Goal: Task Accomplishment & Management: Use online tool/utility

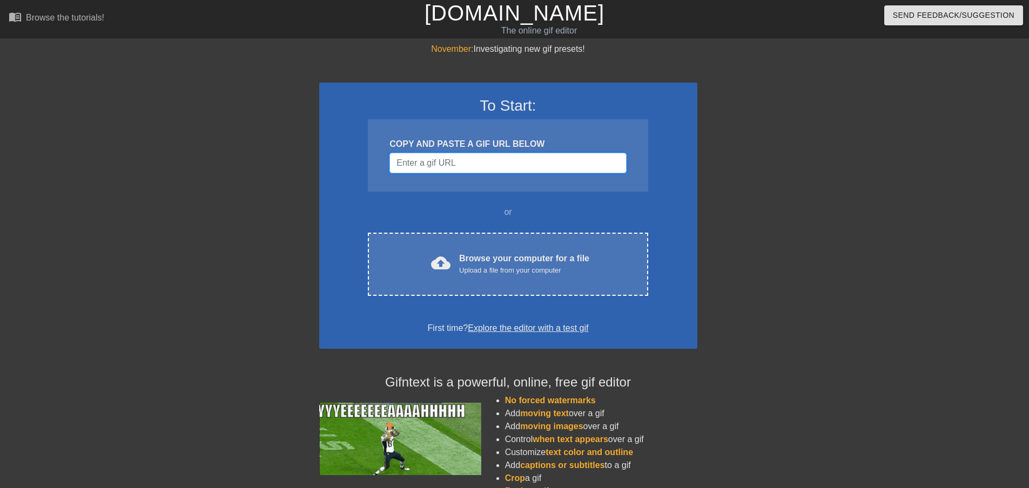
click at [473, 158] on input "Username" at bounding box center [507, 163] width 237 height 21
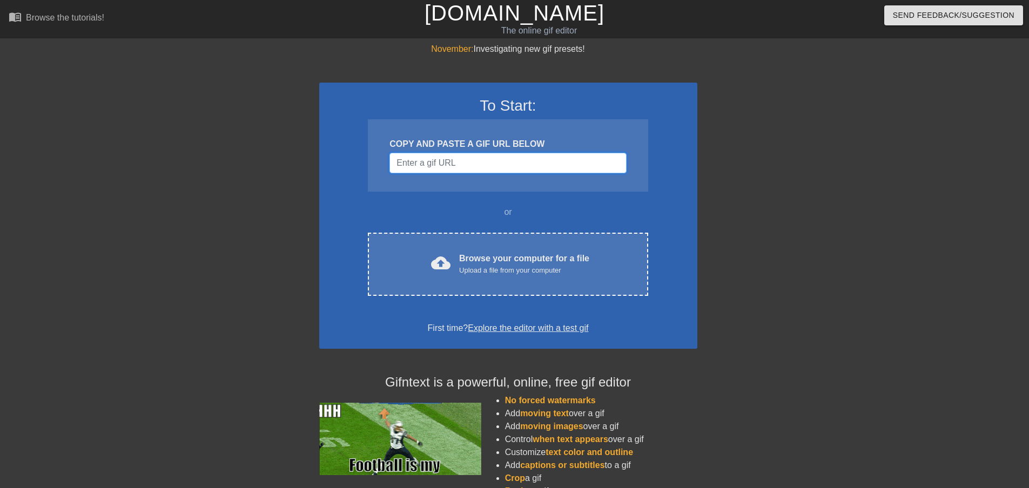
paste input "Username"
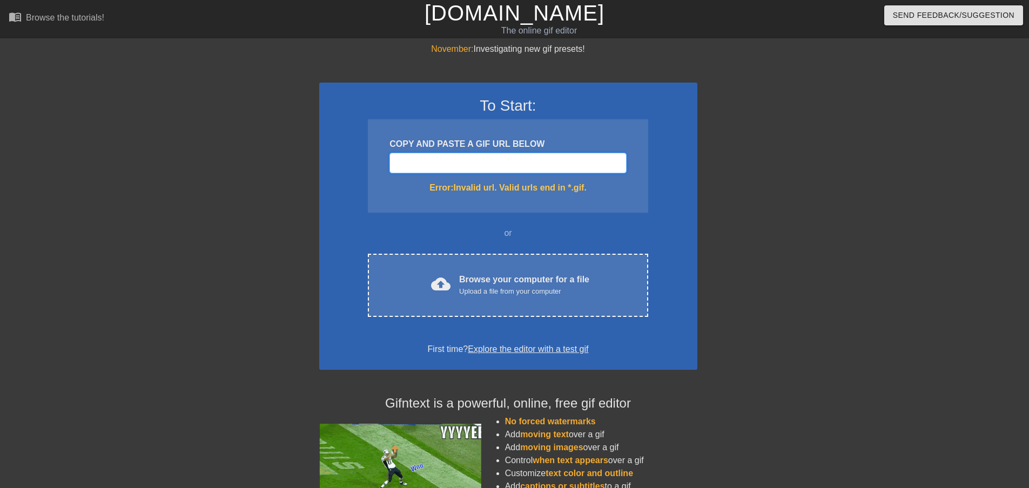
paste input "[URL][DOMAIN_NAME]"
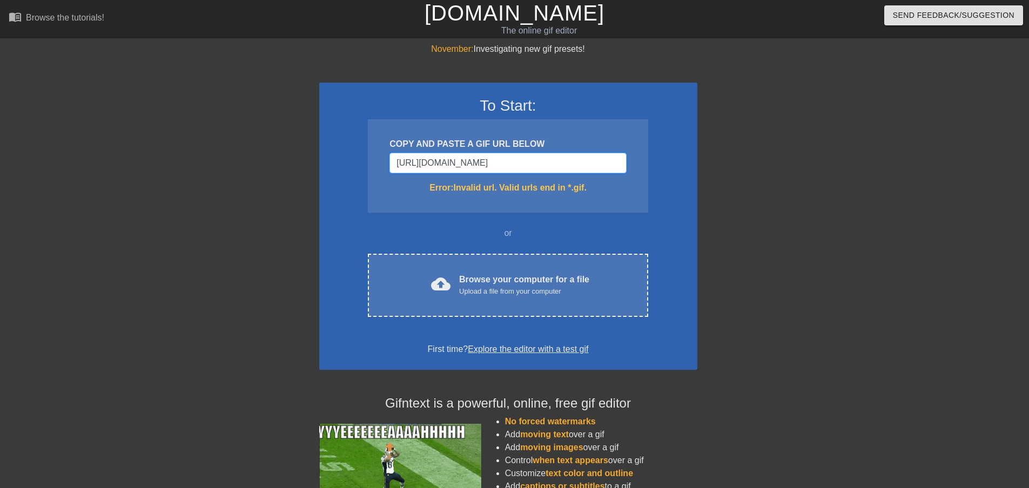
type input "[URL][DOMAIN_NAME]"
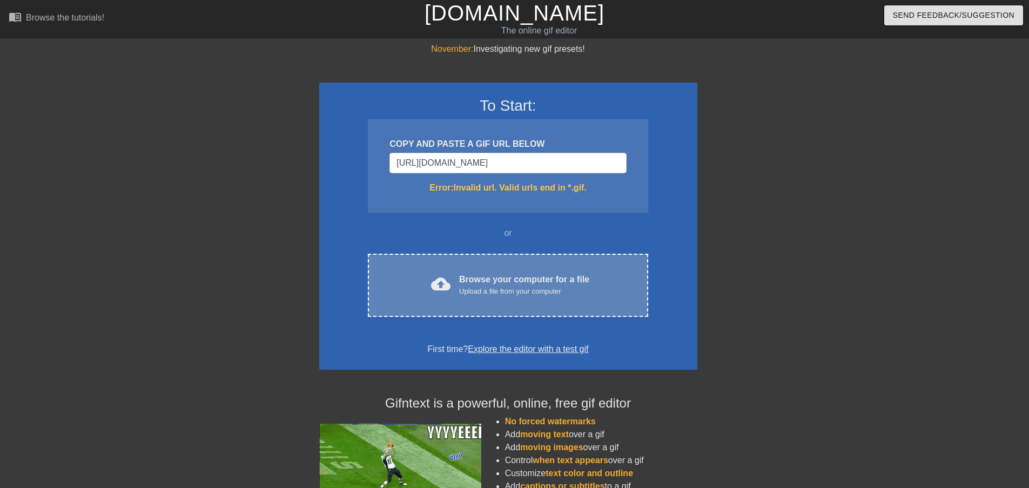
click at [441, 286] on span "cloud_upload" at bounding box center [440, 283] width 19 height 19
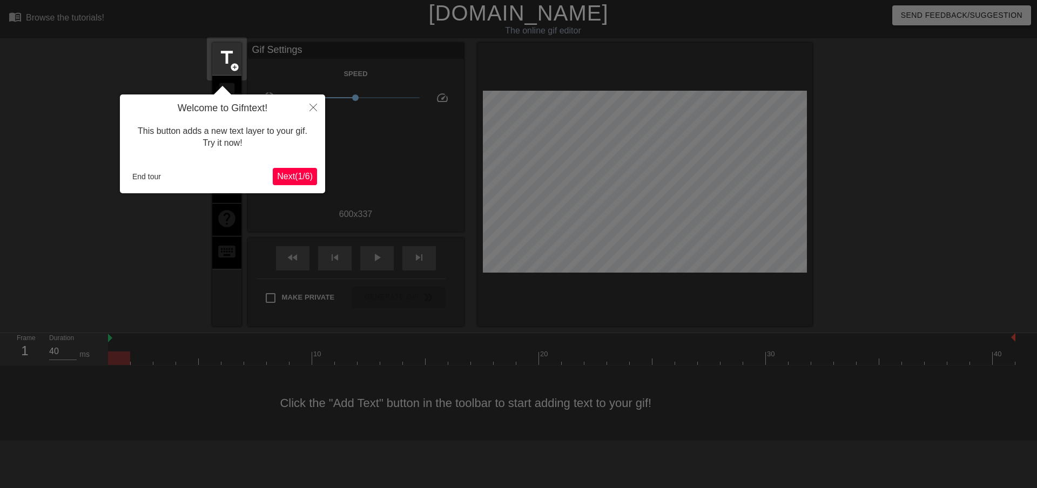
click at [292, 173] on span "Next ( 1 / 6 )" at bounding box center [295, 176] width 36 height 9
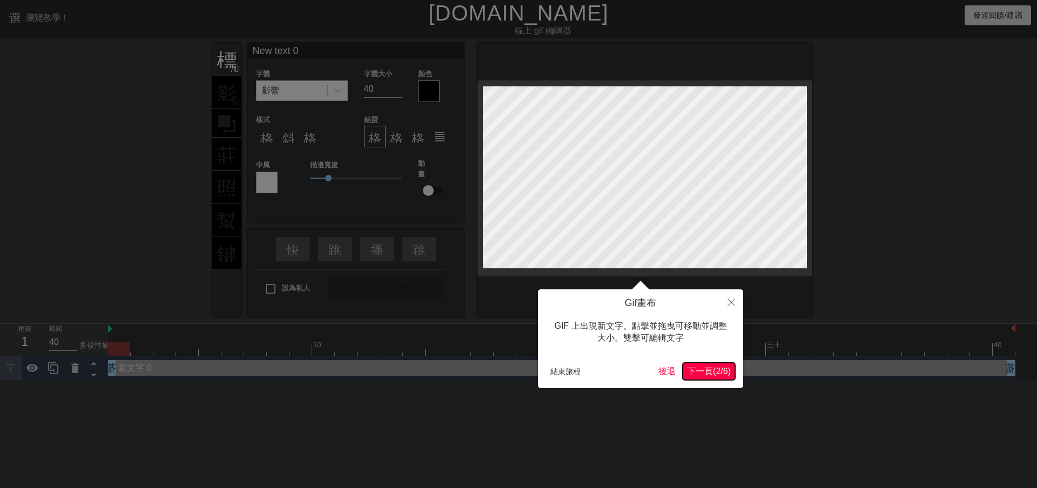
click at [716, 368] on font "2" at bounding box center [718, 371] width 5 height 9
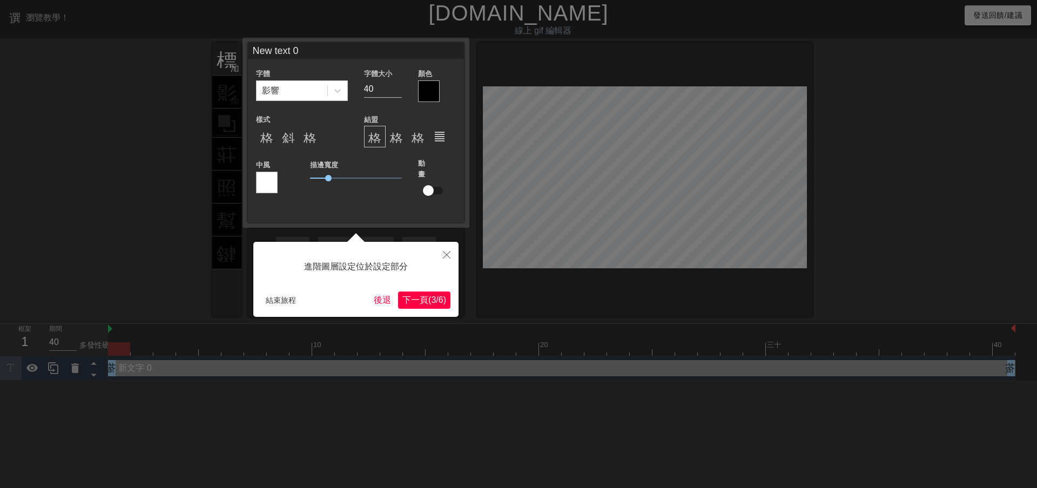
click at [436, 298] on font "/" at bounding box center [437, 299] width 2 height 9
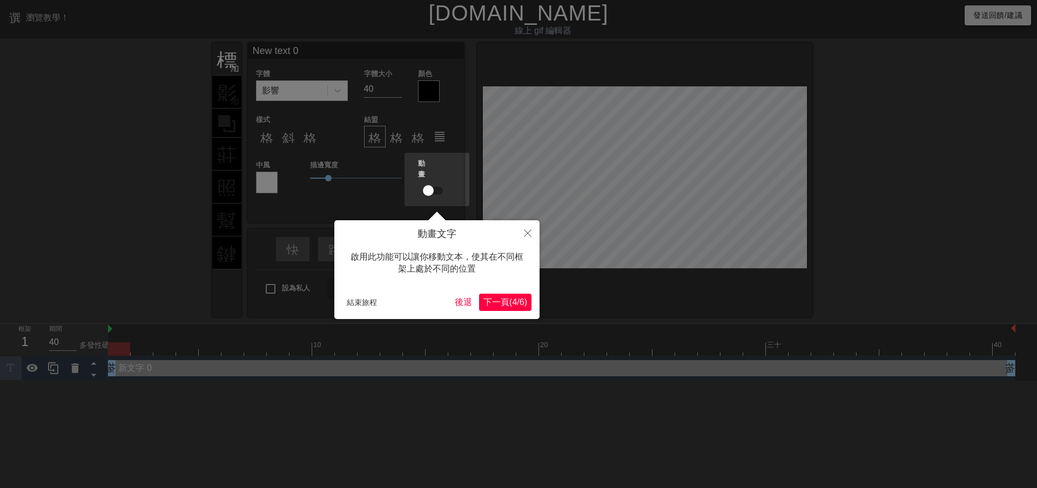
click at [489, 302] on font "下一頁" at bounding box center [496, 302] width 26 height 9
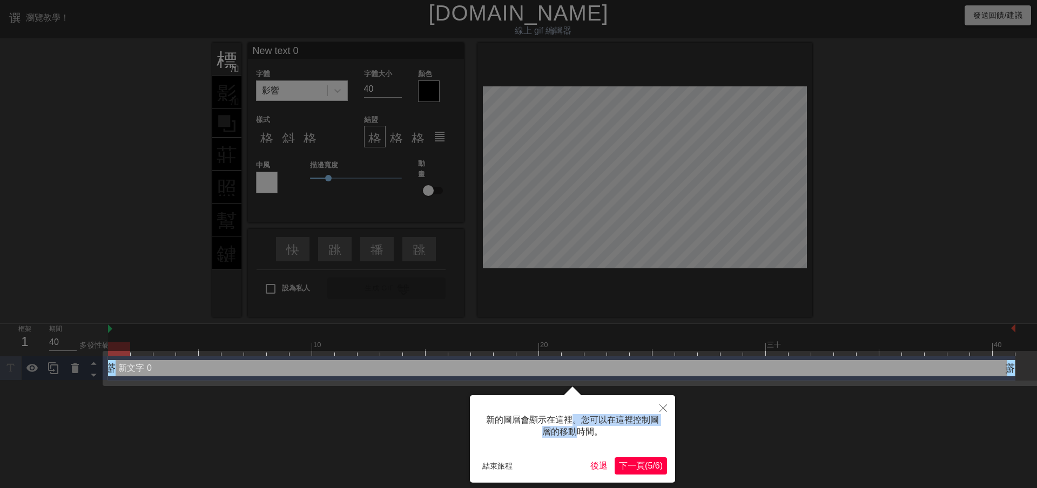
drag, startPoint x: 575, startPoint y: 433, endPoint x: 591, endPoint y: 440, distance: 17.0
click at [584, 436] on font "新的圖層會顯示在這裡。您可以在這裡控制圖層的移動時間。" at bounding box center [572, 425] width 173 height 21
click at [630, 463] on font "下一頁" at bounding box center [632, 465] width 26 height 9
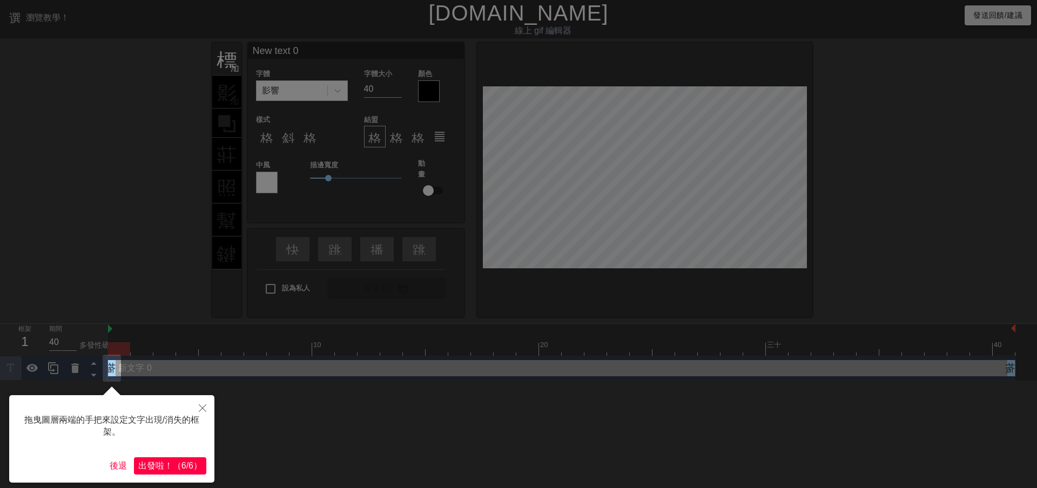
click at [164, 466] on font "！" at bounding box center [168, 465] width 9 height 9
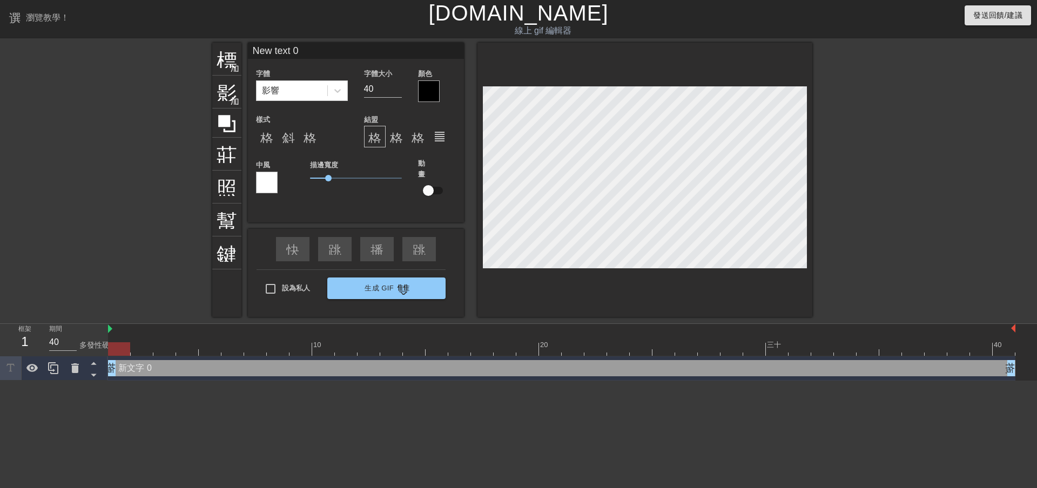
click at [132, 369] on div "新文字 0 拖曳手柄 拖曳手柄" at bounding box center [562, 368] width 908 height 16
click at [314, 48] on input "New text 0" at bounding box center [356, 51] width 216 height 16
drag, startPoint x: 314, startPoint y: 48, endPoint x: 236, endPoint y: 43, distance: 78.5
click at [236, 43] on div "標題 加入圓圈 影像 加入圓圈 莊稼 照片尺寸選擇大 幫助 鍵盤 New text 0 字體 影響 字體大小 40 顏色 樣式 格式_粗體 斜體格式 格式底線…" at bounding box center [512, 180] width 600 height 274
click at [340, 88] on icon at bounding box center [337, 90] width 11 height 11
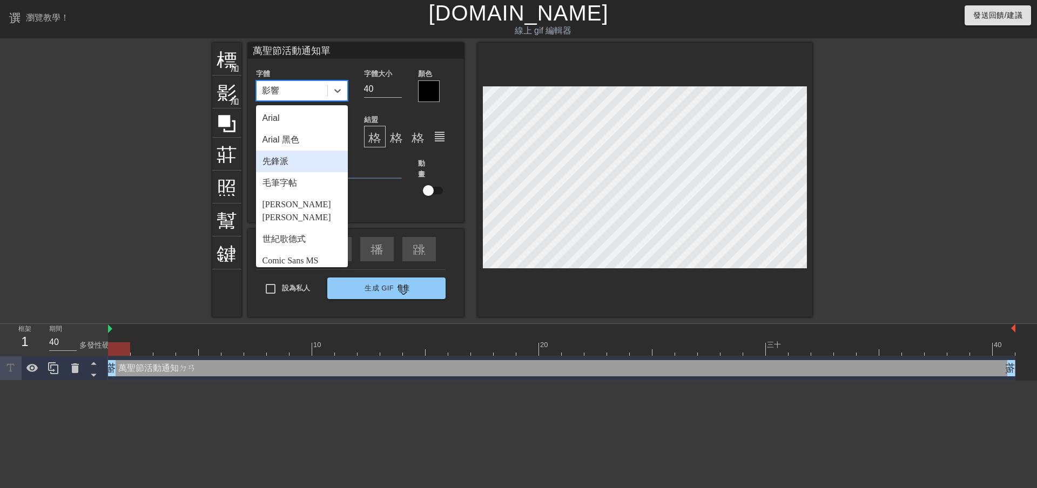
click at [289, 164] on div "先鋒派" at bounding box center [302, 162] width 92 height 22
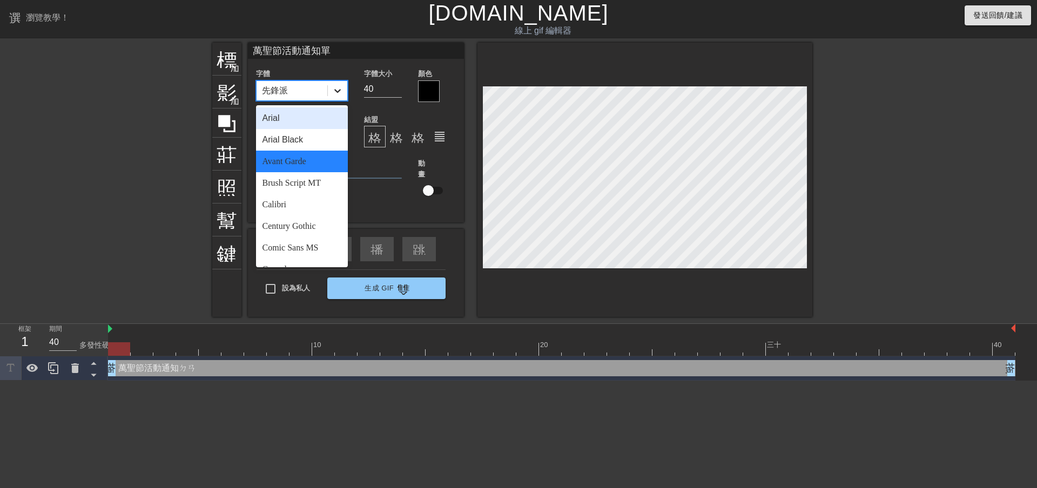
click at [332, 92] on icon at bounding box center [337, 90] width 11 height 11
click at [299, 234] on font "世紀歌德式" at bounding box center [284, 238] width 43 height 9
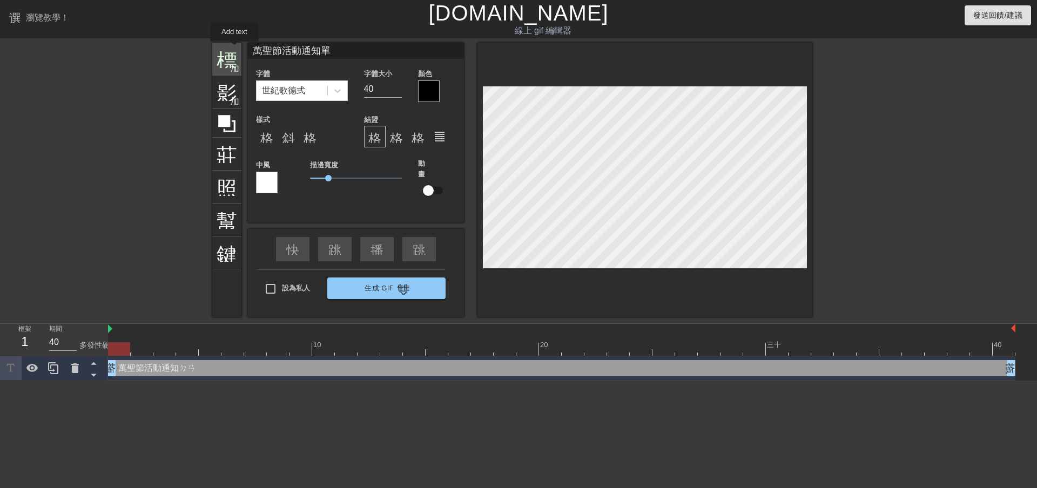
drag, startPoint x: 341, startPoint y: 49, endPoint x: 230, endPoint y: 49, distance: 111.3
click at [230, 49] on div "標題 加入圓圈 影像 加入圓圈 莊稼 照片尺寸選擇大 幫助 鍵盤 萬聖節活動通知單 字體 世紀歌德式 字體大小 40 顏色 樣式 格式_粗體 斜體格式 格式底…" at bounding box center [512, 180] width 600 height 274
type input "萬"
drag, startPoint x: 381, startPoint y: 89, endPoint x: 352, endPoint y: 91, distance: 29.2
click at [352, 91] on div "字體 世紀歌德式 字體大小 40 顏色" at bounding box center [356, 84] width 216 height 35
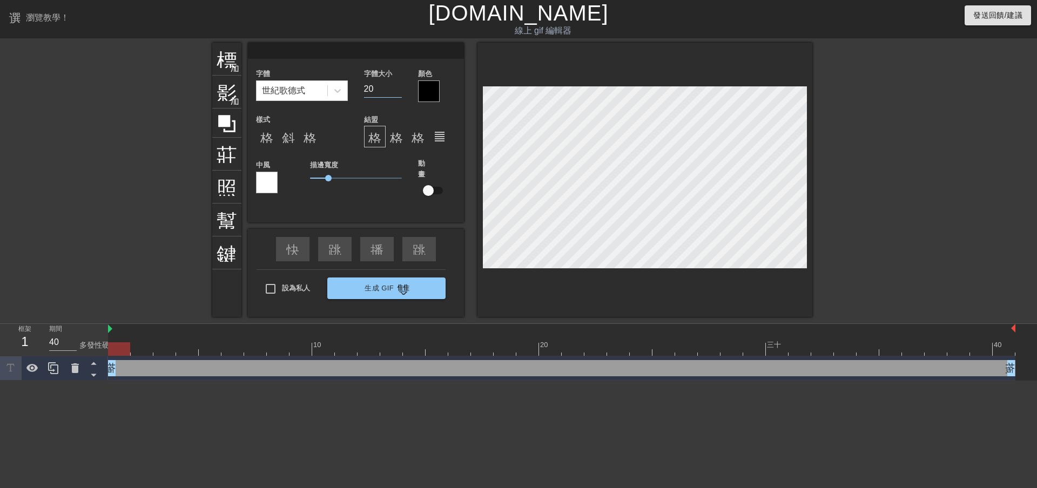
type input "20"
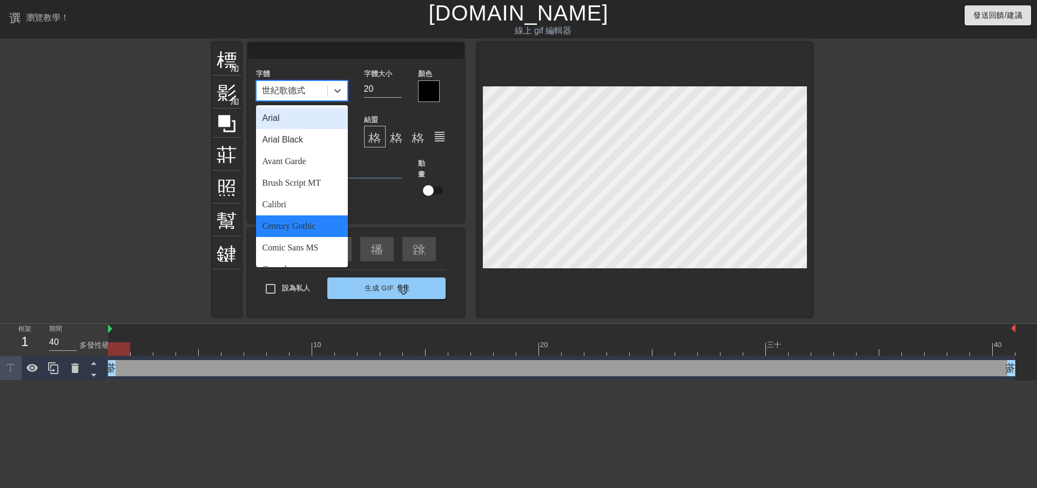
click at [304, 89] on font "世紀歌德式" at bounding box center [283, 90] width 43 height 9
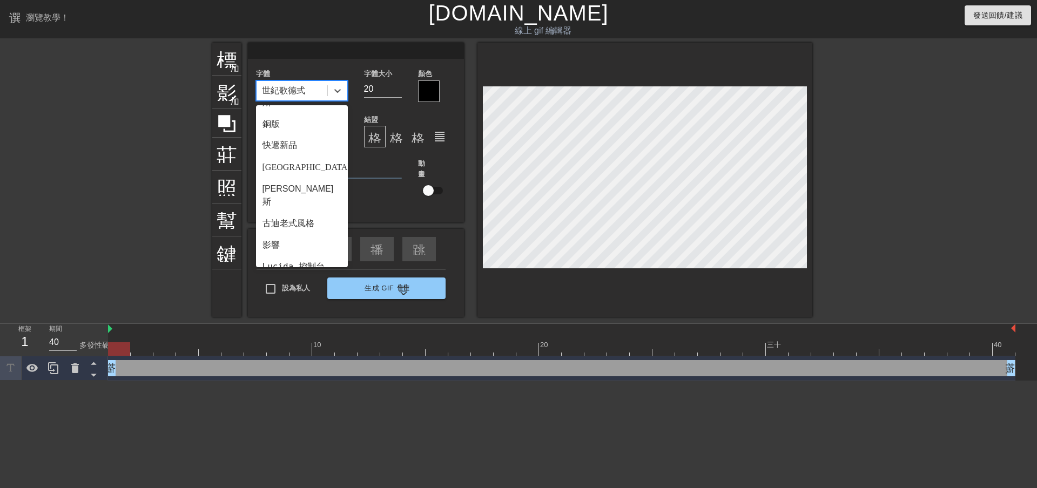
scroll to position [270, 0]
click at [287, 263] on font "紙莎草紙" at bounding box center [280, 267] width 35 height 9
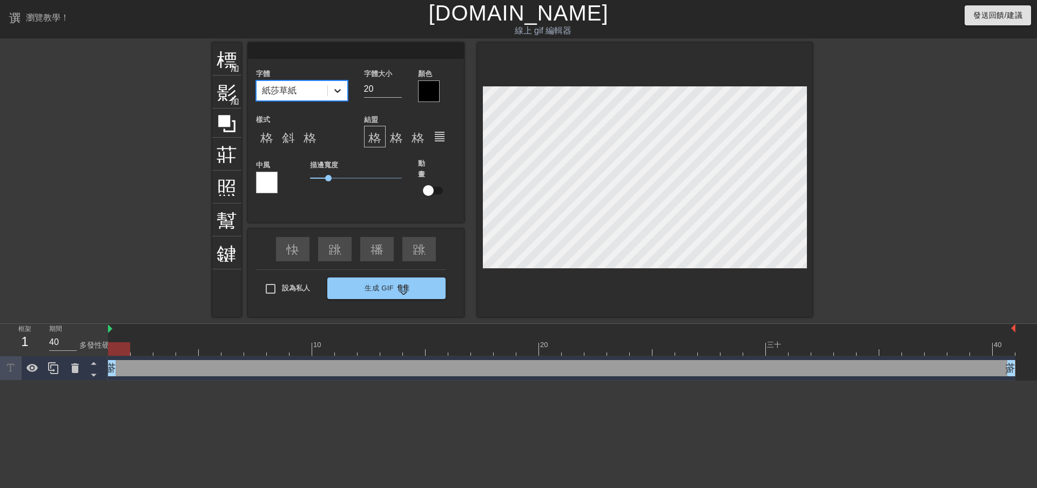
click at [330, 89] on div at bounding box center [337, 90] width 19 height 19
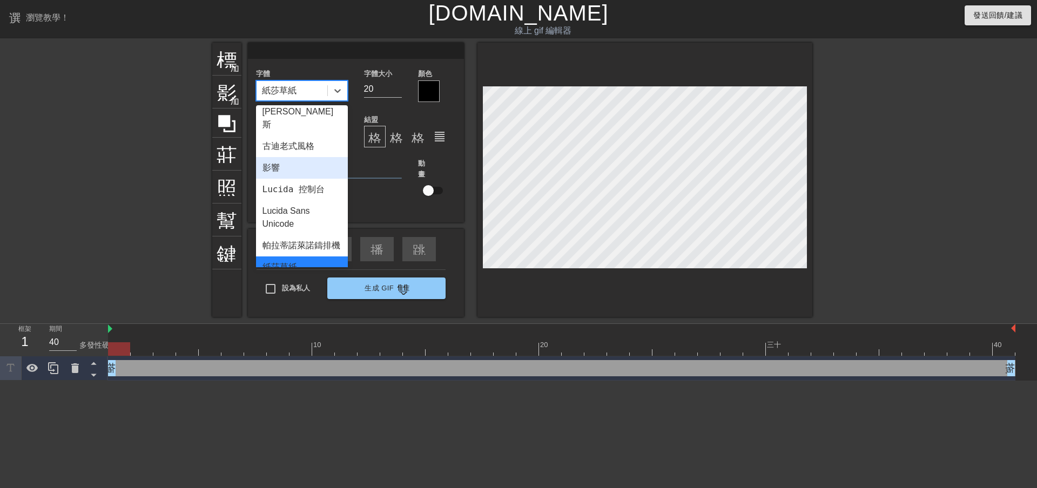
click at [293, 47] on input at bounding box center [356, 51] width 216 height 16
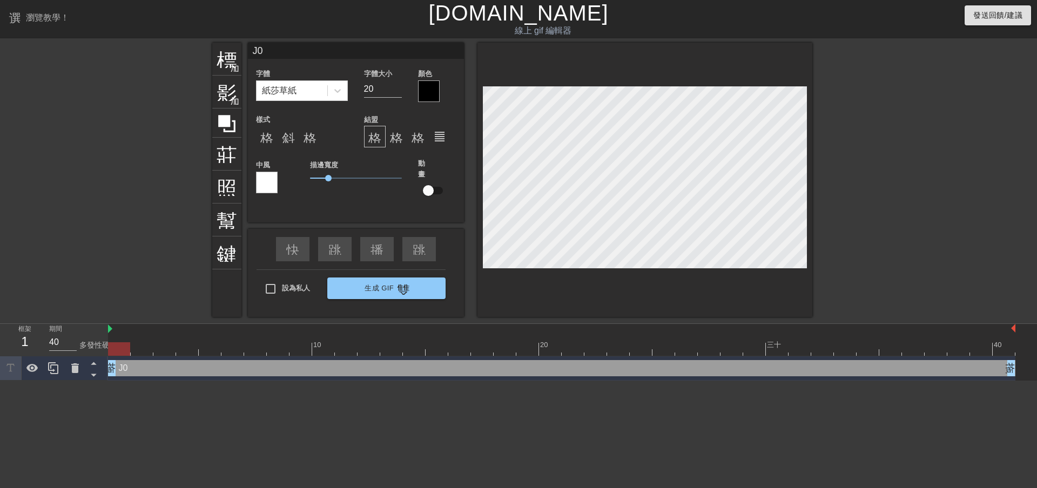
type input "J"
type input "萬"
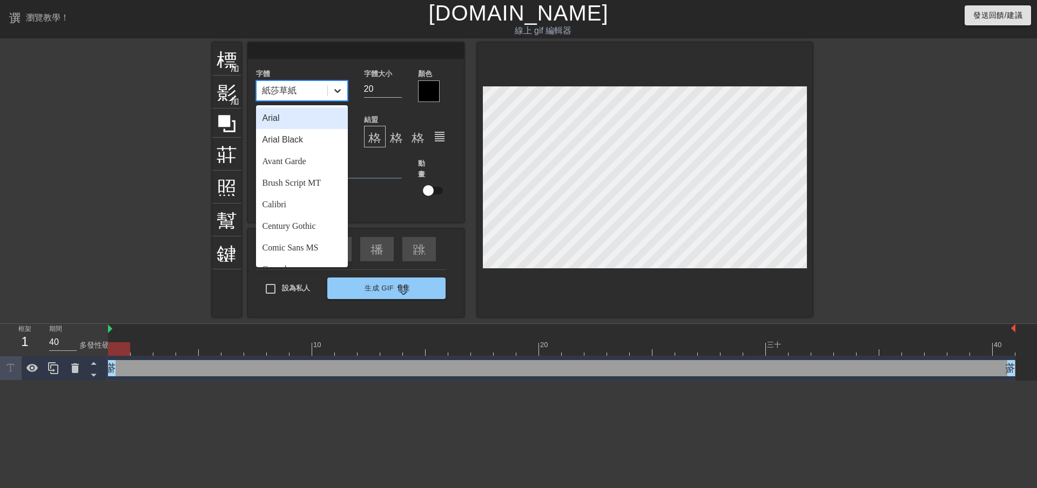
click at [333, 85] on icon at bounding box center [337, 90] width 11 height 11
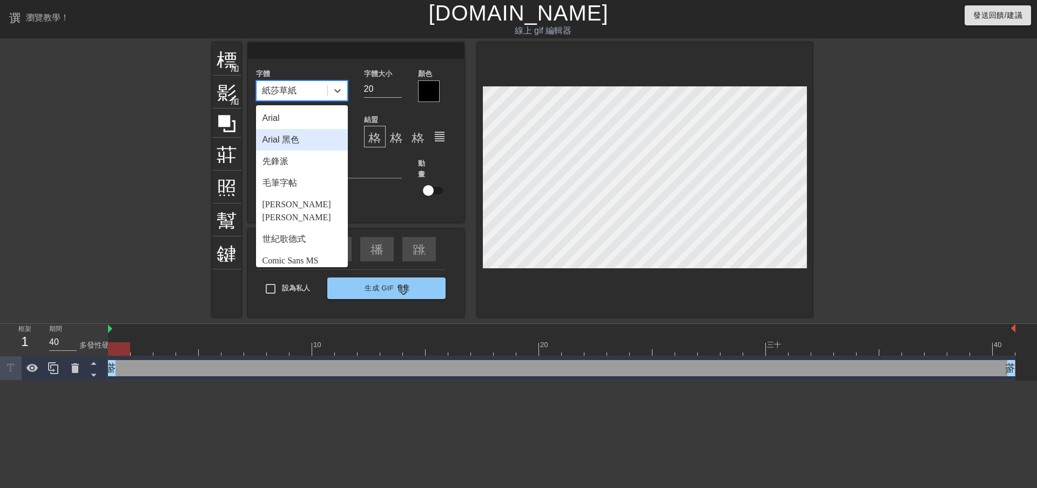
click at [314, 141] on div "Arial 黑色" at bounding box center [302, 140] width 92 height 22
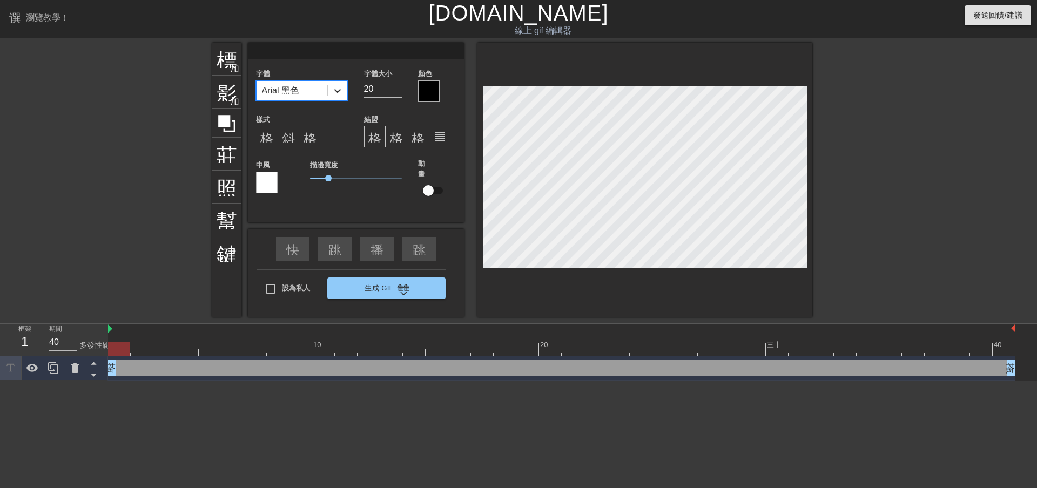
click at [337, 88] on icon at bounding box center [337, 90] width 11 height 11
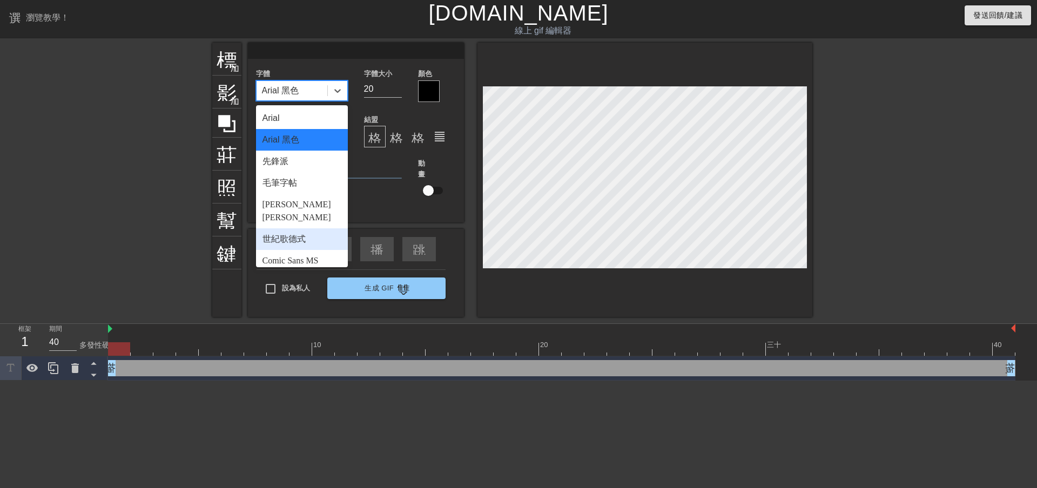
click at [297, 234] on font "世紀歌德式" at bounding box center [284, 238] width 43 height 9
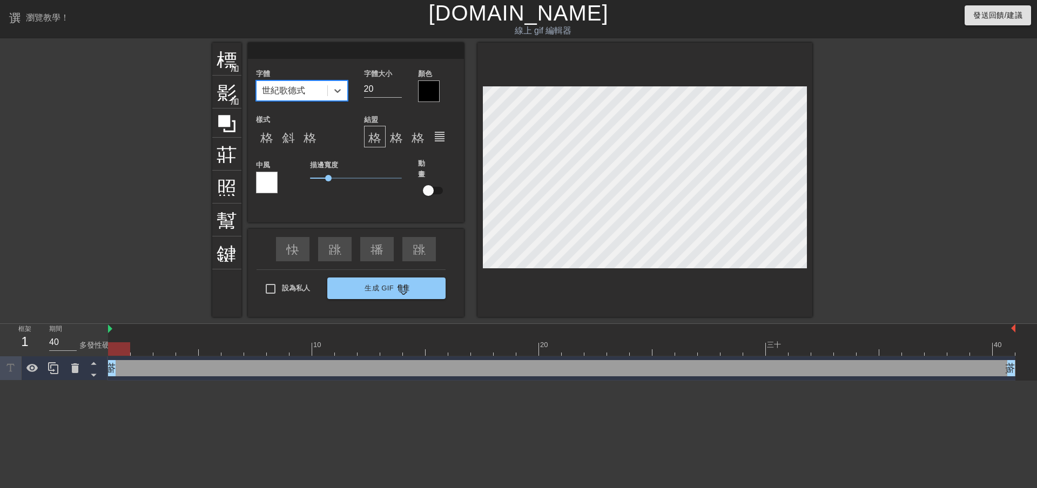
click at [307, 52] on input at bounding box center [356, 51] width 216 height 16
type input "萬"
click at [427, 88] on div at bounding box center [429, 91] width 22 height 22
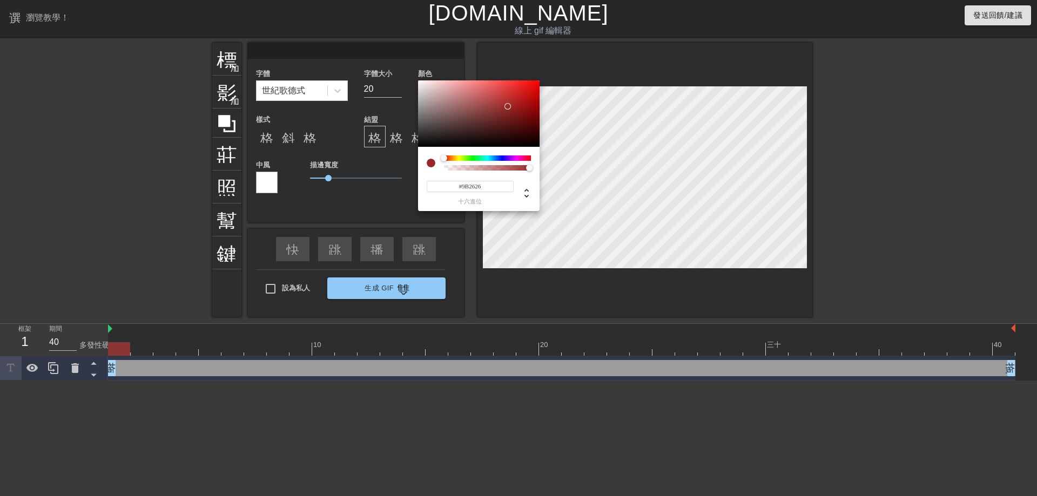
click at [509, 106] on div at bounding box center [479, 113] width 122 height 67
click at [511, 106] on div at bounding box center [510, 106] width 6 height 6
click at [515, 100] on div at bounding box center [479, 113] width 122 height 67
click at [521, 97] on div at bounding box center [479, 113] width 122 height 67
click at [523, 89] on div at bounding box center [479, 113] width 122 height 67
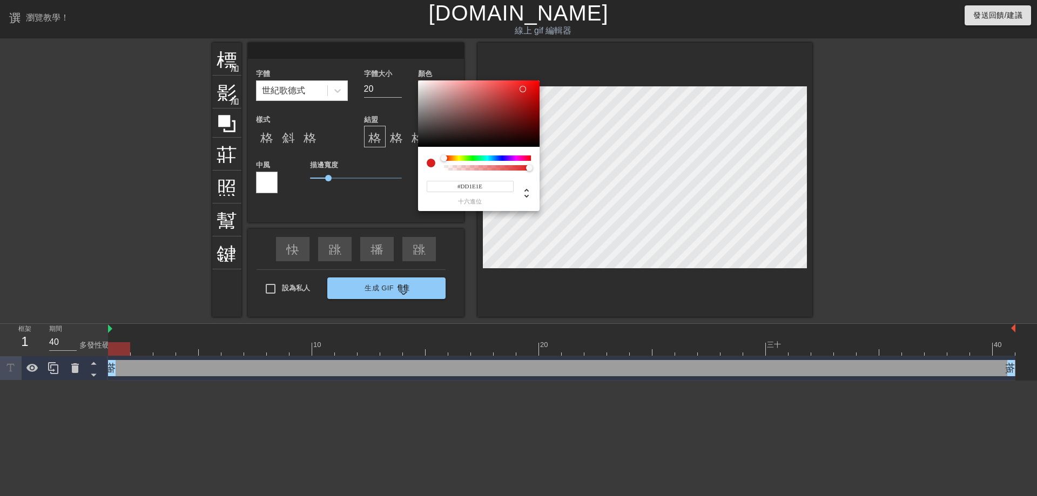
type input "#D72F2F"
click at [513, 91] on div at bounding box center [479, 113] width 122 height 67
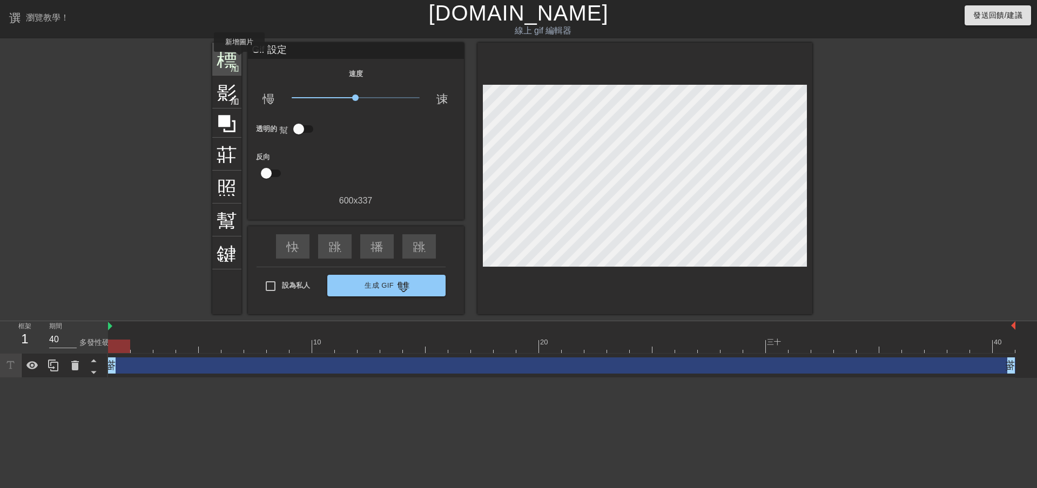
click at [238, 59] on div "標題 加入圓圈" at bounding box center [226, 59] width 29 height 33
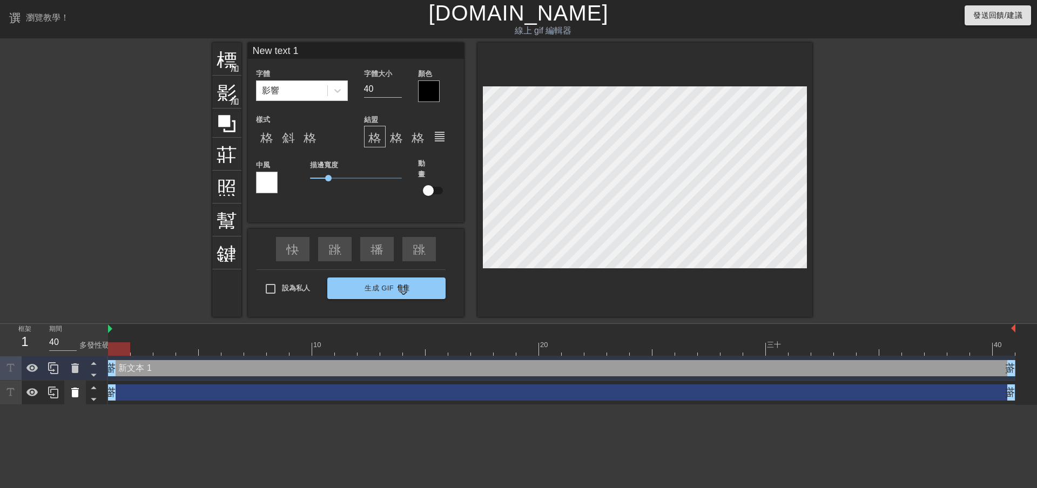
click at [72, 395] on icon at bounding box center [75, 393] width 8 height 10
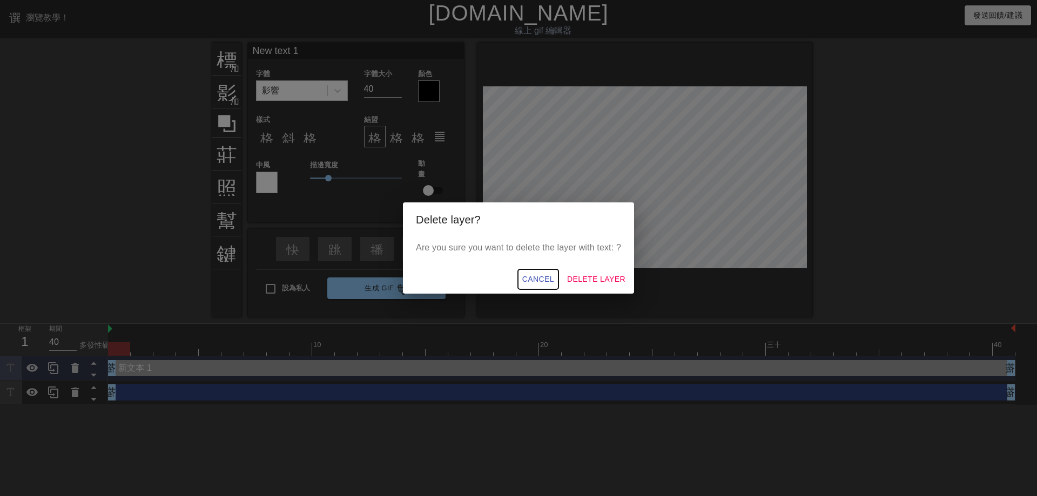
click at [539, 279] on span "Cancel" at bounding box center [538, 280] width 32 height 14
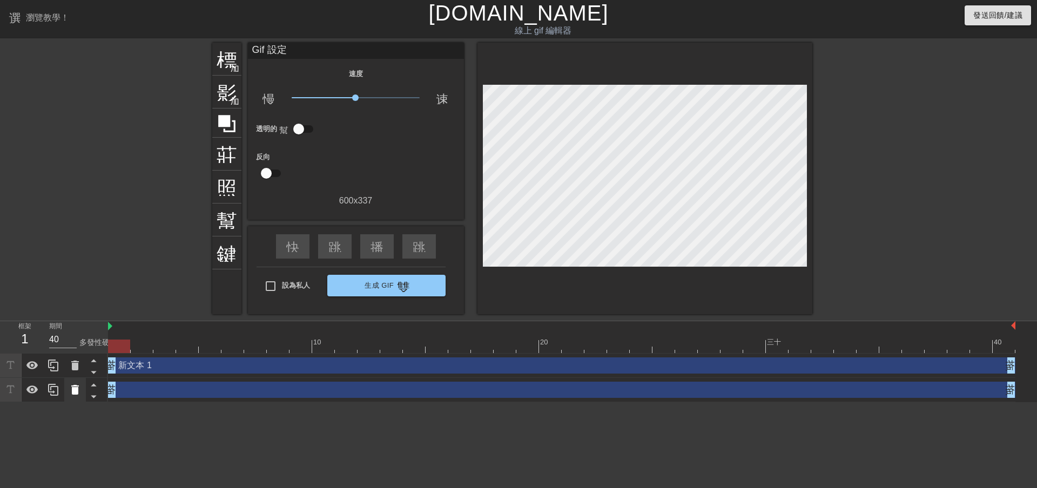
click at [77, 388] on icon at bounding box center [75, 390] width 8 height 10
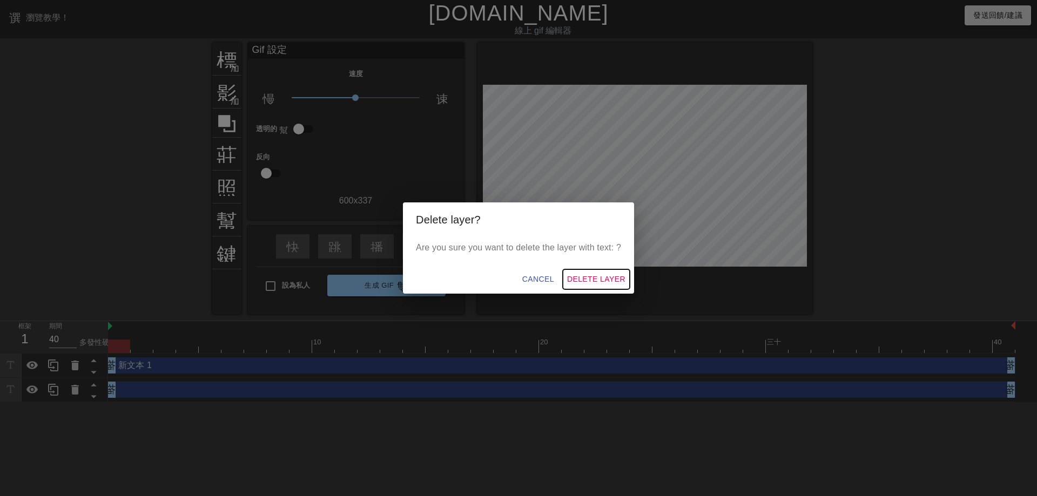
click at [595, 275] on button "Delete Layer" at bounding box center [596, 280] width 67 height 20
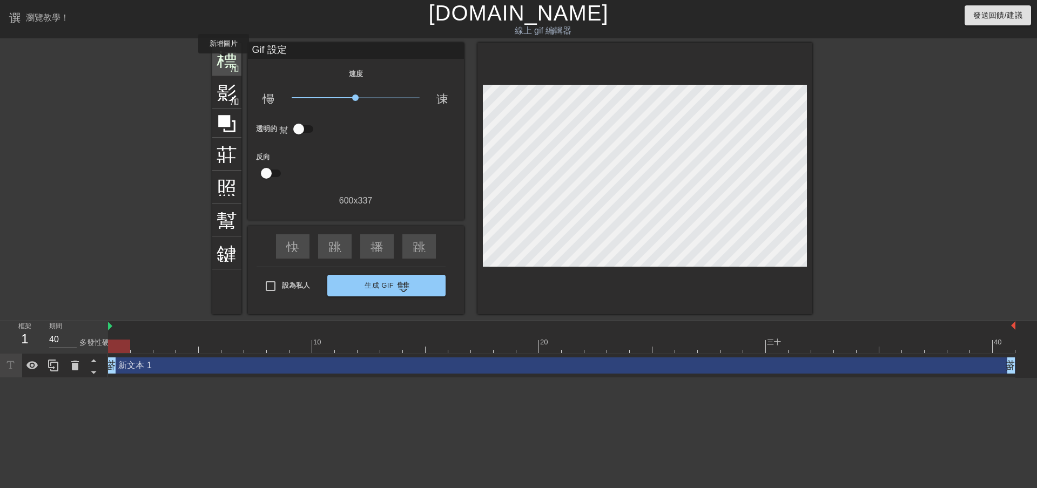
click at [224, 61] on font "標題" at bounding box center [237, 58] width 41 height 21
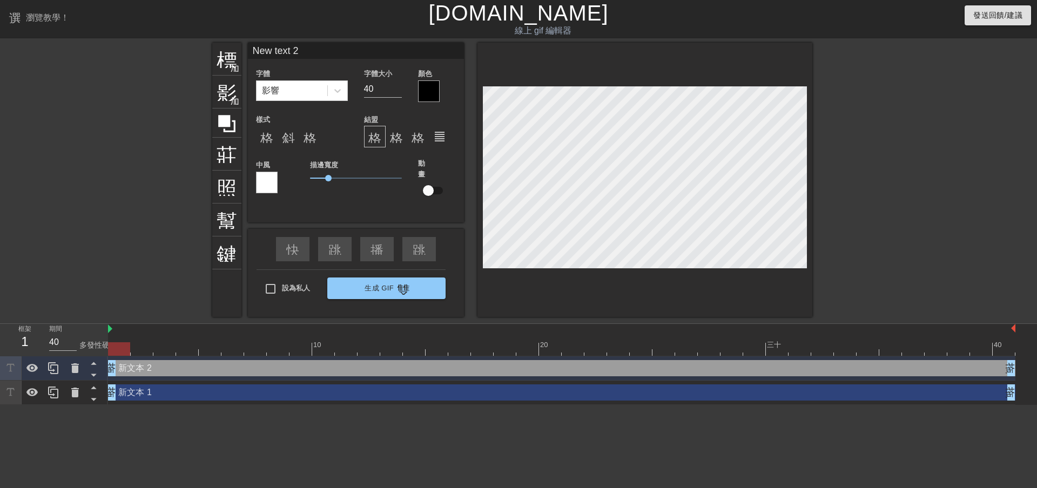
drag, startPoint x: 159, startPoint y: 394, endPoint x: 142, endPoint y: 374, distance: 26.1
drag, startPoint x: 142, startPoint y: 374, endPoint x: 74, endPoint y: 372, distance: 68.1
click at [74, 372] on icon at bounding box center [75, 369] width 8 height 10
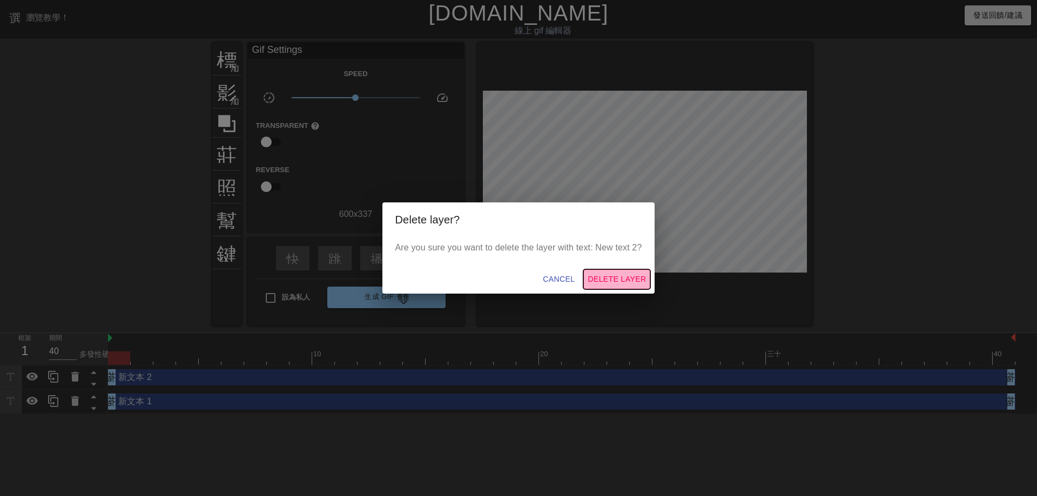
click at [608, 278] on span "Delete Layer" at bounding box center [617, 280] width 58 height 14
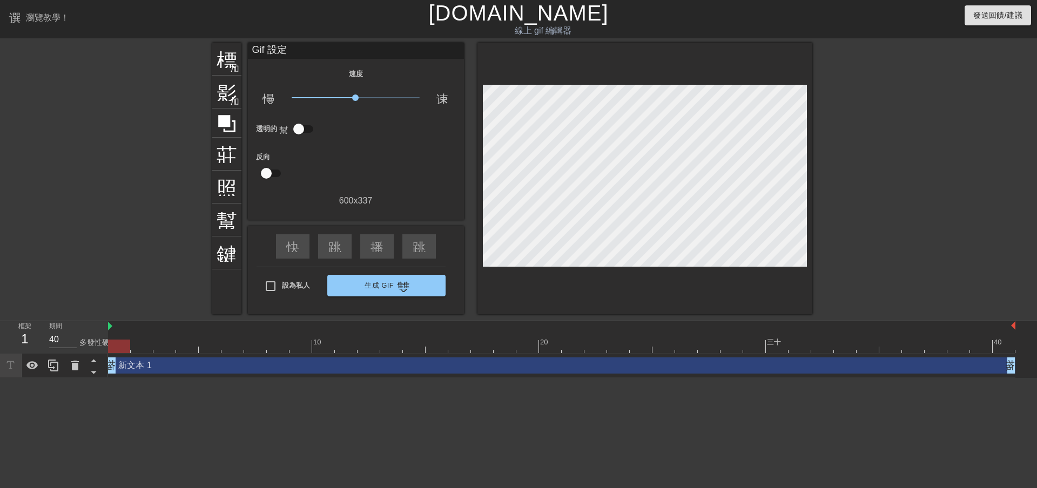
click at [156, 368] on div "新文本 1 拖曳手柄 拖曳手柄" at bounding box center [562, 366] width 908 height 16
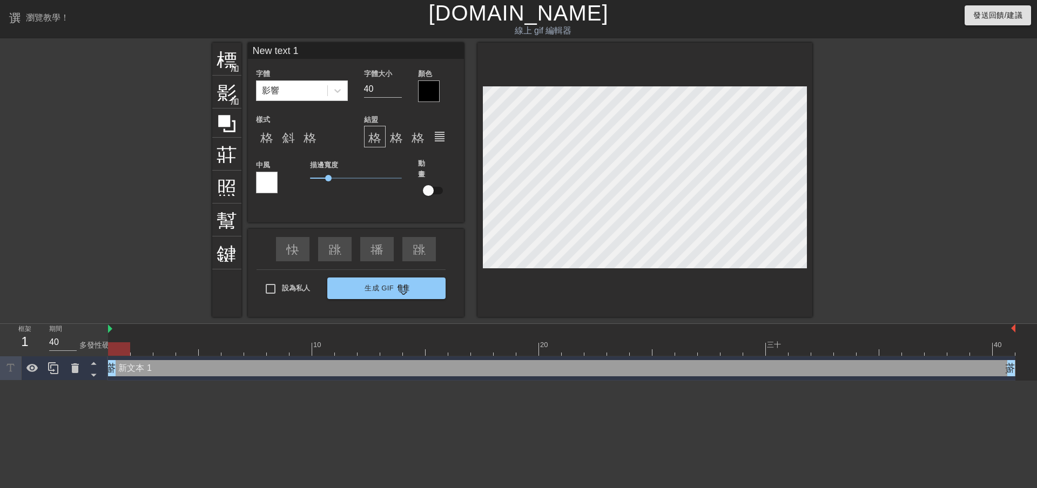
drag, startPoint x: 307, startPoint y: 46, endPoint x: 213, endPoint y: 41, distance: 94.1
click at [213, 41] on div "選單書 瀏覽教學！ [DOMAIN_NAME] 線上 gif 編輯器 發送回饋/建議 標題 加入圓圈 影像 加入圓圈 莊稼 照片尺寸選擇大 幫助 鍵盤 New…" at bounding box center [518, 190] width 1037 height 381
type input "萬聖節東芝單"
click at [430, 90] on div at bounding box center [429, 91] width 22 height 22
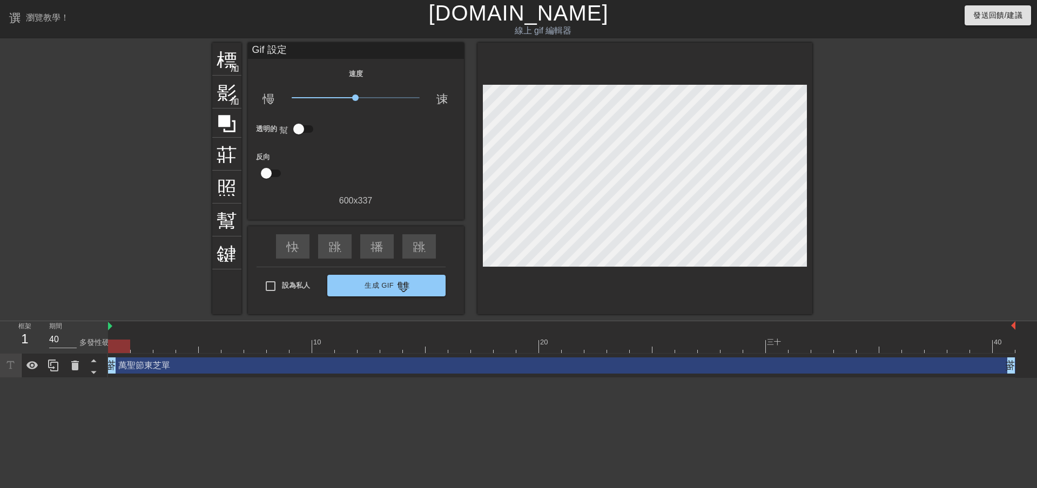
click at [293, 59] on div "Gif 設定 速度 慢動作視頻 x1.00 速度 透明的 幫助 反向 600 x 337" at bounding box center [356, 125] width 216 height 165
click at [298, 41] on div "選單書 瀏覽教學！ [DOMAIN_NAME] 線上 gif 編輯器 發送回饋/建議 標題 加入圓圈 影像 加入圓圈 莊稼 照片尺寸選擇大 幫助 鍵盤 Gif…" at bounding box center [518, 189] width 1037 height 378
click at [158, 368] on div "萬聖節東芝單 拖曳手柄 拖曳手柄" at bounding box center [562, 366] width 908 height 16
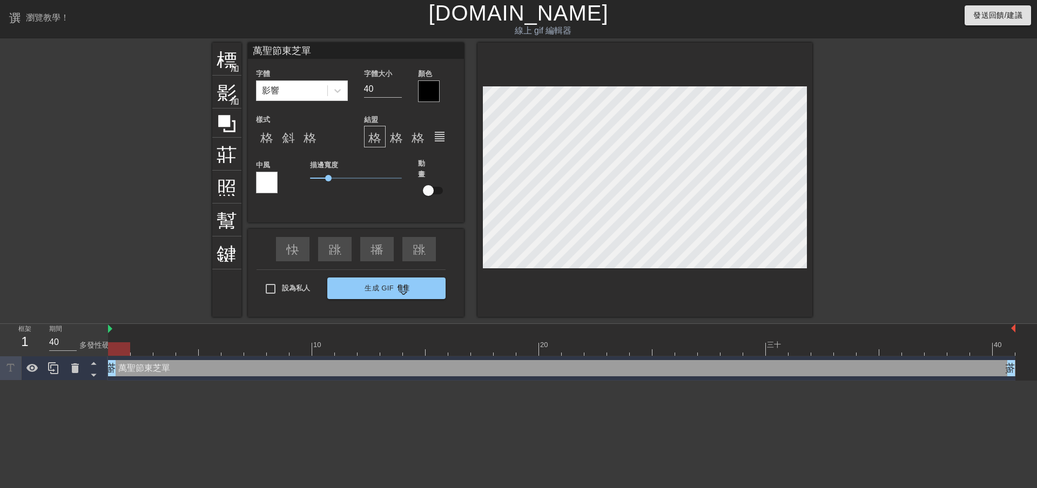
drag, startPoint x: 319, startPoint y: 48, endPoint x: 279, endPoint y: 50, distance: 40.1
click at [279, 50] on input "萬聖節東芝單" at bounding box center [356, 51] width 216 height 16
click at [341, 93] on icon at bounding box center [337, 90] width 11 height 11
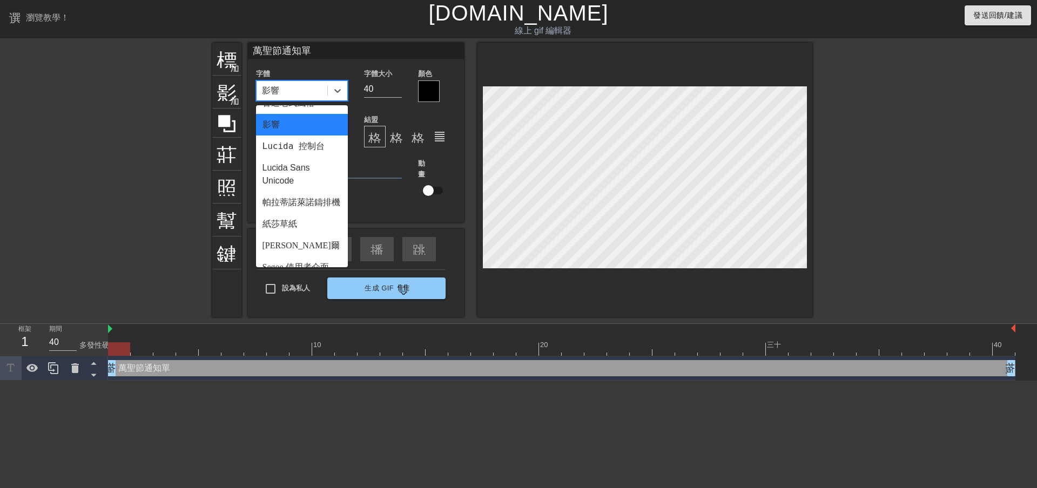
scroll to position [387, 0]
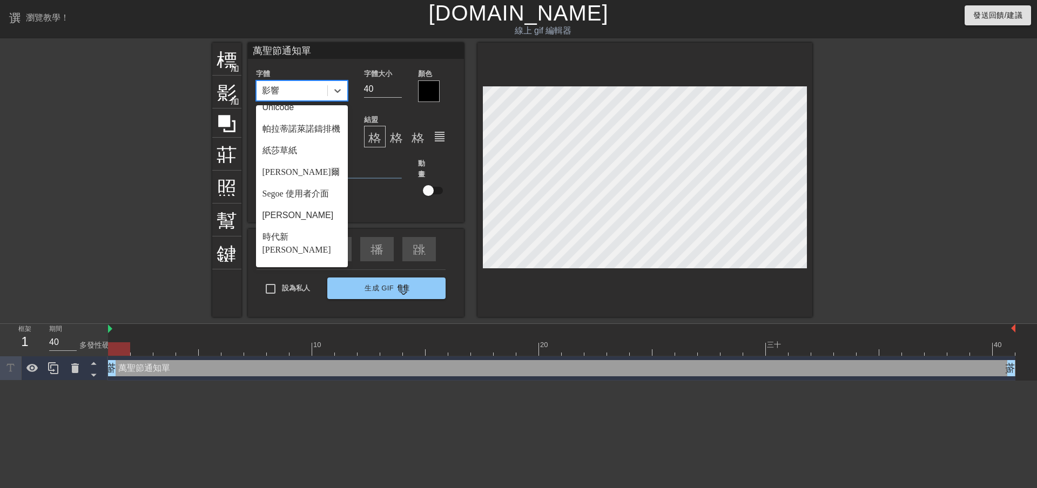
click at [273, 288] on font "宋體" at bounding box center [271, 292] width 17 height 9
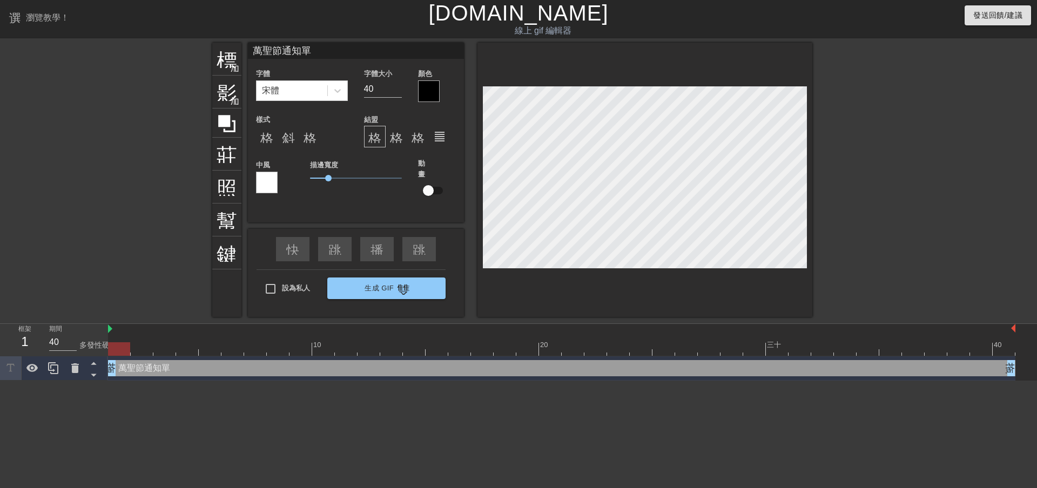
drag, startPoint x: 310, startPoint y: 51, endPoint x: 256, endPoint y: 51, distance: 54.0
click at [256, 51] on input "萬聖節通知單" at bounding box center [356, 51] width 216 height 16
click at [332, 86] on icon at bounding box center [337, 90] width 11 height 11
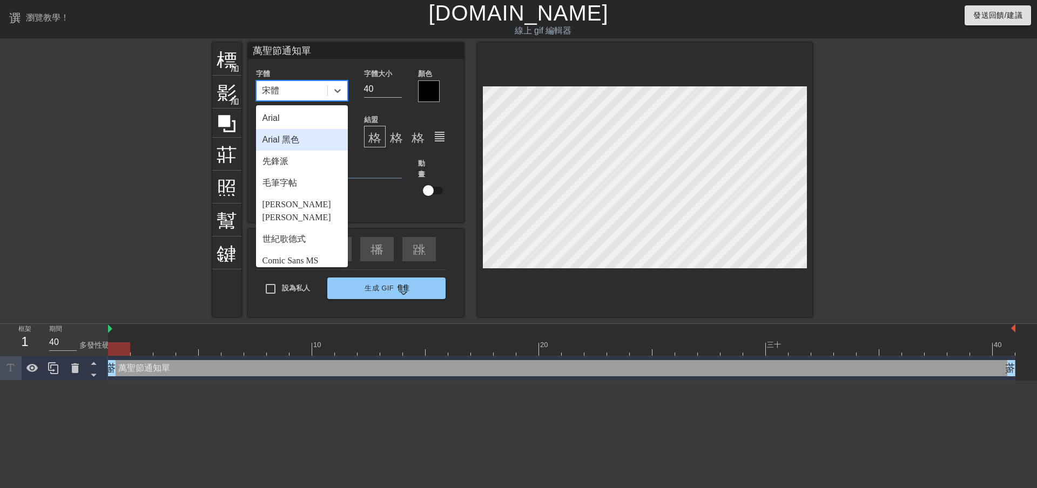
click at [308, 145] on div "Arial 黑色" at bounding box center [302, 140] width 92 height 22
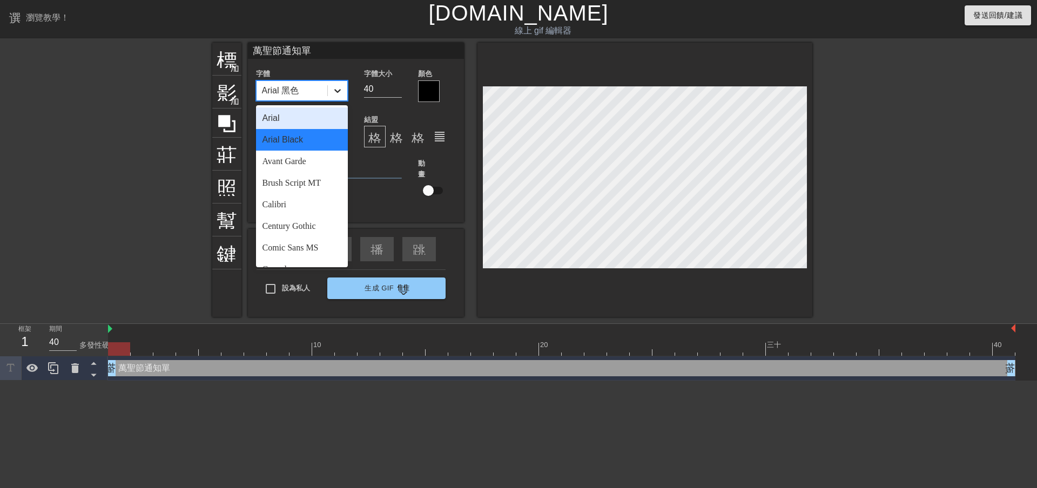
click at [343, 92] on div at bounding box center [337, 90] width 19 height 19
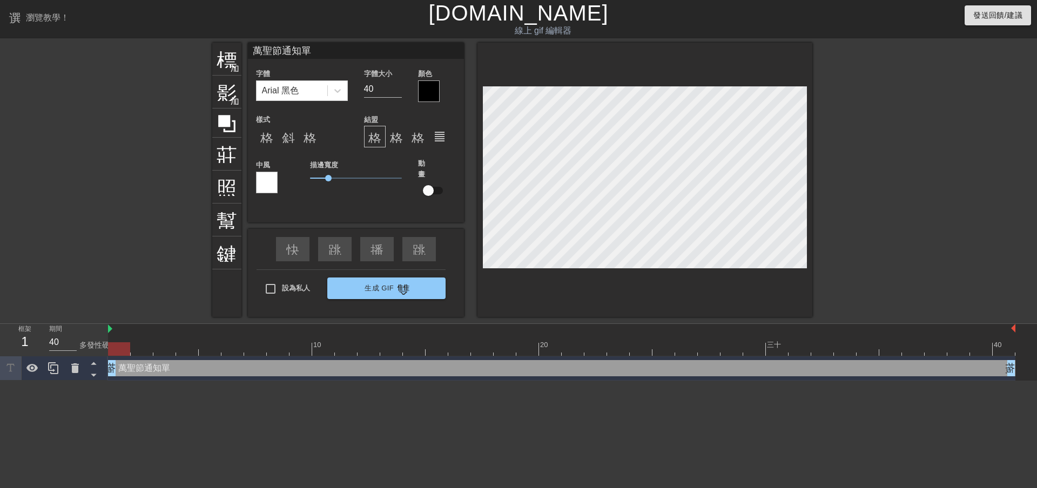
drag, startPoint x: 318, startPoint y: 48, endPoint x: 238, endPoint y: 38, distance: 80.6
click at [238, 38] on div "選單書 瀏覽教學！ [DOMAIN_NAME] 線上 gif 編輯器 發送回饋/建議 標題 加入圓圈 影像 加入圓圈 莊稼 照片尺寸選擇大 幫助 鍵盤 萬聖節…" at bounding box center [518, 190] width 1037 height 381
paste input "happy [DATE]"
type input "happy [DATE]"
click at [333, 88] on icon at bounding box center [337, 90] width 11 height 11
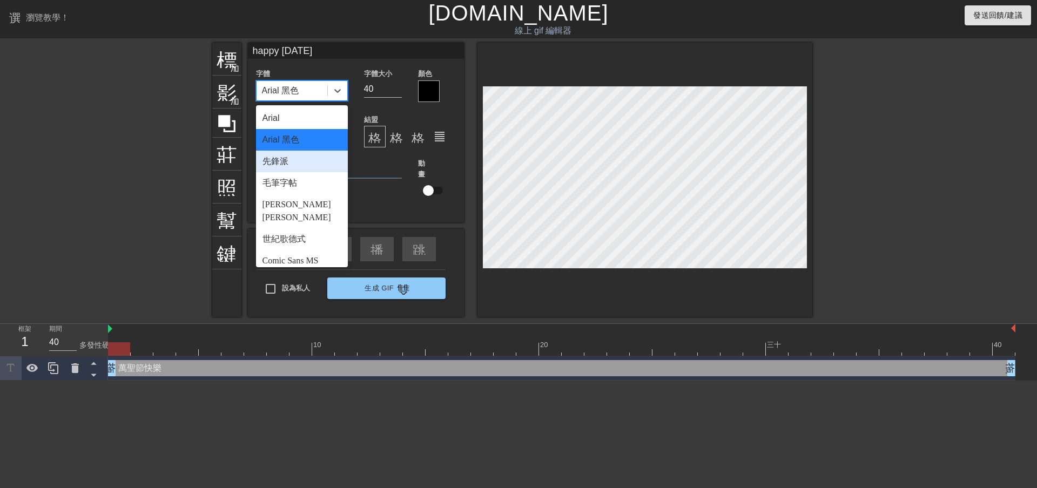
click at [290, 167] on div "先鋒派" at bounding box center [302, 162] width 92 height 22
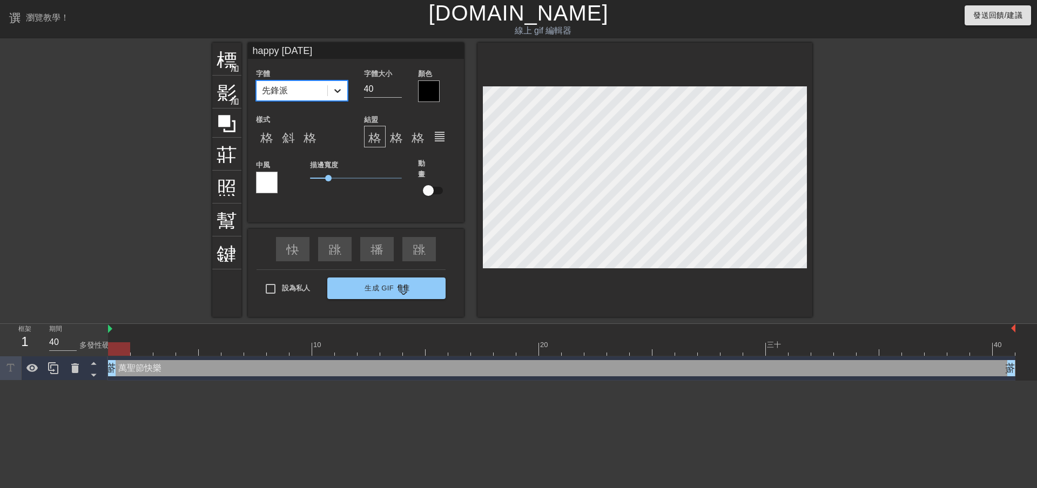
click at [339, 87] on icon at bounding box center [337, 90] width 11 height 11
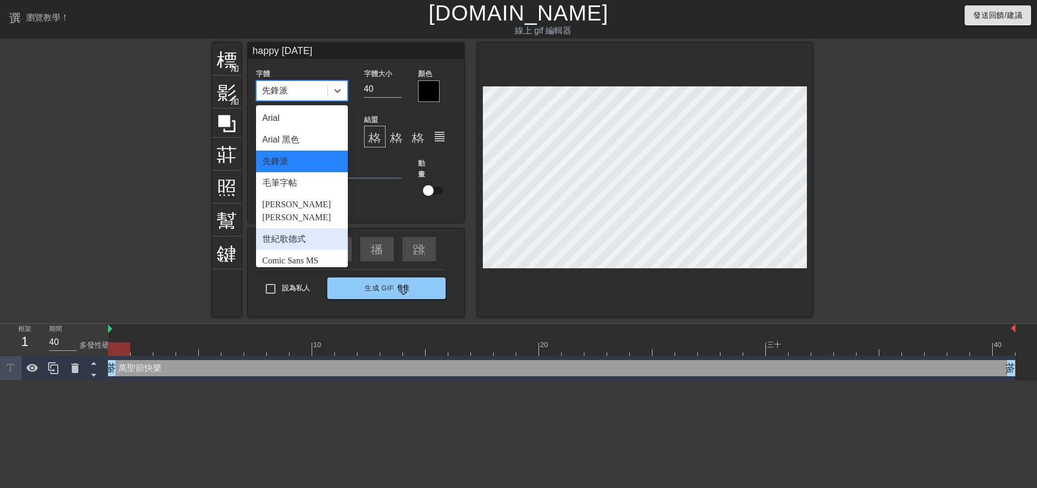
click at [288, 234] on font "世紀歌德式" at bounding box center [284, 238] width 43 height 9
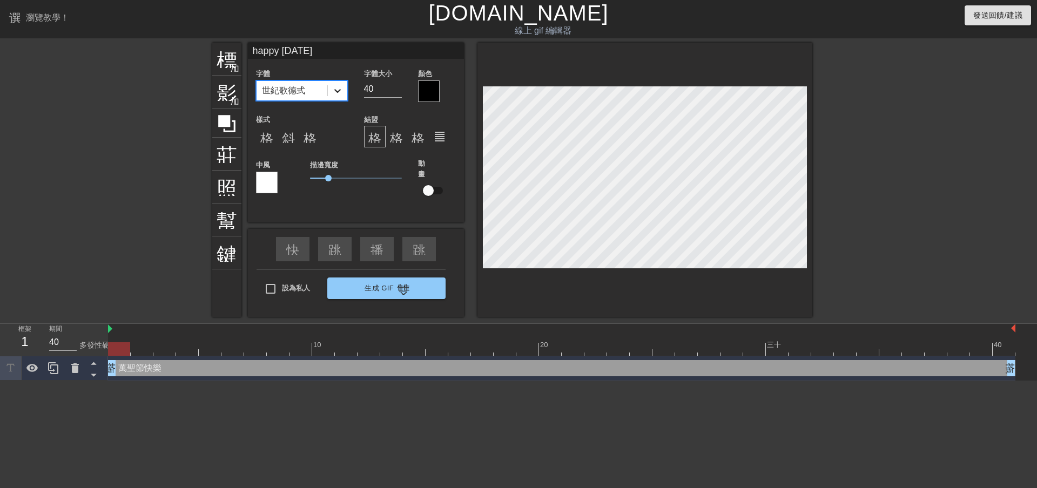
click at [339, 85] on icon at bounding box center [337, 90] width 11 height 11
click at [427, 85] on div at bounding box center [429, 91] width 22 height 22
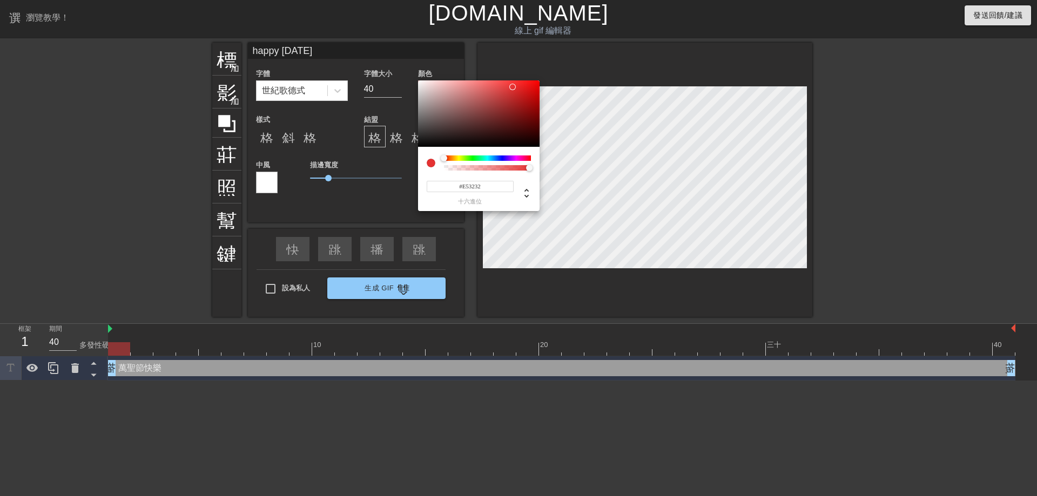
click at [513, 87] on div at bounding box center [479, 113] width 122 height 67
click at [519, 96] on div at bounding box center [479, 113] width 122 height 67
click at [517, 113] on div at bounding box center [479, 113] width 122 height 67
click at [509, 140] on div at bounding box center [479, 113] width 122 height 67
click at [523, 122] on div at bounding box center [479, 113] width 122 height 67
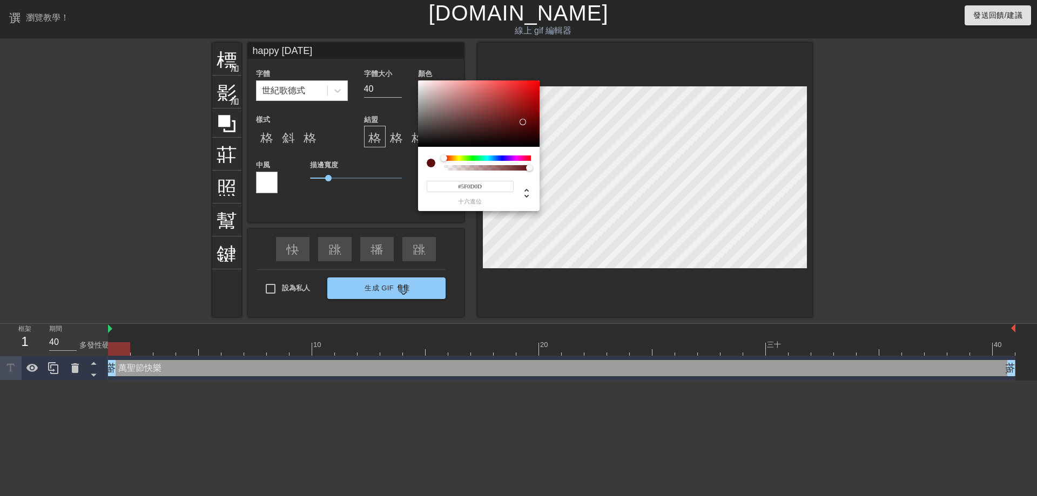
click at [510, 155] on div "#5F0D0D 十六進位" at bounding box center [479, 179] width 122 height 64
click at [510, 157] on div at bounding box center [487, 158] width 87 height 5
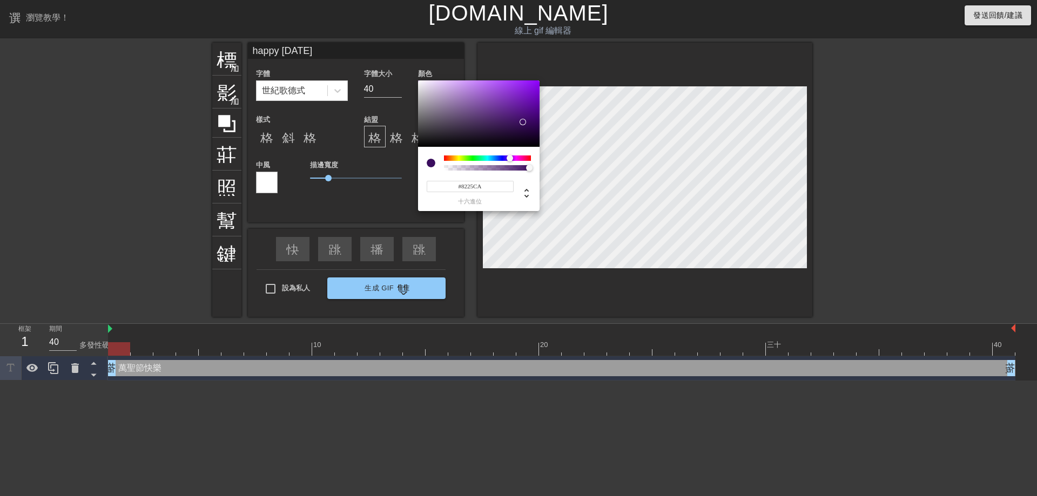
click at [517, 94] on div at bounding box center [479, 113] width 122 height 67
type input "#7814C4"
click at [527, 96] on div at bounding box center [479, 113] width 122 height 67
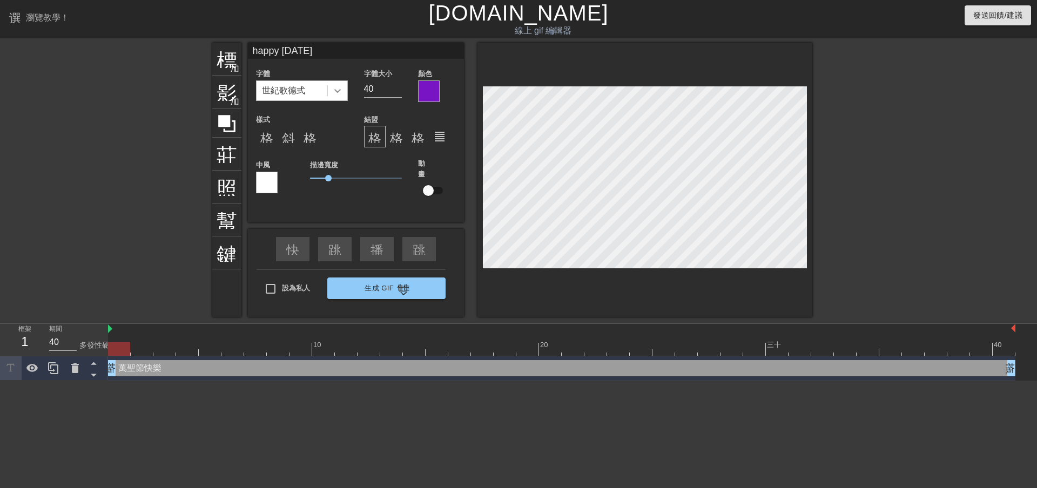
click at [338, 93] on icon at bounding box center [337, 90] width 11 height 11
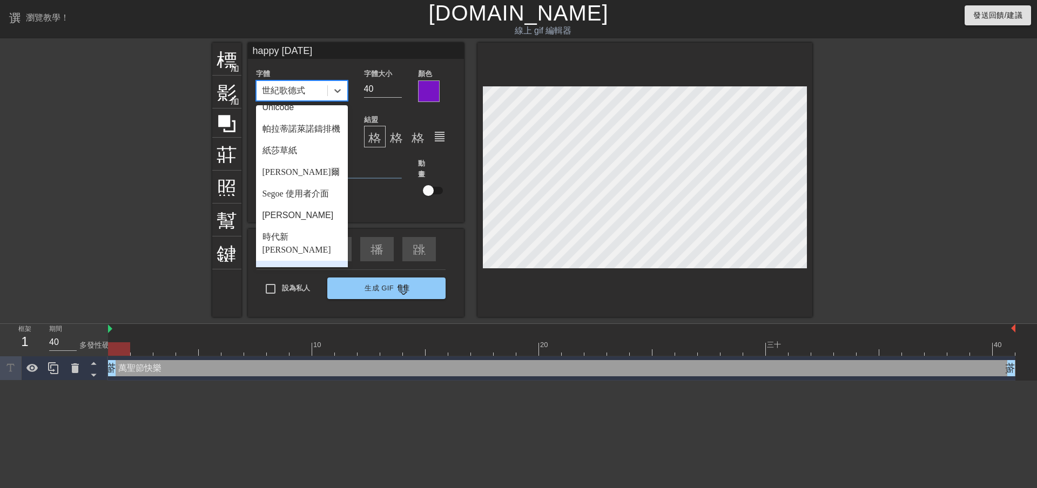
click at [280, 267] on font "投石機 MS" at bounding box center [283, 271] width 41 height 9
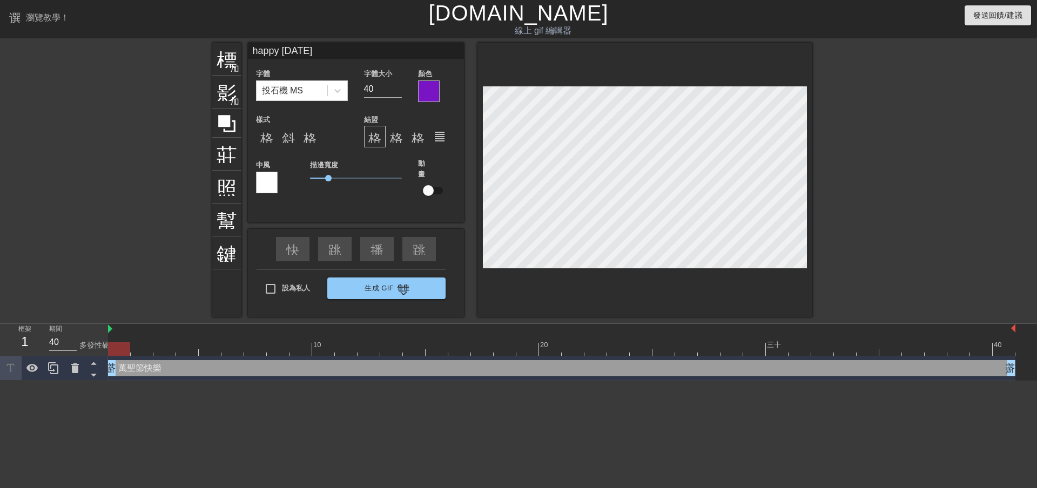
scroll to position [2, 4]
click at [258, 50] on input "happy [DATE]" at bounding box center [356, 51] width 216 height 16
click at [289, 51] on input "Happy [DATE]" at bounding box center [356, 51] width 216 height 16
type input "Happy [DATE]"
click at [376, 91] on input "40" at bounding box center [383, 88] width 38 height 17
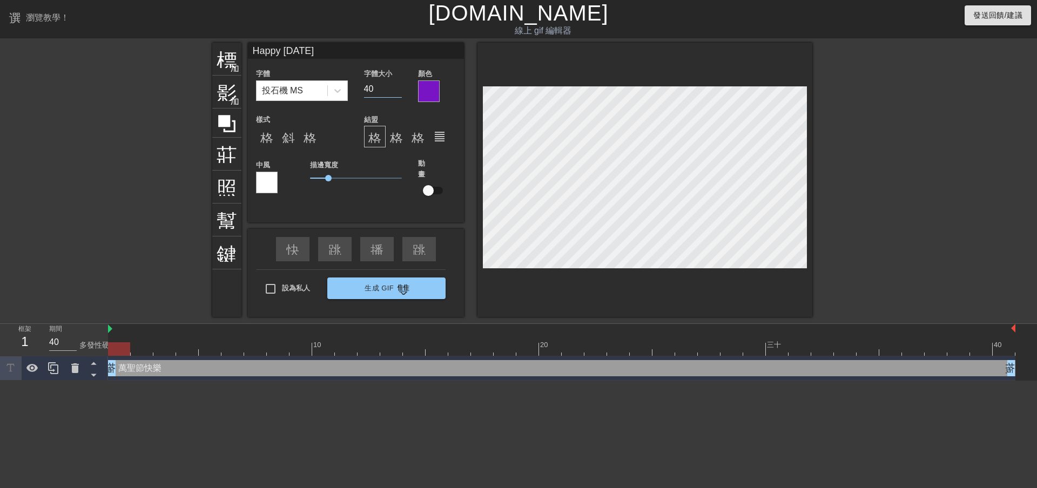
drag, startPoint x: 376, startPoint y: 91, endPoint x: 362, endPoint y: 90, distance: 14.1
click at [362, 90] on div "字體大小 40" at bounding box center [383, 84] width 54 height 35
type input "3"
type input "28"
click at [270, 133] on font "格式_粗體" at bounding box center [292, 136] width 65 height 13
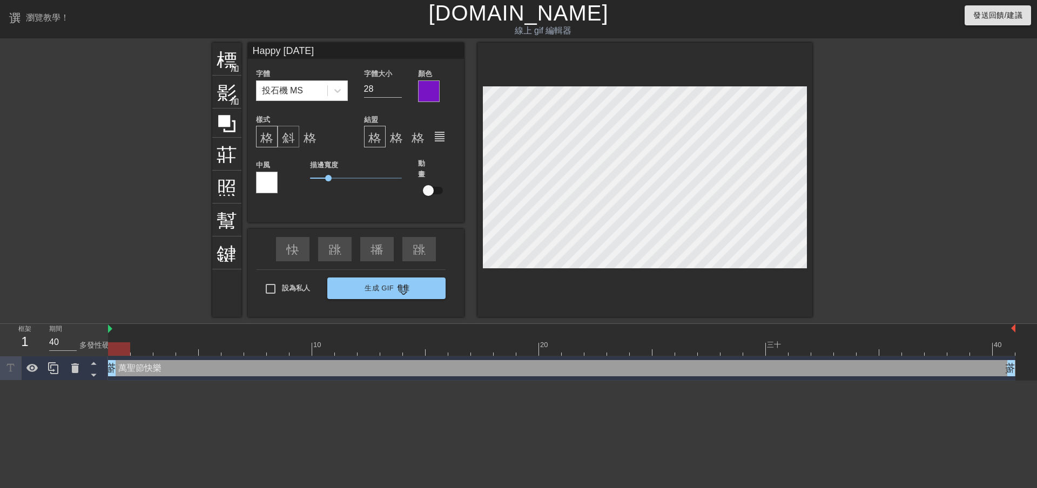
click at [294, 138] on font "斜體格式" at bounding box center [308, 136] width 52 height 13
click at [311, 133] on font "格式底線" at bounding box center [330, 136] width 52 height 13
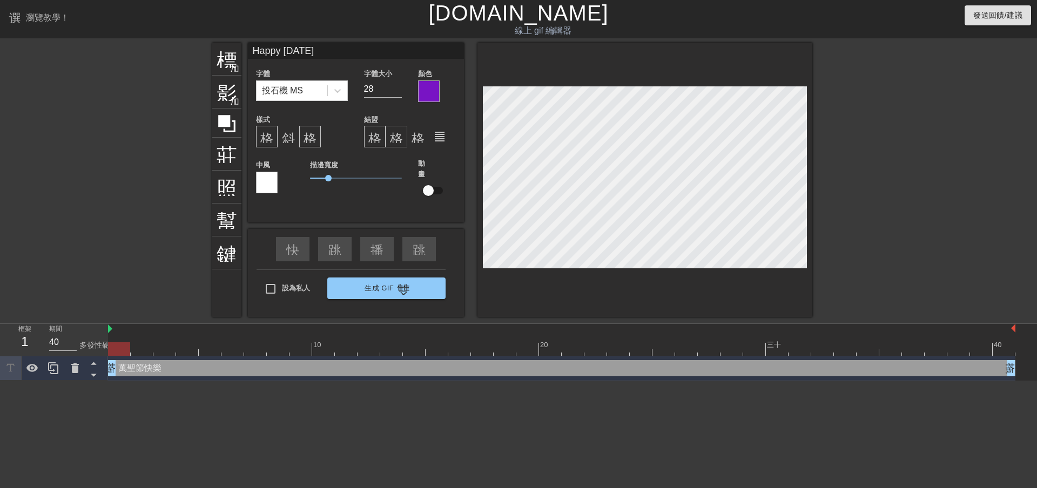
click at [393, 135] on font "格式對齊中心" at bounding box center [429, 136] width 78 height 13
click at [377, 136] on font "格式_對齊_左" at bounding box center [413, 136] width 91 height 13
click at [393, 136] on font "格式對齊中心" at bounding box center [429, 136] width 78 height 13
click at [422, 136] on font "格式_對齊_右" at bounding box center [457, 136] width 91 height 13
click at [438, 133] on font "format_align_justify" at bounding box center [439, 136] width 13 height 13
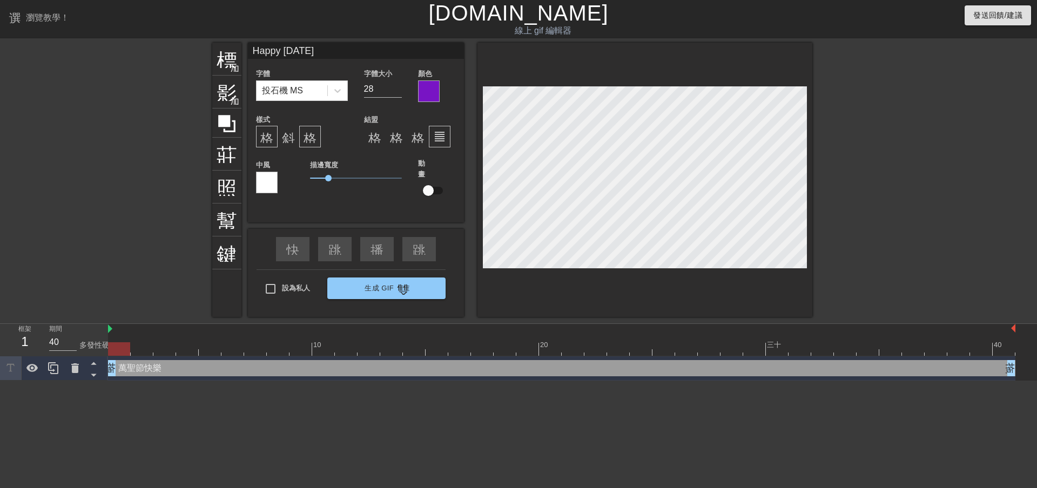
click at [339, 142] on div "格式_粗體 斜體格式 格式底線" at bounding box center [302, 137] width 92 height 22
drag, startPoint x: 328, startPoint y: 175, endPoint x: 343, endPoint y: 181, distance: 16.3
click at [343, 181] on span "1.8" at bounding box center [343, 178] width 6 height 6
click at [353, 205] on div "描邊寬度 1.8" at bounding box center [356, 184] width 108 height 53
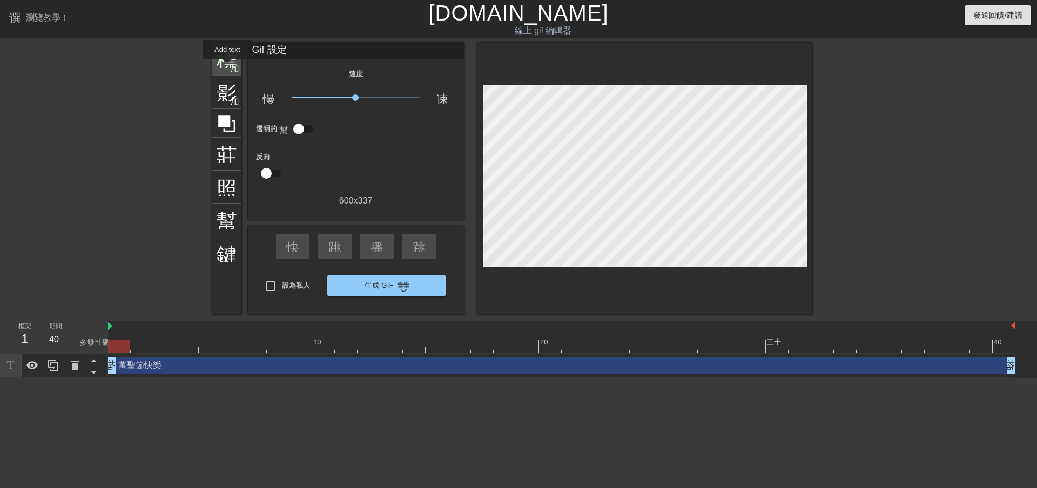
click at [227, 67] on font "標題" at bounding box center [237, 58] width 41 height 21
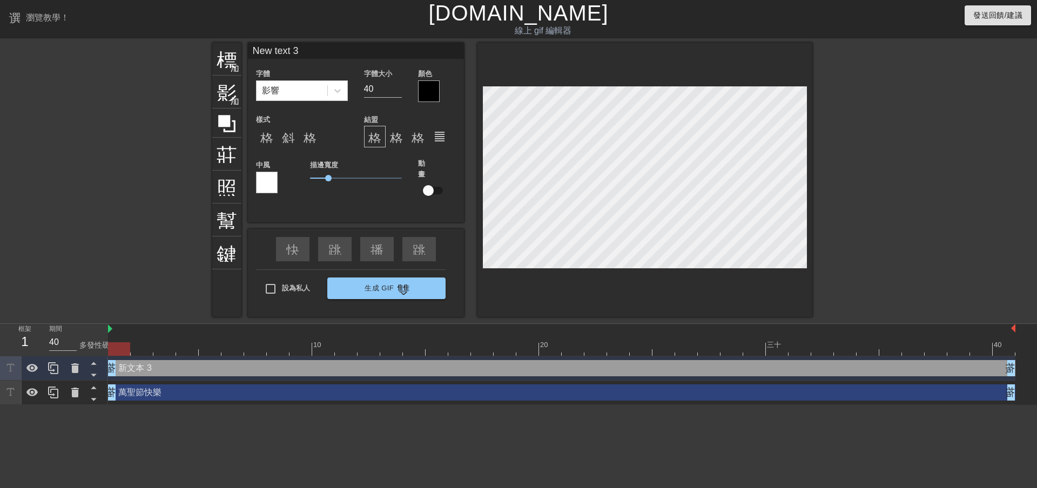
drag, startPoint x: 315, startPoint y: 53, endPoint x: 246, endPoint y: 49, distance: 69.3
click at [246, 49] on div "標題 加入圓圈 影像 加入圓圈 莊稼 照片尺寸選擇大 幫助 鍵盤 New text 3 字體 影響 字體大小 40 顏色 樣式 格式_粗體 斜體格式 格式底線…" at bounding box center [512, 180] width 600 height 274
type input "c"
type input "活動流程"
click at [341, 92] on icon at bounding box center [337, 90] width 11 height 11
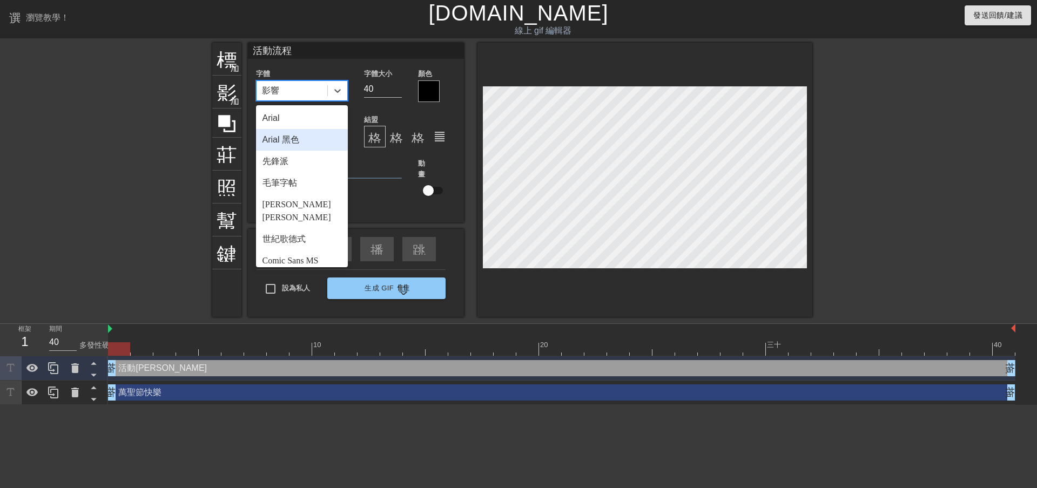
click at [310, 139] on div "Arial 黑色" at bounding box center [302, 140] width 92 height 22
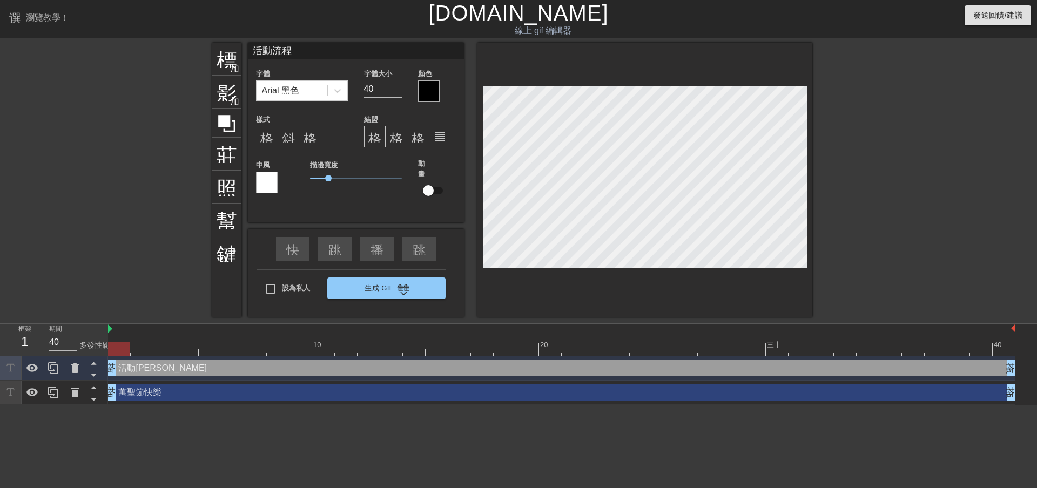
click at [369, 133] on font "格式_對齊_左" at bounding box center [413, 136] width 91 height 13
click at [265, 135] on font "格式_粗體" at bounding box center [292, 136] width 65 height 13
drag, startPoint x: 385, startPoint y: 88, endPoint x: 352, endPoint y: 89, distance: 33.0
click at [352, 89] on div "字體 Arial 黑色 字體大小 40 顏色" at bounding box center [356, 84] width 216 height 35
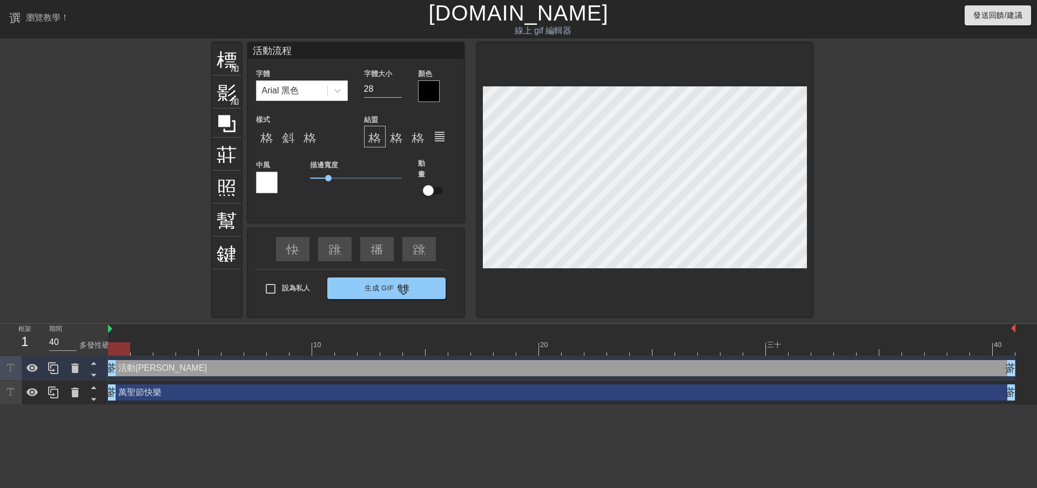
type input "28"
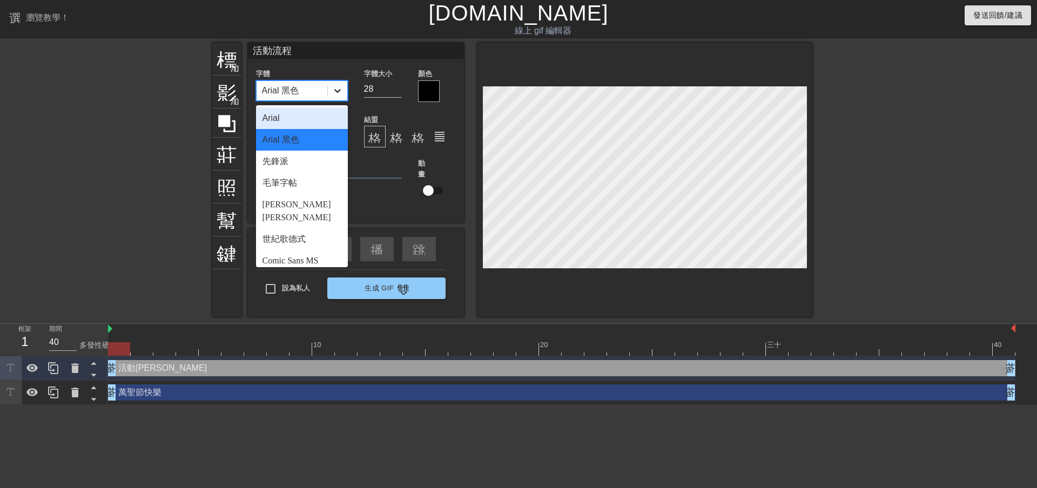
click at [340, 91] on icon at bounding box center [337, 90] width 11 height 11
click at [276, 189] on div "毛筆字帖" at bounding box center [302, 183] width 92 height 22
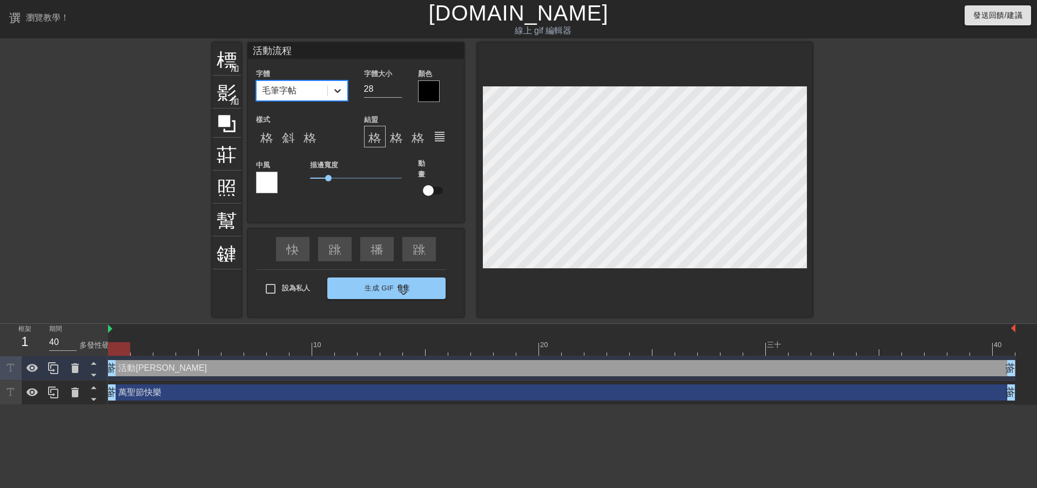
click at [339, 88] on icon at bounding box center [337, 90] width 11 height 11
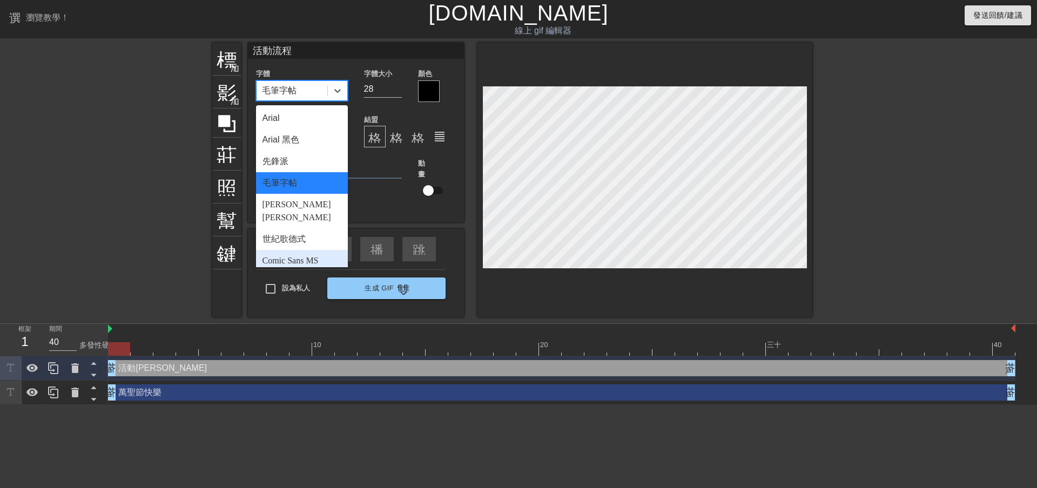
click at [281, 256] on font "Comic Sans MS" at bounding box center [291, 260] width 56 height 9
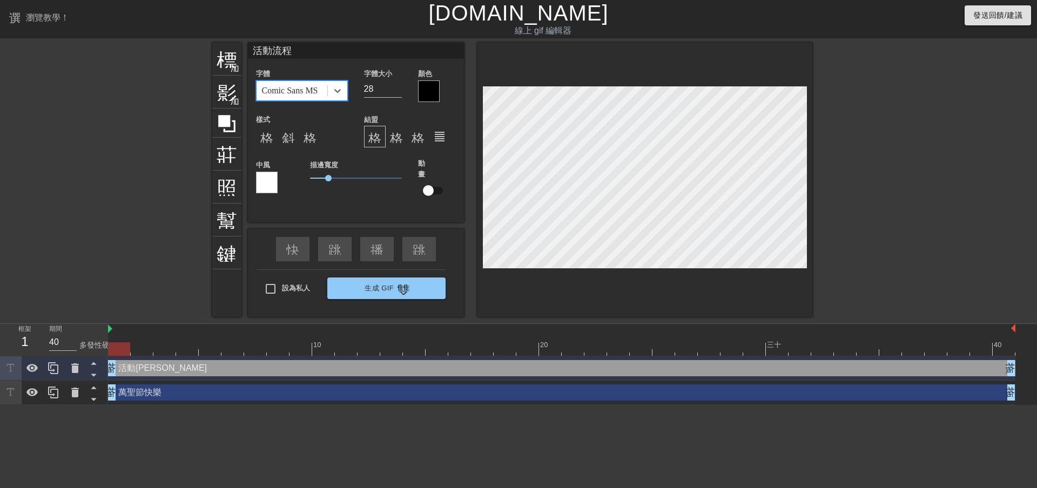
click at [265, 176] on div at bounding box center [267, 183] width 22 height 22
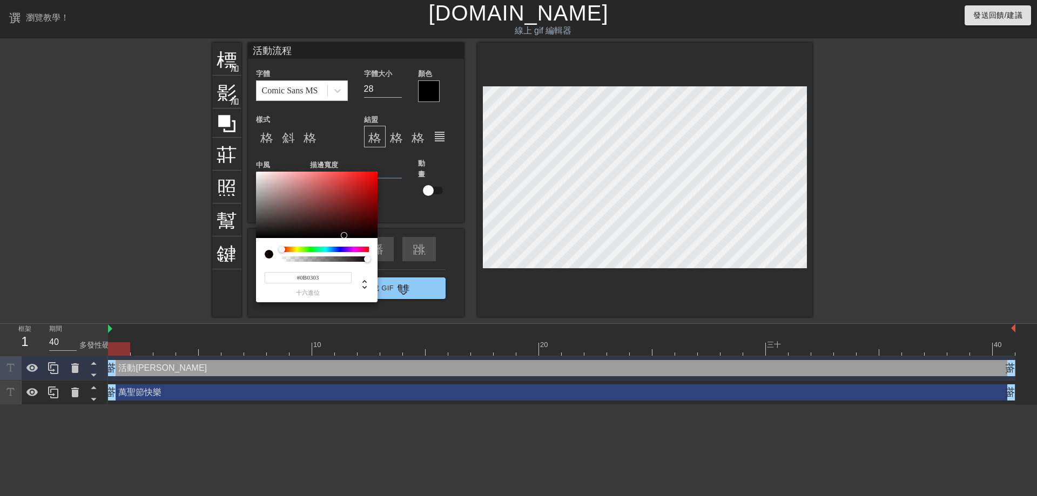
click at [342, 236] on div at bounding box center [317, 205] width 122 height 67
click at [330, 226] on div at bounding box center [317, 205] width 122 height 67
click at [352, 192] on div at bounding box center [317, 205] width 122 height 67
click at [362, 183] on div at bounding box center [317, 205] width 122 height 67
type input "#B83030"
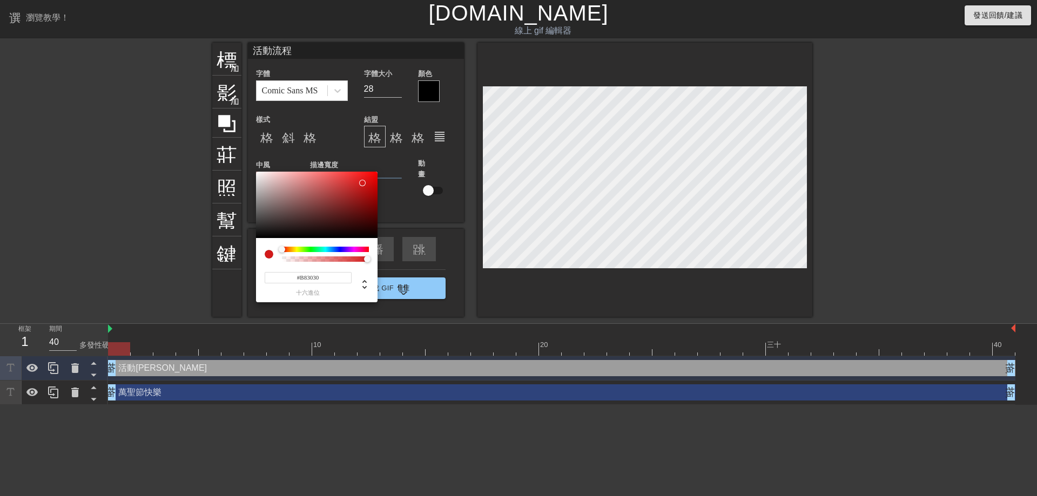
click at [346, 190] on div at bounding box center [317, 205] width 122 height 67
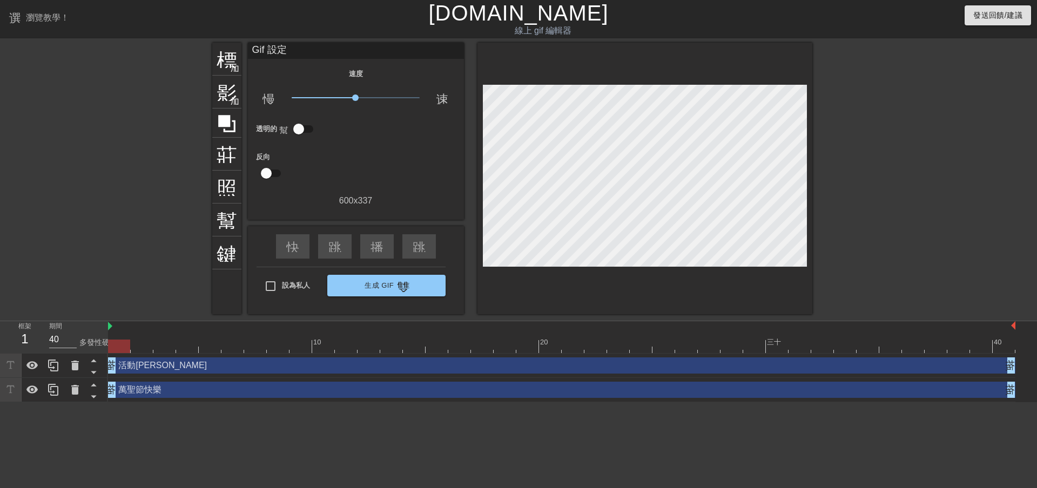
click at [163, 367] on div "活動[PERSON_NAME] 拖曳手柄 拖曳手柄" at bounding box center [562, 366] width 908 height 16
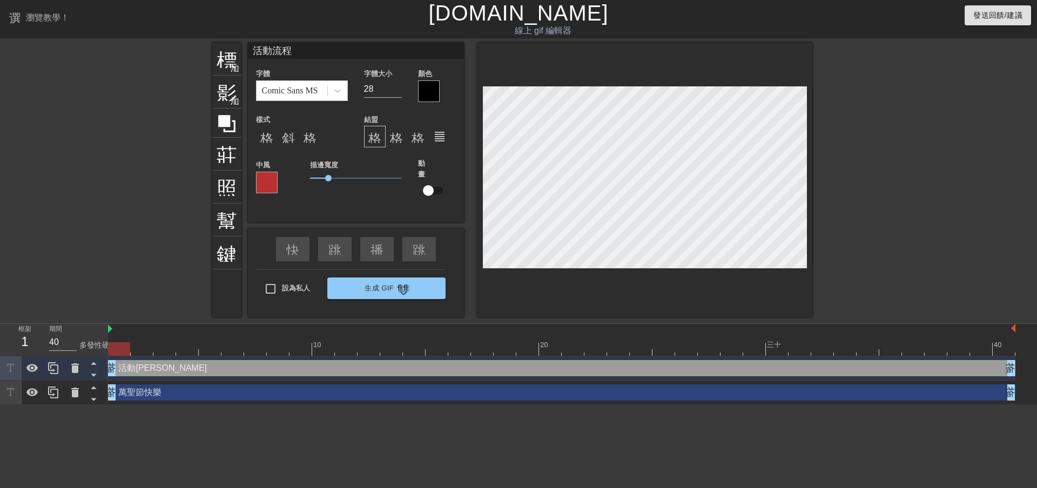
click at [304, 48] on input "活動流程" at bounding box center [356, 51] width 216 height 16
type input "活動流程:"
click at [372, 86] on input "28" at bounding box center [383, 88] width 38 height 17
drag, startPoint x: 372, startPoint y: 86, endPoint x: 359, endPoint y: 85, distance: 13.0
click at [359, 85] on div "字體大小 28" at bounding box center [383, 84] width 54 height 35
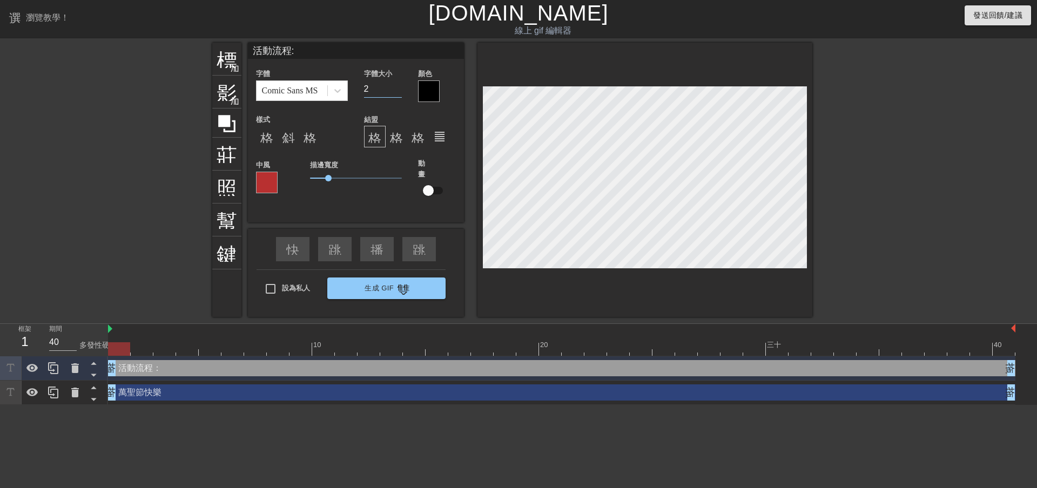
type input "22"
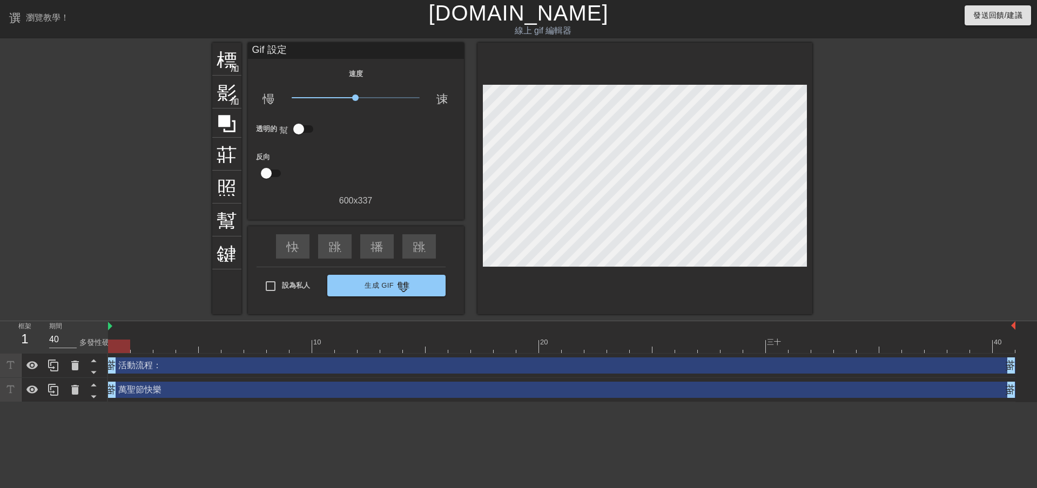
click at [358, 136] on div "透明的 幫助" at bounding box center [356, 129] width 216 height 21
click at [319, 66] on div "Gif 設定 速度 慢動作視頻 x1.00 速度 透明的 幫助 反向 600 x 337" at bounding box center [356, 125] width 216 height 165
click at [340, 48] on div "Gif 設定" at bounding box center [356, 51] width 216 height 16
click at [218, 402] on html "選單書 瀏覽教學！ [DOMAIN_NAME] 線上 gif 編輯器 發送回饋/建議 標題 加入圓圈 影像 加入圓圈 莊稼 照片尺寸選擇大 幫助 鍵盤 Gif…" at bounding box center [518, 201] width 1037 height 402
click at [225, 62] on font "標題" at bounding box center [237, 58] width 41 height 21
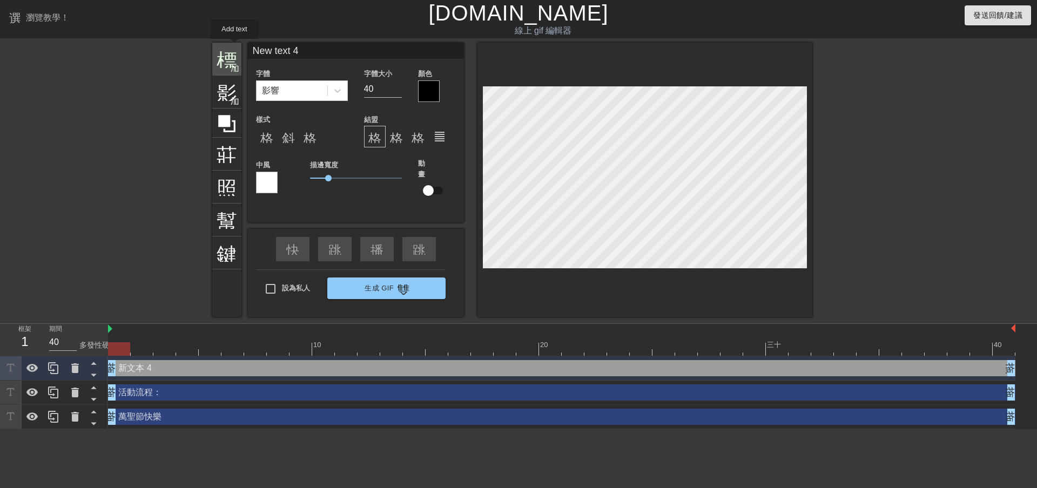
drag, startPoint x: 314, startPoint y: 47, endPoint x: 234, endPoint y: 46, distance: 79.9
click at [234, 46] on div "標題 加入圓圈 影像 加入圓圈 莊稼 照片尺寸選擇大 幫助 鍵盤 New text 4 字體 影響 字體大小 40 顏色 樣式 格式_粗體 斜體格式 格式底線…" at bounding box center [512, 180] width 600 height 274
type input "1."
click at [371, 86] on input "40" at bounding box center [383, 88] width 38 height 17
type input "4"
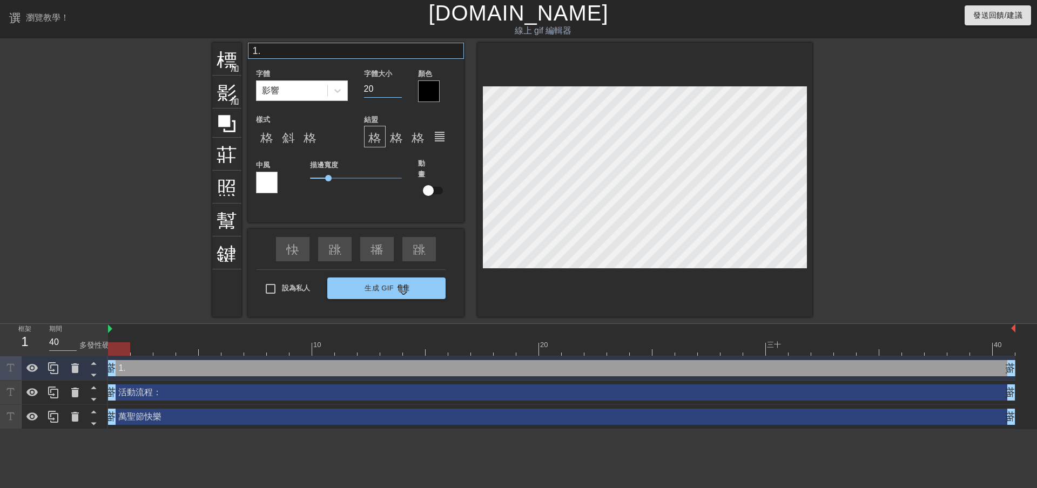
type input "20"
click at [312, 51] on input "1." at bounding box center [356, 51] width 216 height 16
type input "1.中庭集合"
click at [265, 179] on div at bounding box center [267, 183] width 22 height 22
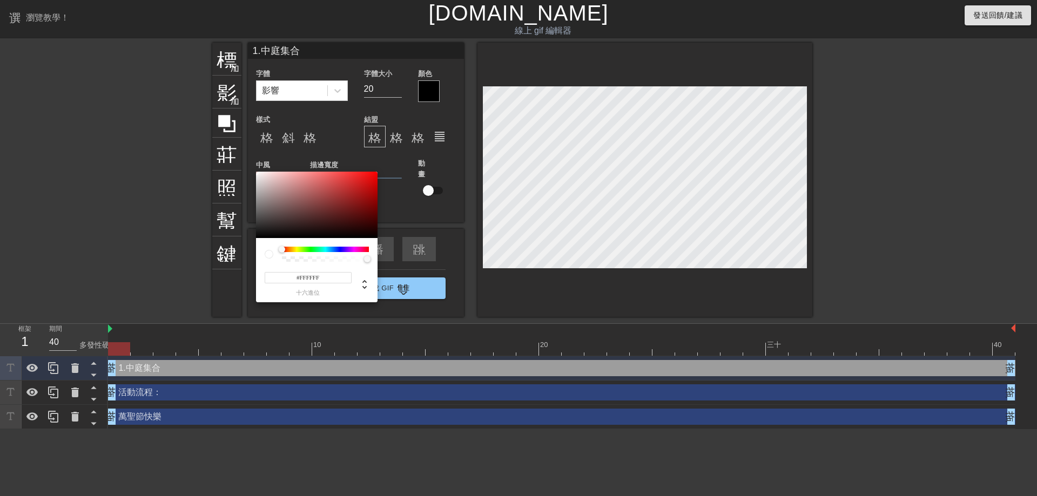
type input "#4D1313"
click at [347, 218] on div at bounding box center [317, 205] width 122 height 67
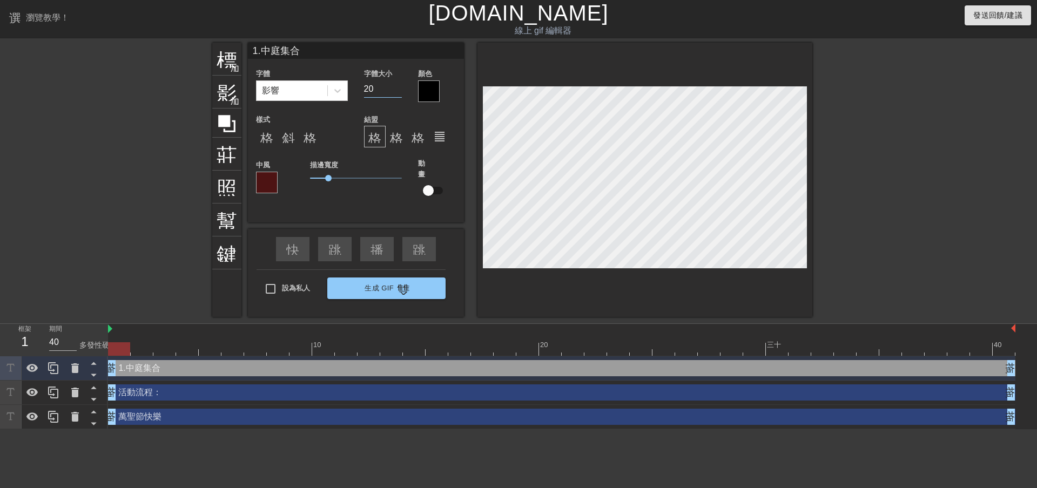
click at [379, 84] on input "20" at bounding box center [383, 88] width 38 height 17
type input "2"
type input "12"
click at [306, 49] on input "1.中庭集合" at bounding box center [356, 51] width 216 height 16
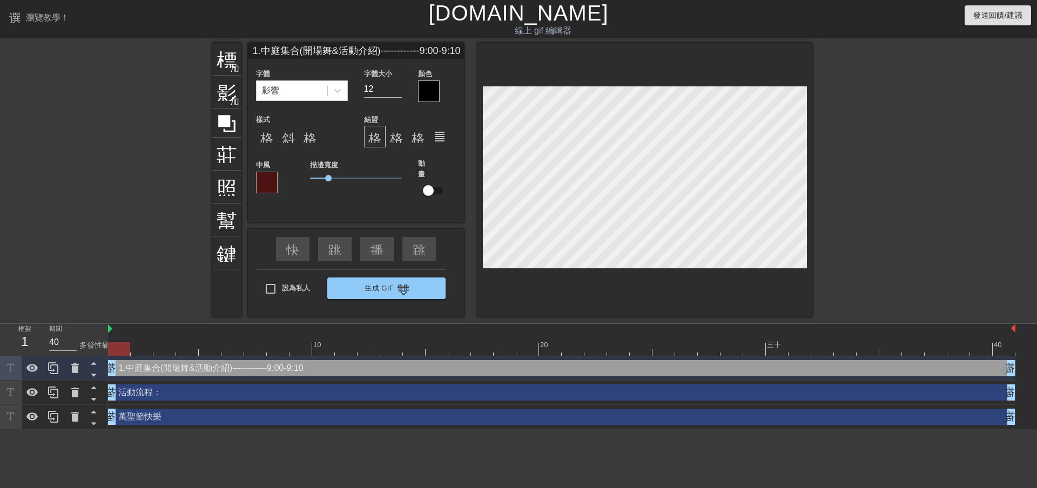
click at [378, 51] on input "1.中庭集合(開場舞&活動介紹)------------9:00-9:10" at bounding box center [356, 51] width 216 height 16
type input "1.中庭集合(開場舞&活動介紹) ------------ 9:00-9:10"
click at [381, 86] on input "12" at bounding box center [383, 88] width 38 height 17
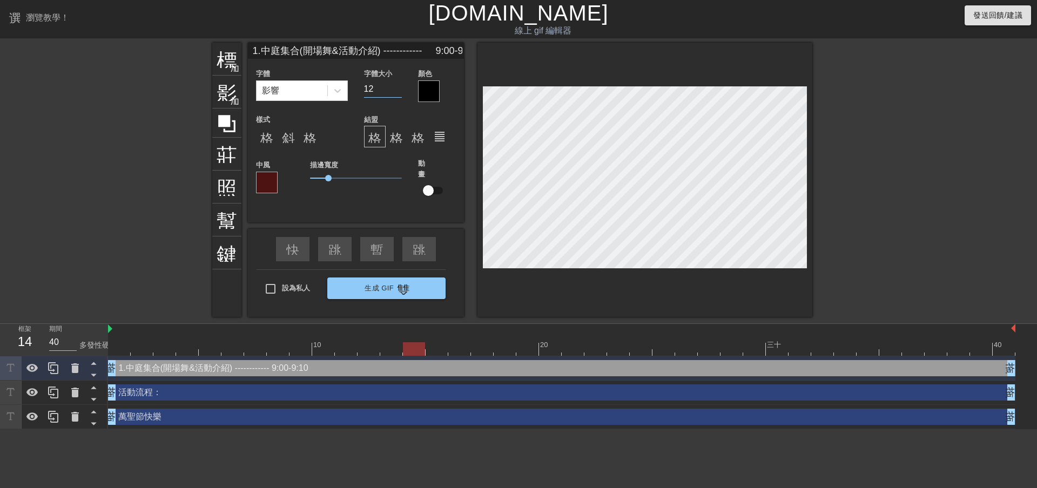
drag, startPoint x: 381, startPoint y: 86, endPoint x: 357, endPoint y: 87, distance: 24.9
click at [357, 87] on div "字體大小 12" at bounding box center [383, 84] width 54 height 35
type input "16"
type input "Happy [DATE]"
type input "28"
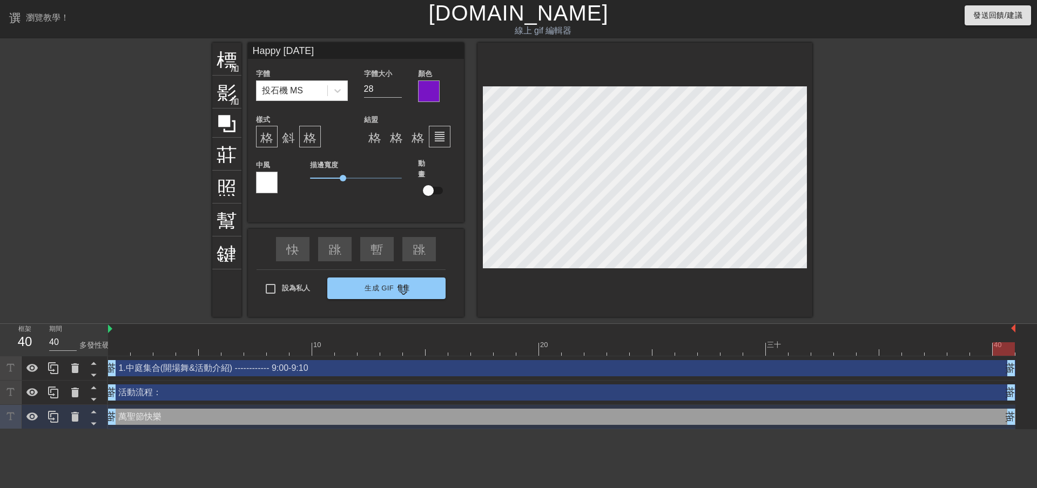
type input "活動流程:"
type input "22"
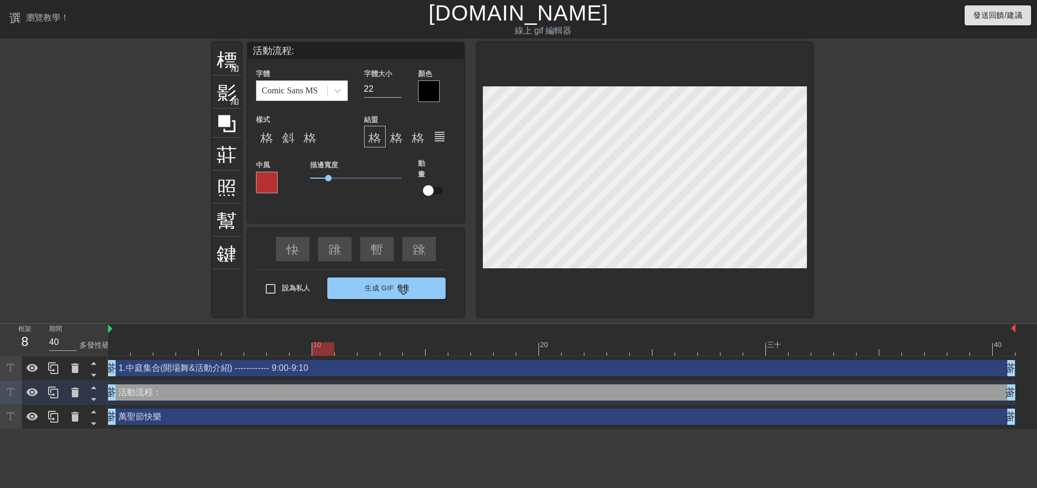
type input "1.中庭集合(開場舞&活動介紹) ------------ 9:00-9:10"
type input "16"
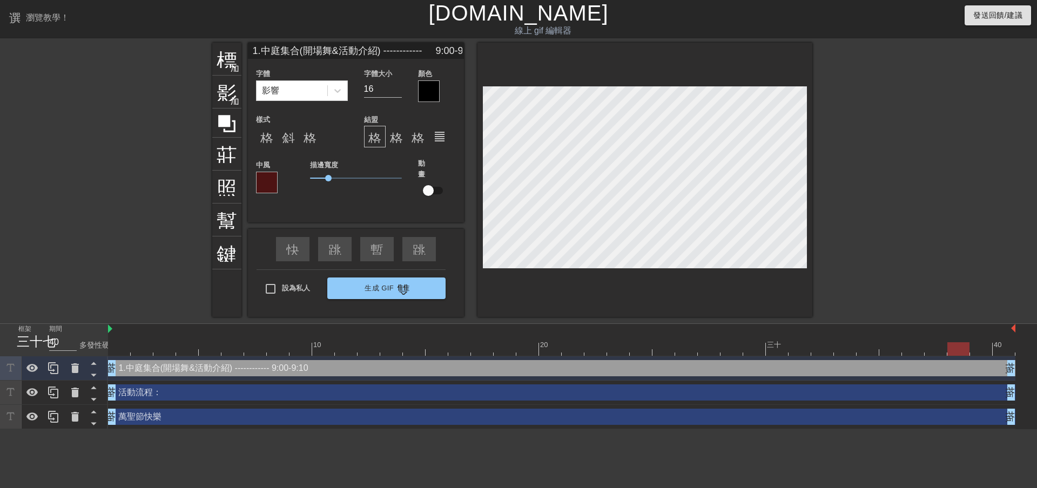
type input "活動流程:"
type input "22"
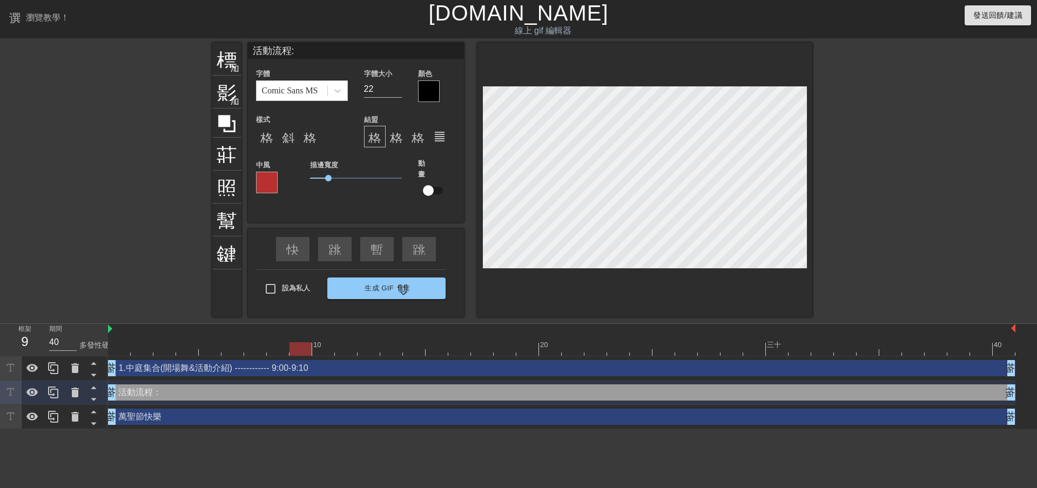
click at [261, 174] on div at bounding box center [267, 183] width 22 height 22
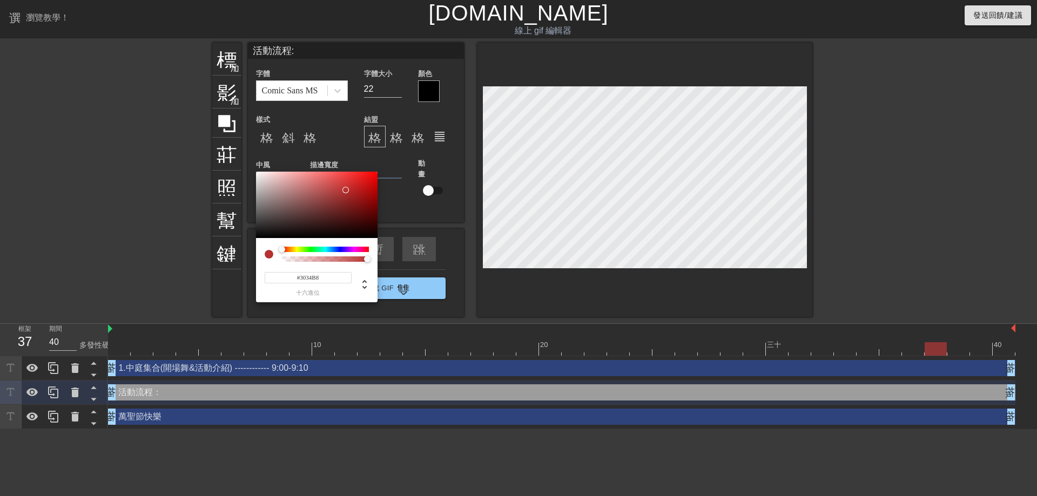
click at [339, 247] on div at bounding box center [325, 249] width 87 height 5
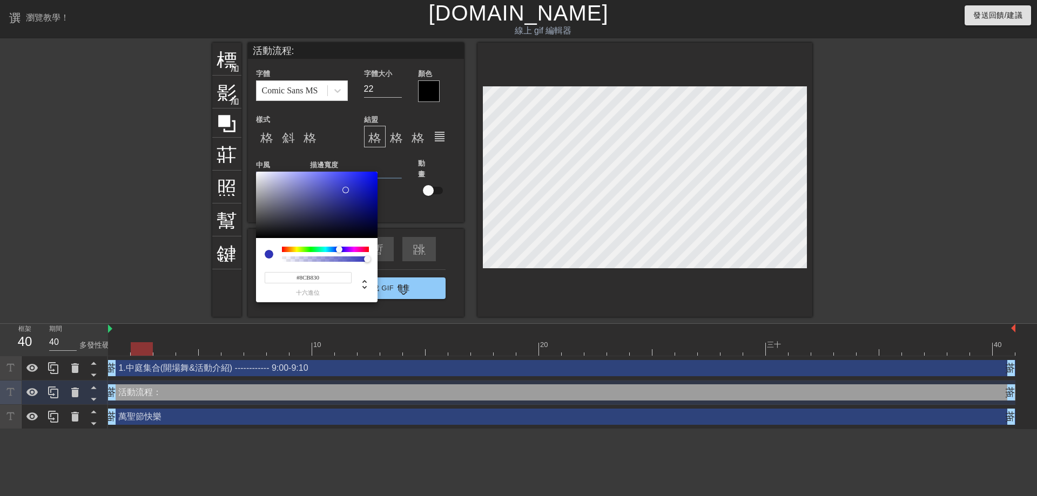
click at [301, 248] on div at bounding box center [325, 249] width 87 height 5
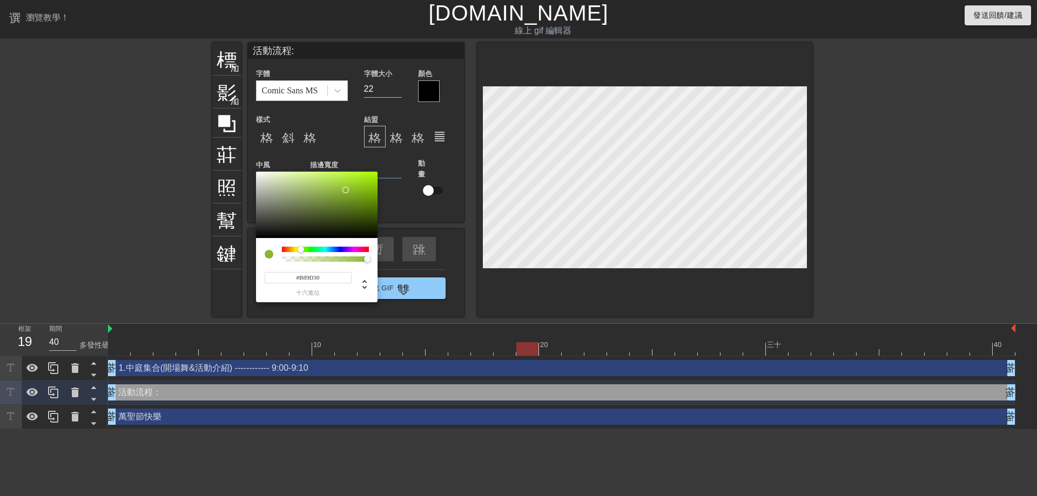
click at [293, 249] on div at bounding box center [325, 249] width 87 height 5
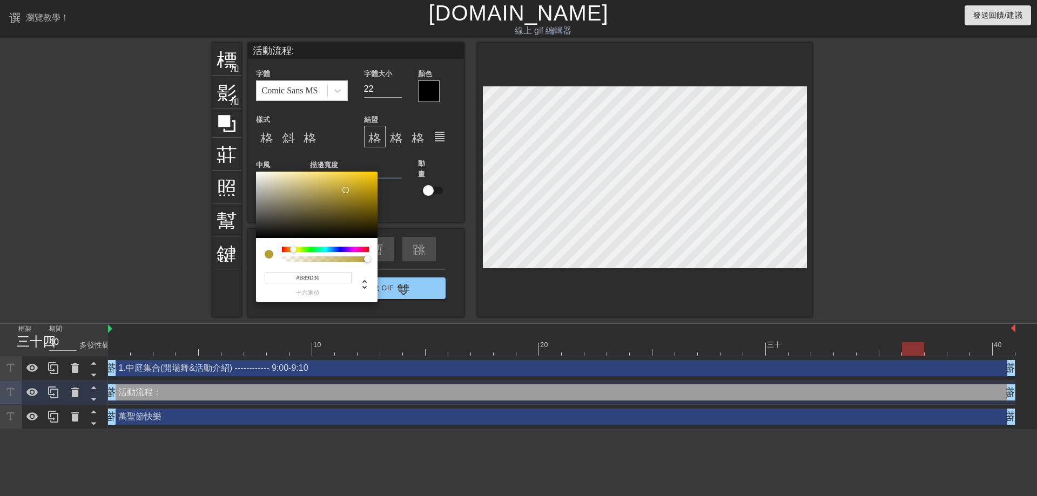
type input "#30B86C"
click at [317, 249] on div at bounding box center [325, 249] width 87 height 5
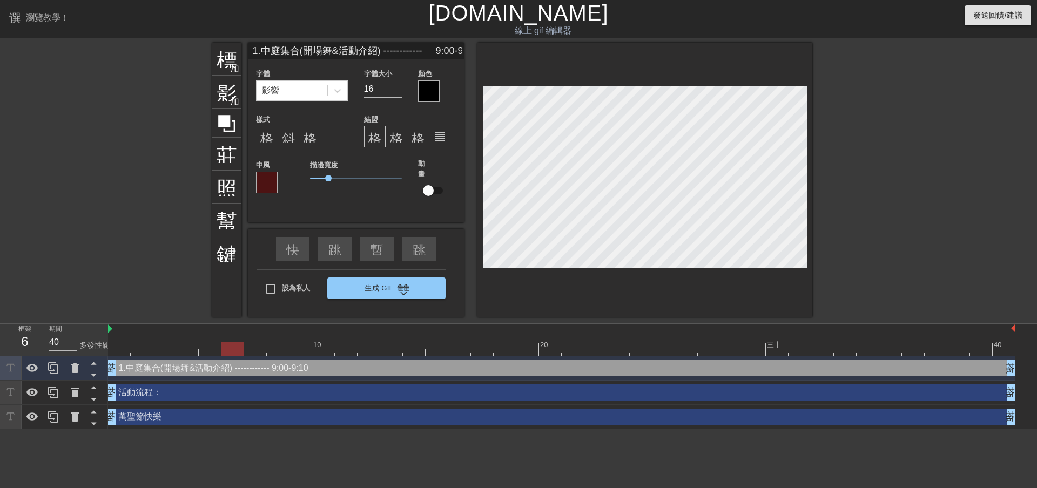
click at [434, 82] on div at bounding box center [429, 91] width 22 height 22
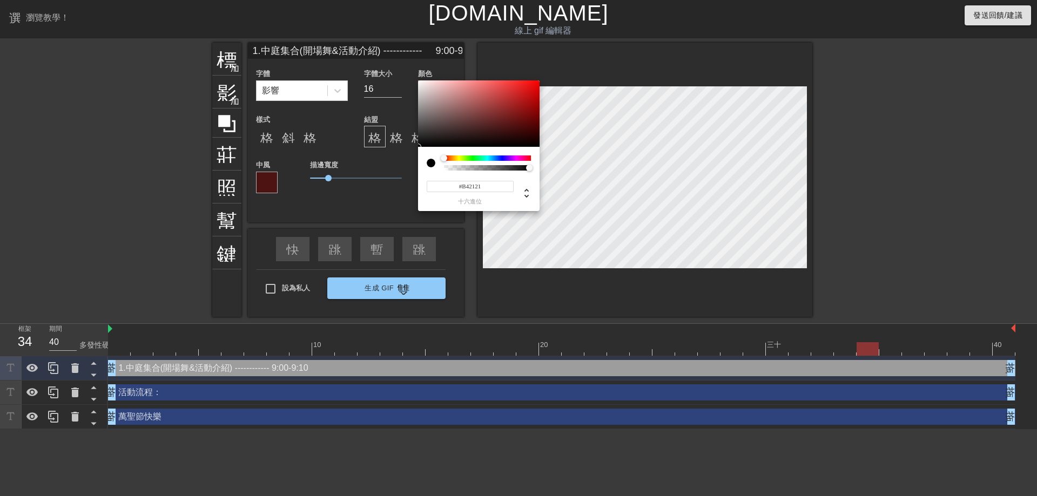
click at [517, 100] on div at bounding box center [479, 113] width 122 height 67
click at [494, 95] on div at bounding box center [479, 113] width 122 height 67
click at [486, 95] on div at bounding box center [479, 113] width 122 height 67
click at [454, 159] on div at bounding box center [487, 158] width 87 height 5
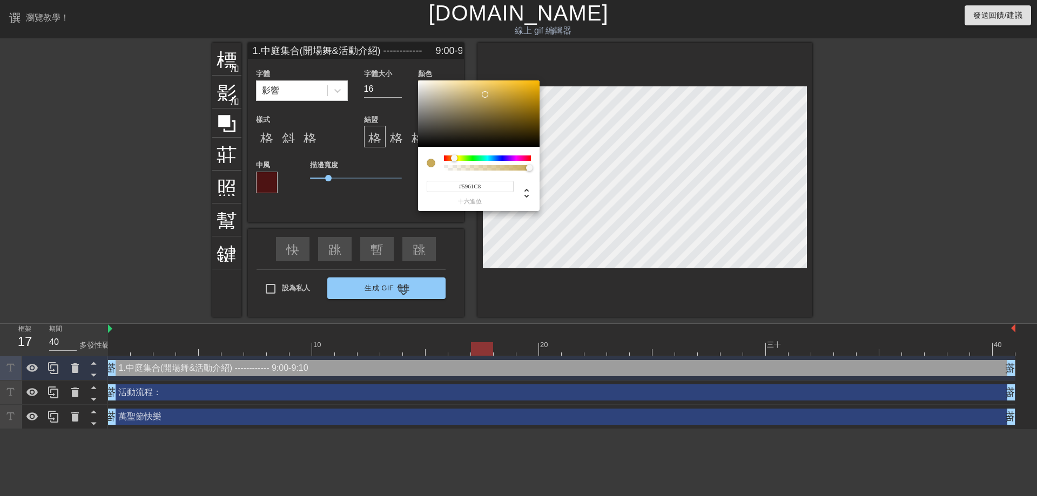
click at [501, 160] on div at bounding box center [487, 158] width 87 height 5
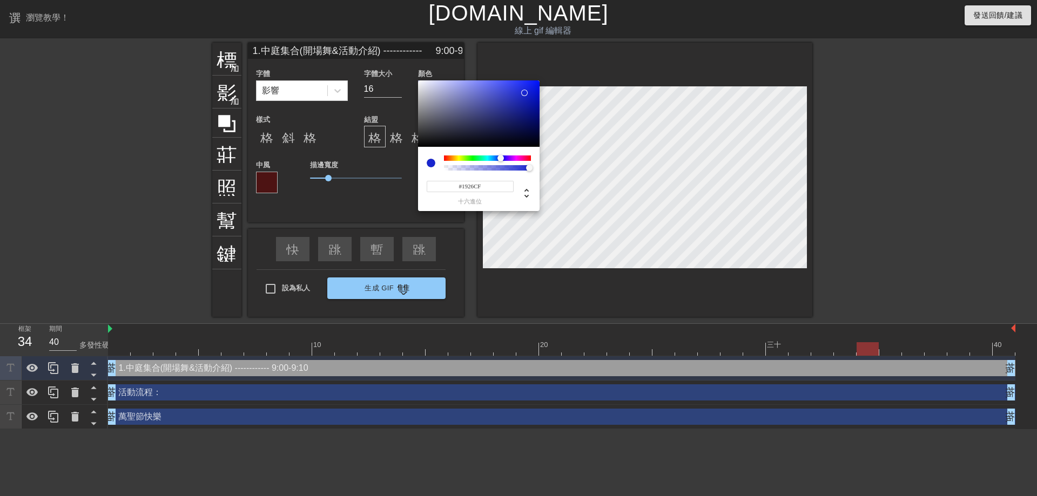
click at [525, 93] on div at bounding box center [479, 113] width 122 height 67
click at [510, 103] on div at bounding box center [479, 113] width 122 height 67
click at [512, 88] on div at bounding box center [479, 113] width 122 height 67
click at [524, 86] on div at bounding box center [479, 113] width 122 height 67
click at [524, 116] on div at bounding box center [479, 113] width 122 height 67
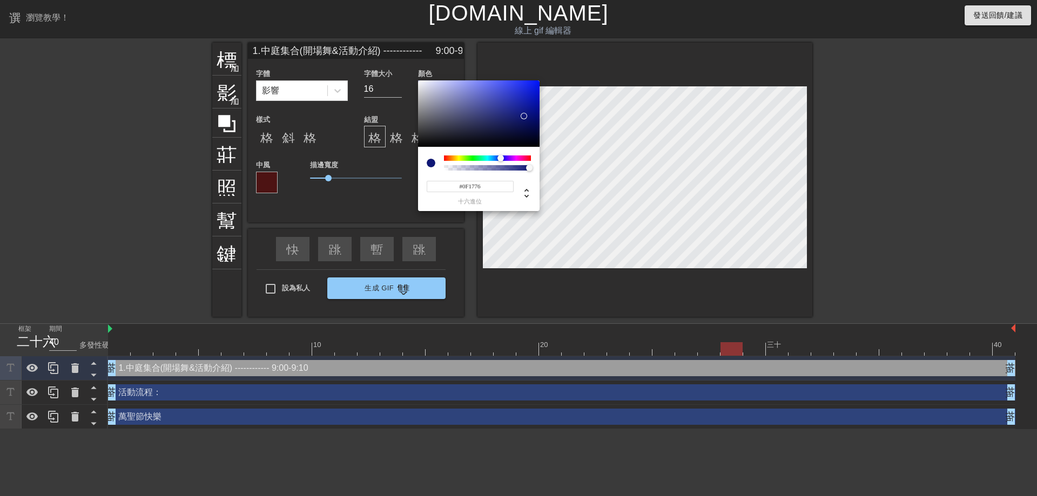
type input "#0B1ACD"
click at [533, 93] on div at bounding box center [479, 113] width 122 height 67
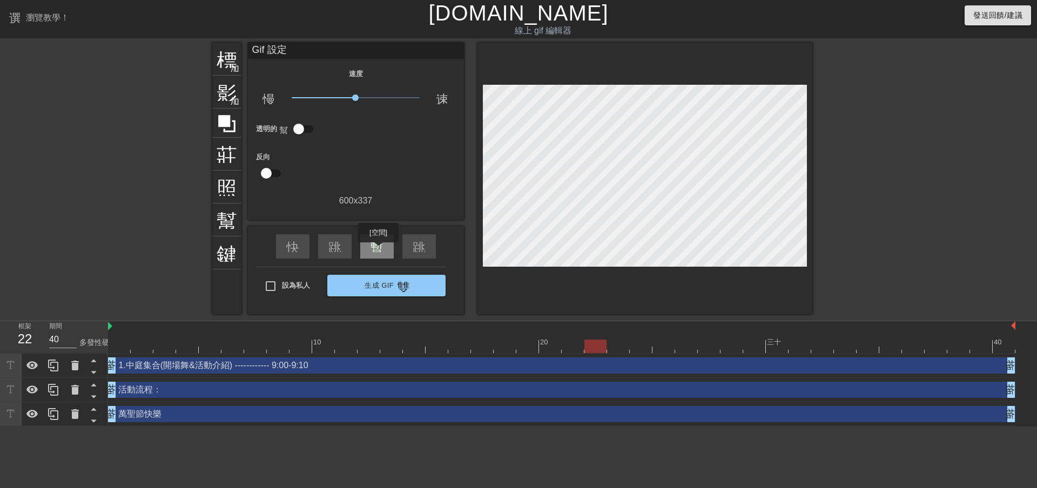
click at [379, 250] on font "暫停" at bounding box center [384, 245] width 26 height 13
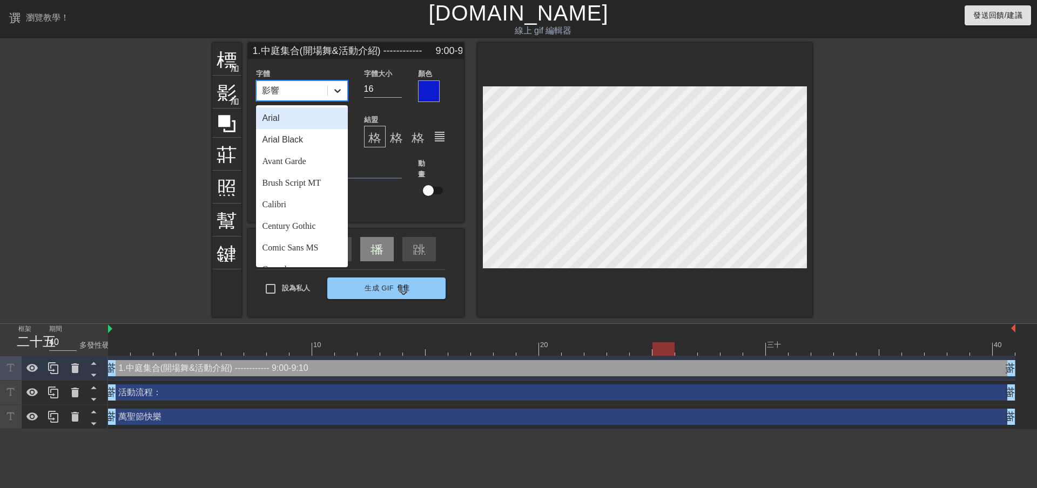
click at [341, 91] on icon at bounding box center [337, 90] width 11 height 11
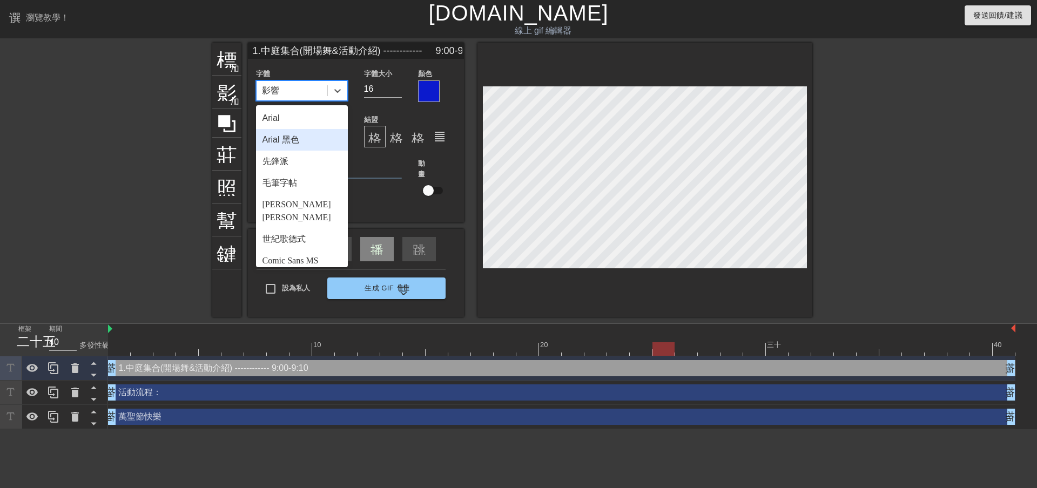
click at [297, 139] on font "Arial 黑色" at bounding box center [281, 139] width 37 height 9
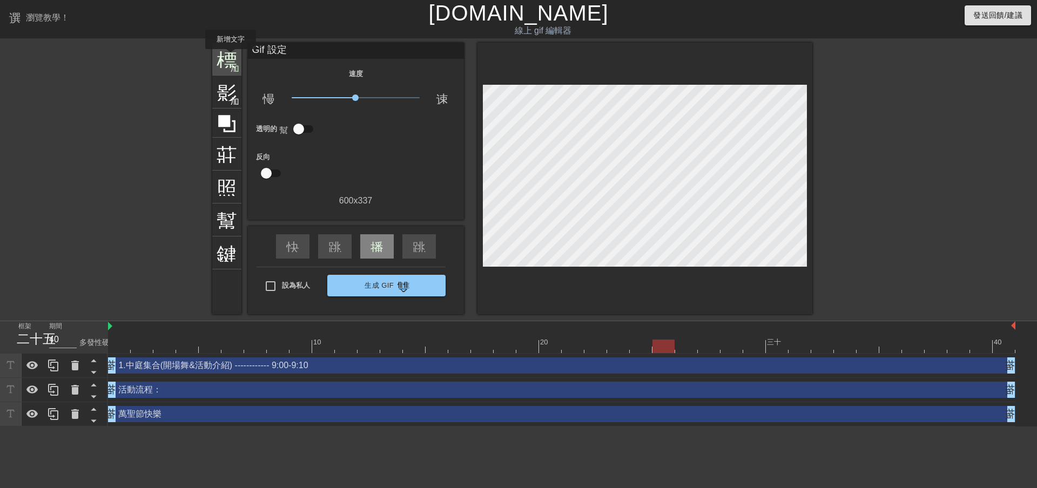
click at [231, 57] on font "標題" at bounding box center [237, 58] width 41 height 21
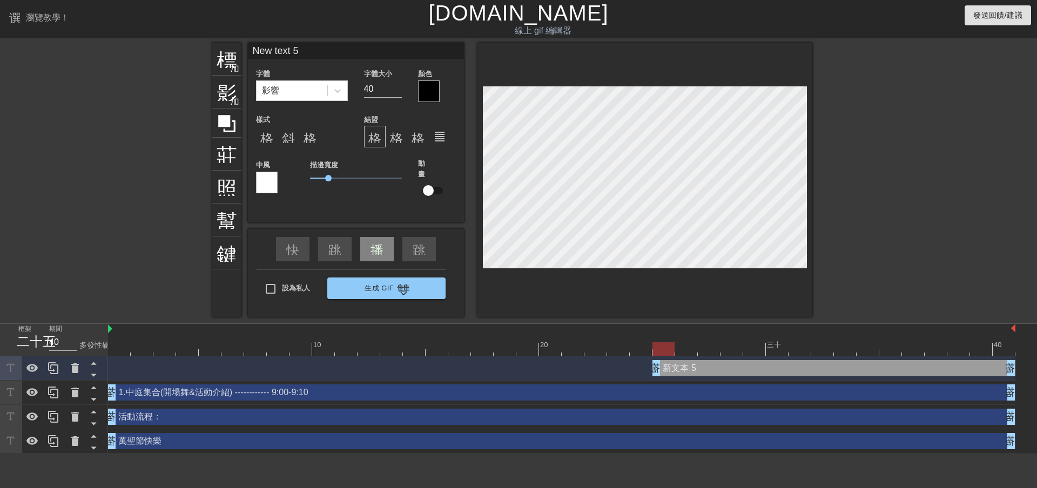
click at [325, 50] on input "New text 5" at bounding box center [356, 51] width 216 height 16
type input "N"
type input "1.中庭集合(開場舞&活動介紹) ------------ 9:00-9:10"
type input "16"
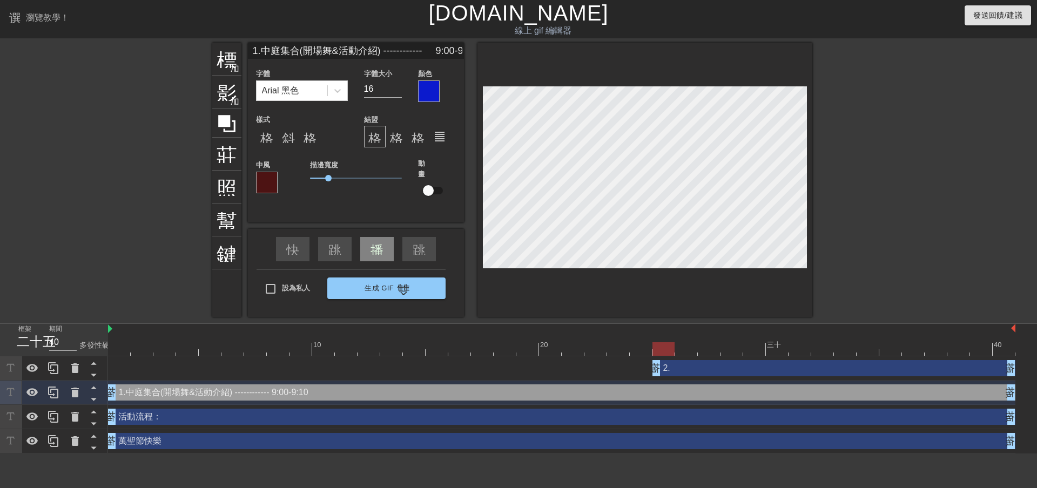
type input "2."
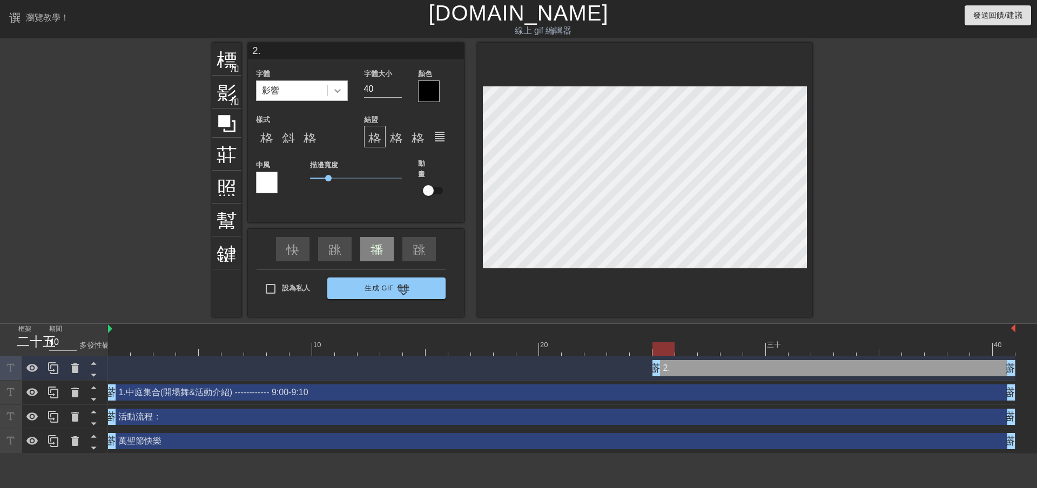
click at [342, 95] on icon at bounding box center [337, 90] width 11 height 11
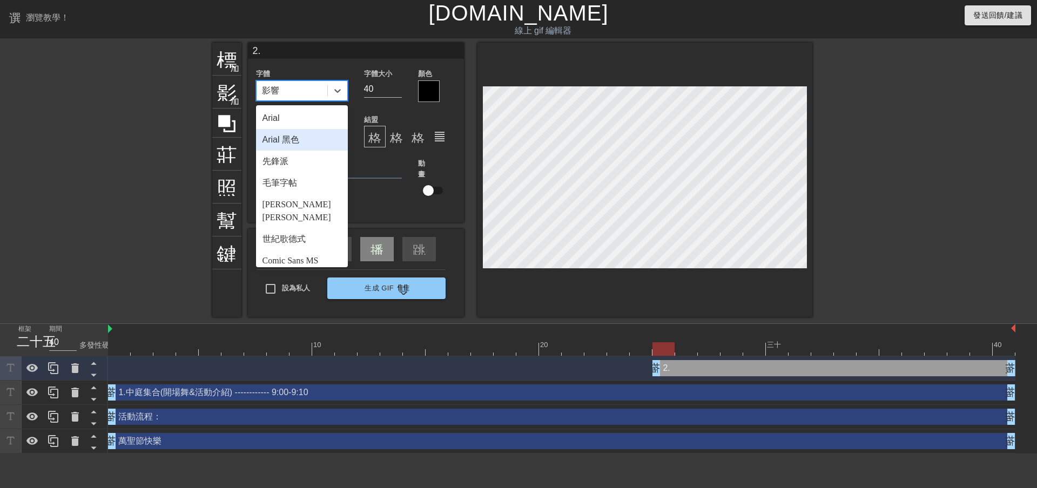
click at [314, 140] on div "Arial 黑色" at bounding box center [302, 140] width 92 height 22
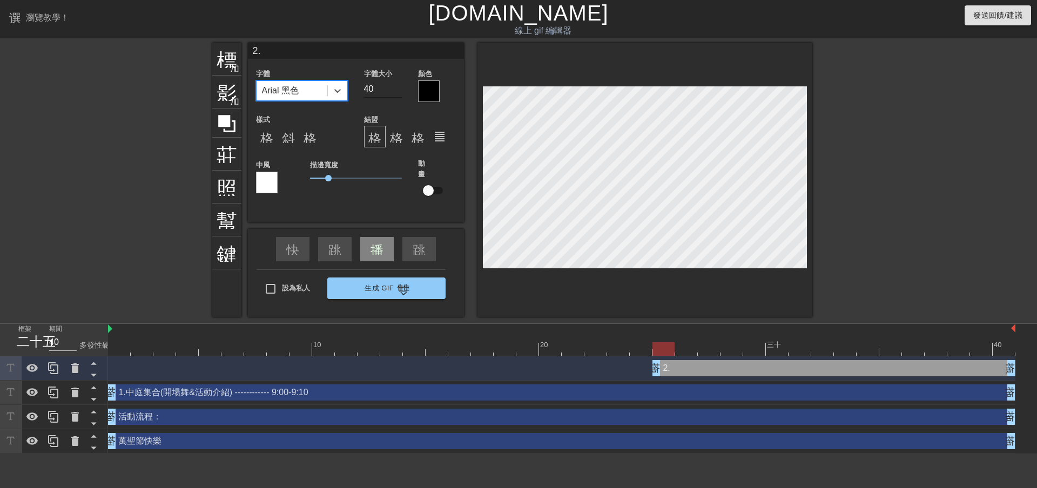
click at [381, 82] on input "40" at bounding box center [383, 88] width 38 height 17
type input "4"
type input "16"
click at [318, 55] on input "2." at bounding box center [356, 51] width 216 height 16
click at [266, 187] on div at bounding box center [267, 183] width 22 height 22
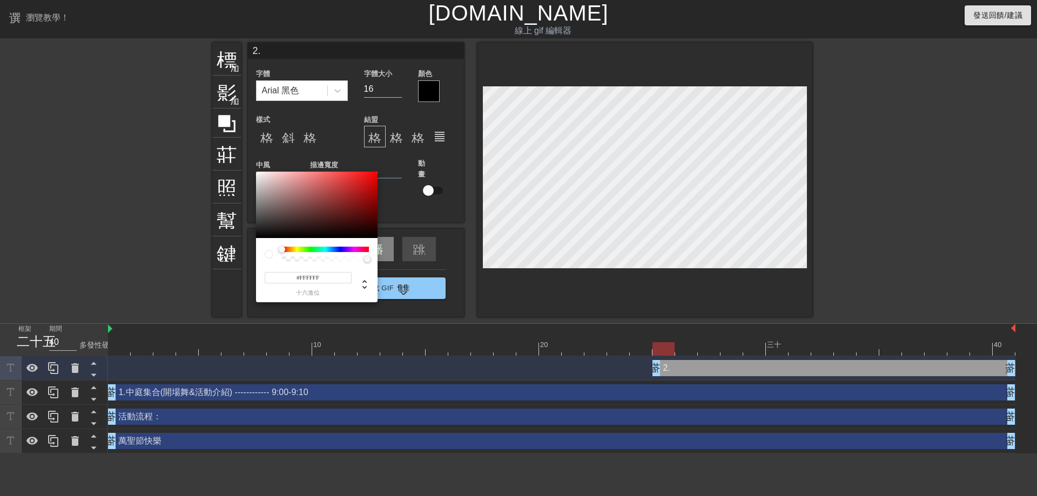
click at [331, 248] on div at bounding box center [325, 249] width 87 height 5
click at [337, 248] on div at bounding box center [325, 249] width 87 height 5
click at [338, 248] on div at bounding box center [325, 249] width 87 height 5
type input "#4F1616"
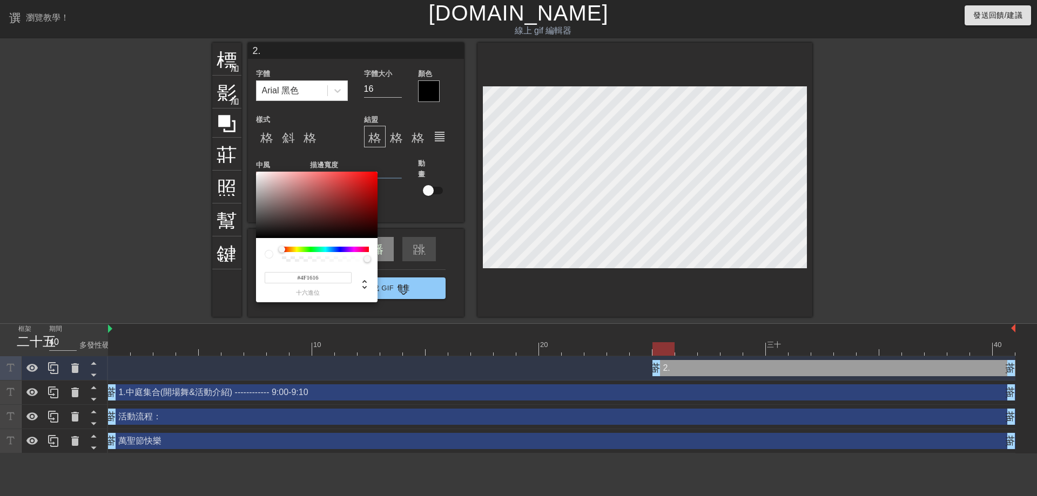
click at [344, 218] on div at bounding box center [317, 205] width 122 height 67
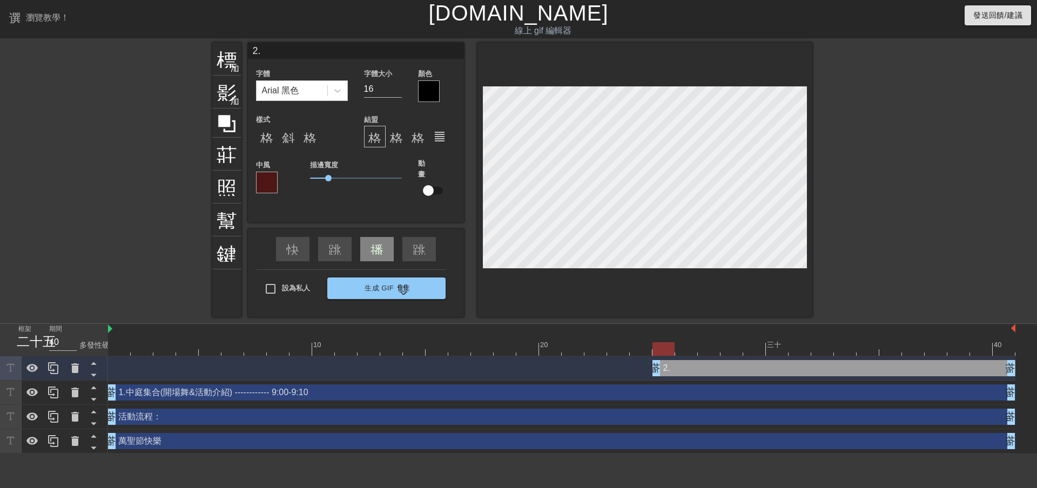
click at [431, 88] on div at bounding box center [429, 91] width 22 height 22
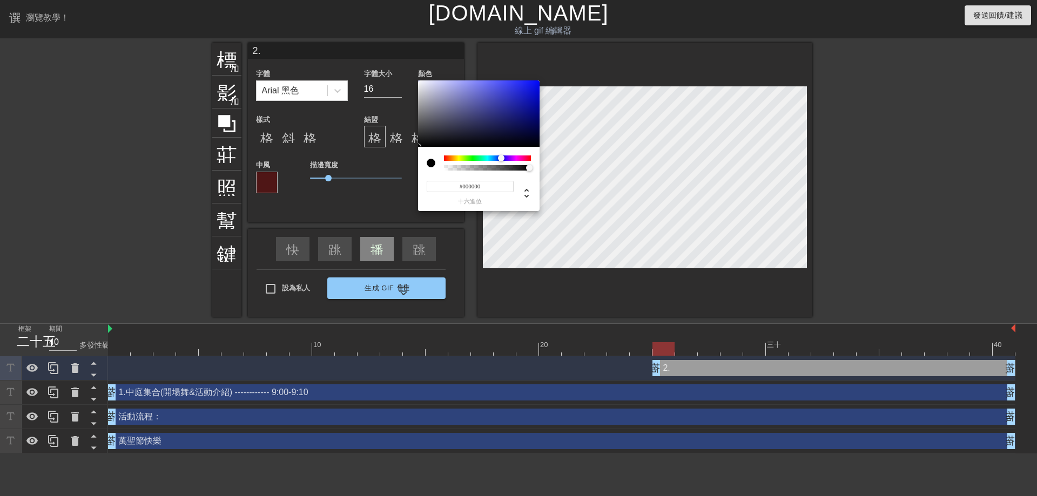
click at [501, 158] on div at bounding box center [487, 158] width 87 height 5
type input "#1D22C2"
click at [521, 96] on div at bounding box center [479, 113] width 122 height 67
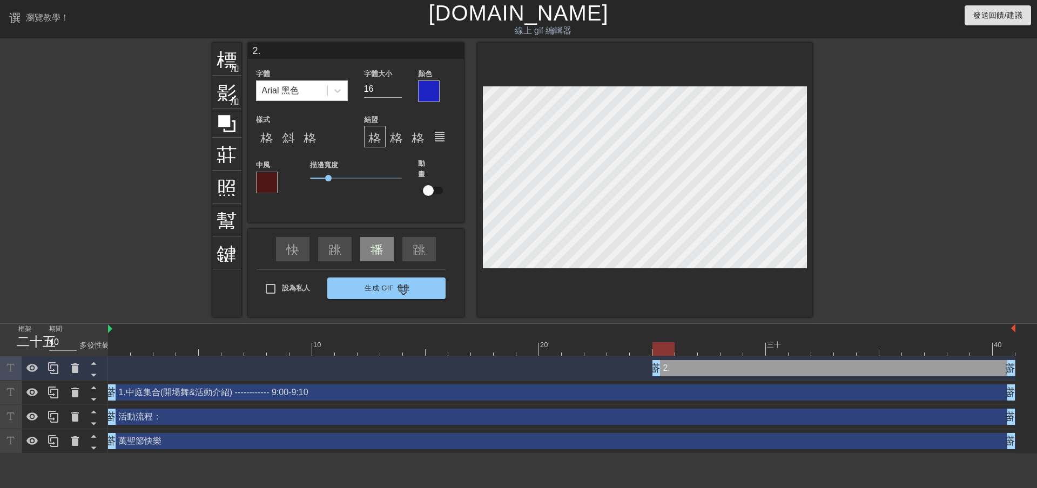
click at [270, 50] on input "2." at bounding box center [356, 51] width 216 height 16
click at [341, 53] on input "2.變裝走秀Time ---- -------- 9:10-10:10" at bounding box center [356, 51] width 216 height 16
click at [322, 50] on input "2.變裝走秀Time ------------ 9:10-10:10" at bounding box center [356, 51] width 216 height 16
click at [377, 51] on input "2.變裝走秀Time ------------ 9:10-10:10" at bounding box center [356, 51] width 216 height 16
type input "2.變裝走秀Time ------------ 9:10-10:10"
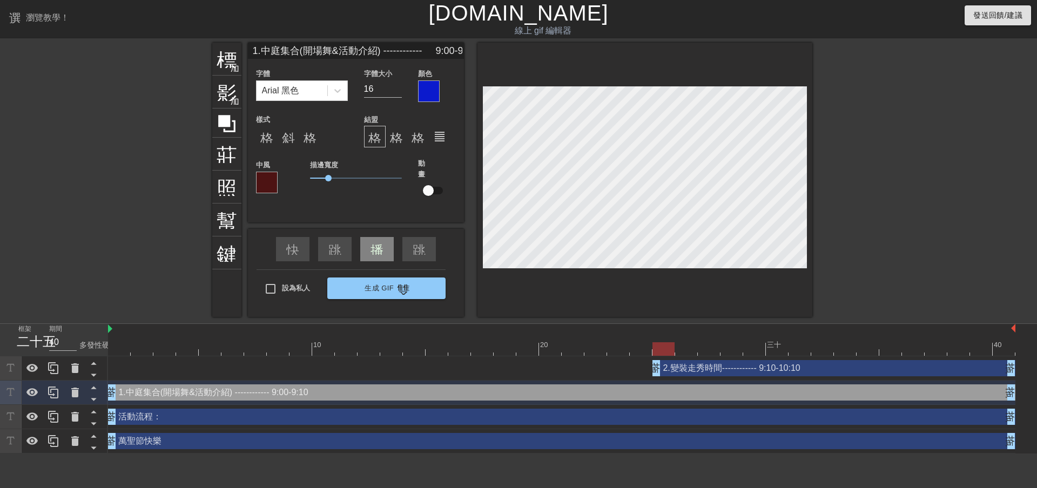
click at [441, 51] on input "1.中庭集合(開場舞&活動介紹) ------------ 9:00-9:10" at bounding box center [356, 51] width 216 height 16
type input "2.變裝走秀Time ------------ 9:10-10:10"
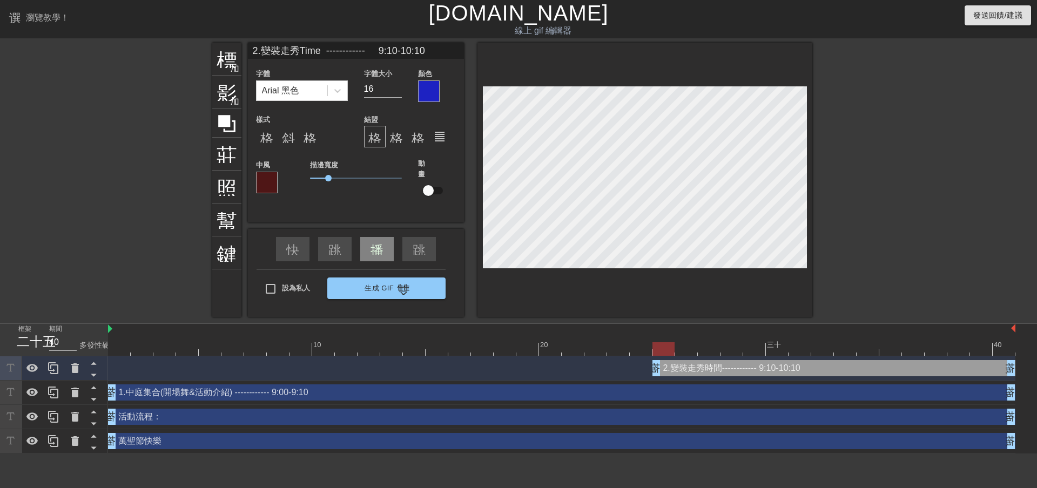
click at [352, 49] on input "2.變裝走秀Time ------------ 9:10-10:10" at bounding box center [356, 51] width 216 height 16
click at [354, 52] on input "2.變裝走秀Time ------------------ 9:10-10:10" at bounding box center [356, 51] width 216 height 16
click at [367, 49] on input "2.變裝走秀Time ---------------------- 9:10-10:10" at bounding box center [356, 51] width 216 height 16
click at [374, 46] on input "2.變裝走秀Time -------------------------- 9:10-10:10" at bounding box center [356, 51] width 216 height 16
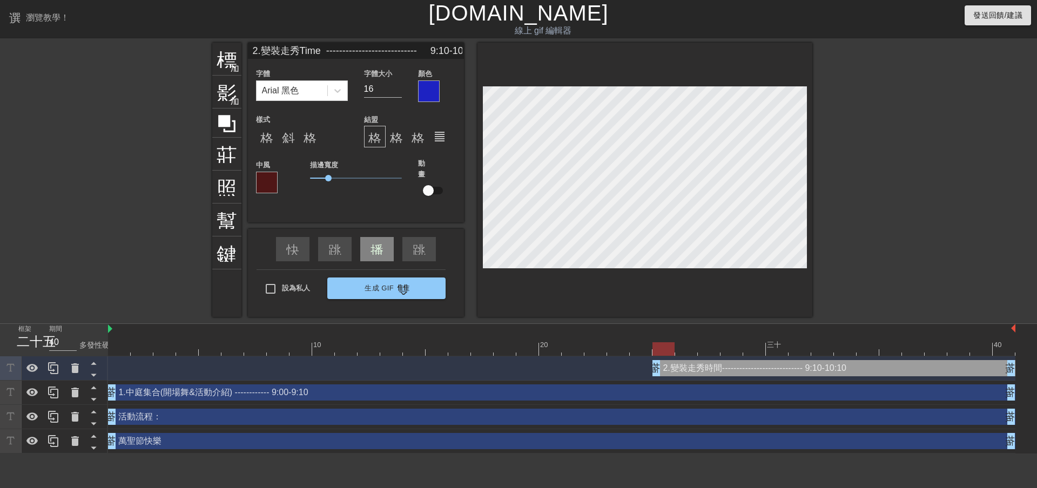
click at [444, 52] on input "2.變裝走秀Time ---------------------------- 9:10-10:10" at bounding box center [356, 51] width 216 height 16
type input "2.變裝走秀Time ---------------------------- 9:10-10:10"
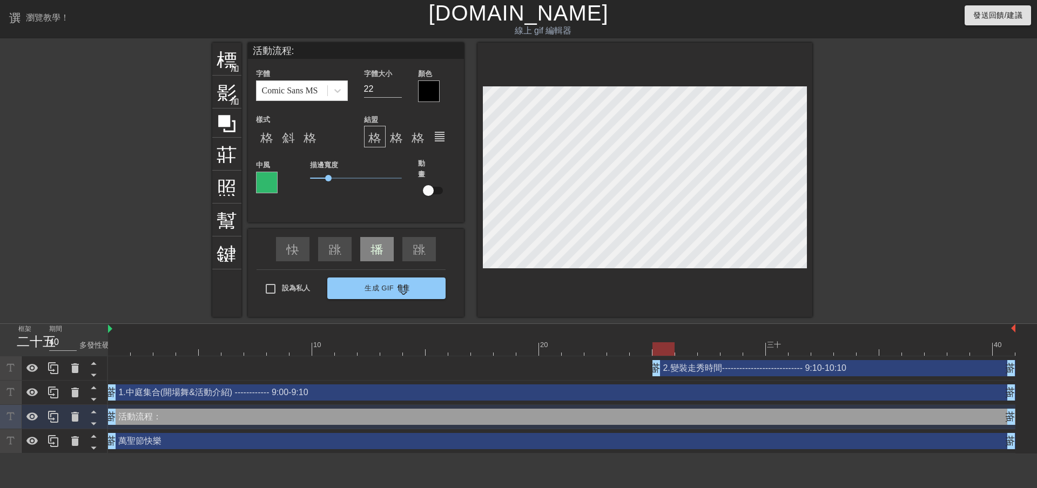
type input "1.中庭集合(開場舞&活動介紹) ------------ 9:00-9:10"
type input "16"
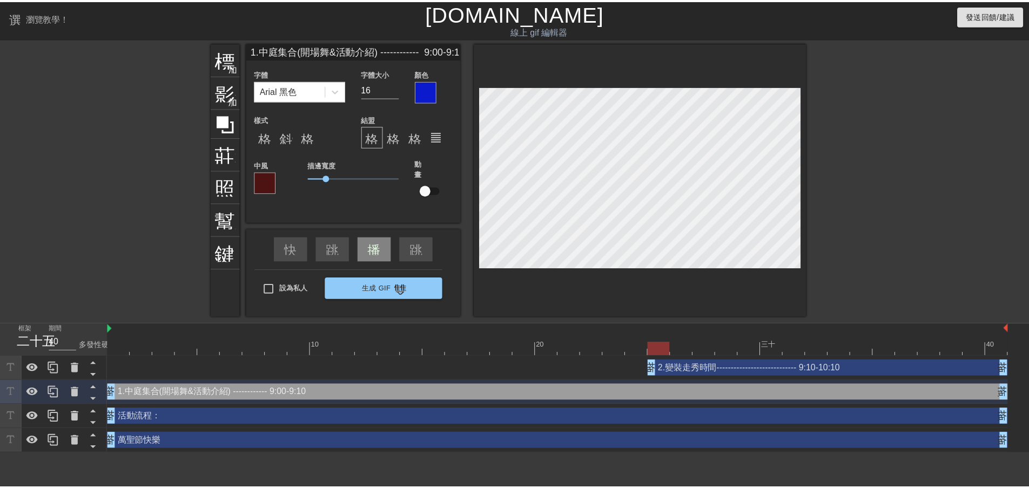
scroll to position [1, 5]
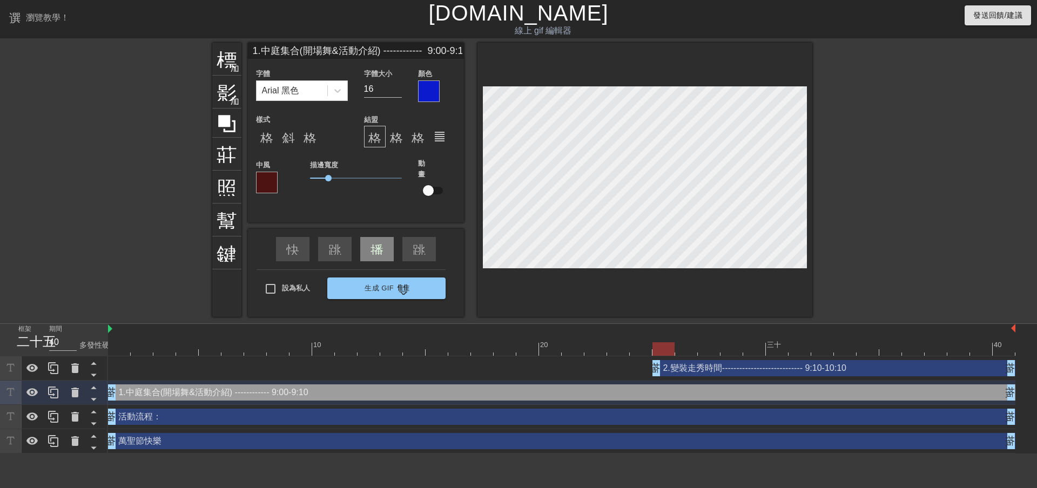
type input "2.變裝走秀Time ---------------------------- 9:10-10:10"
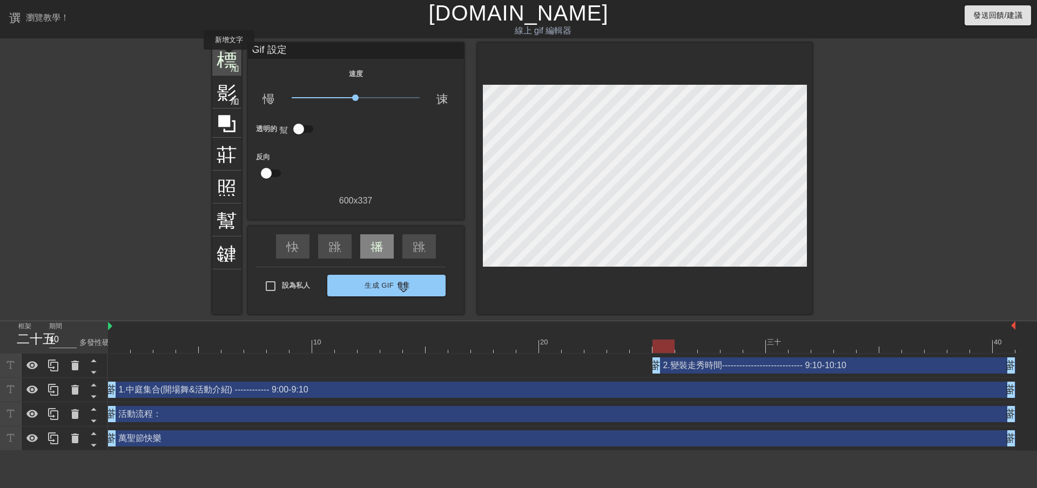
click at [229, 57] on font "標題" at bounding box center [237, 58] width 41 height 21
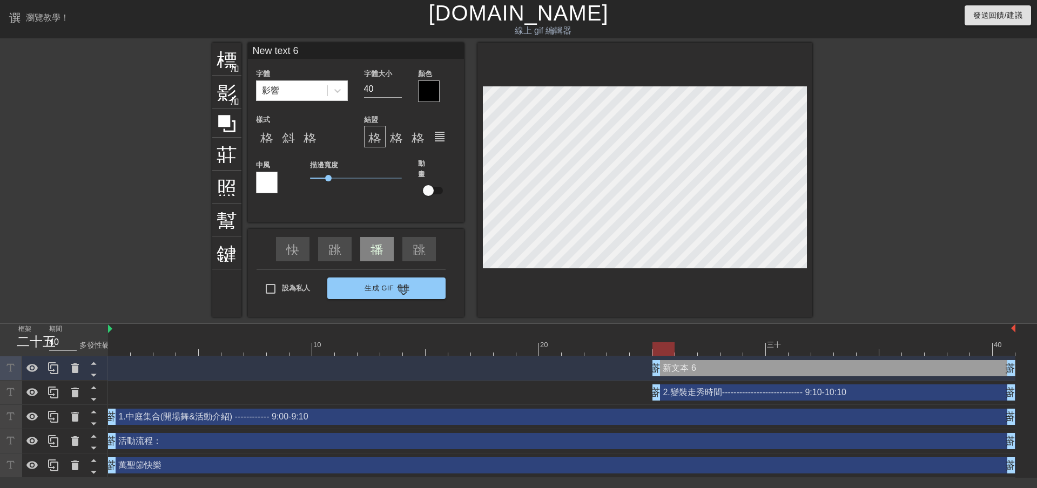
click at [337, 49] on input "New text 6" at bounding box center [356, 51] width 216 height 16
type input "N"
type input "3."
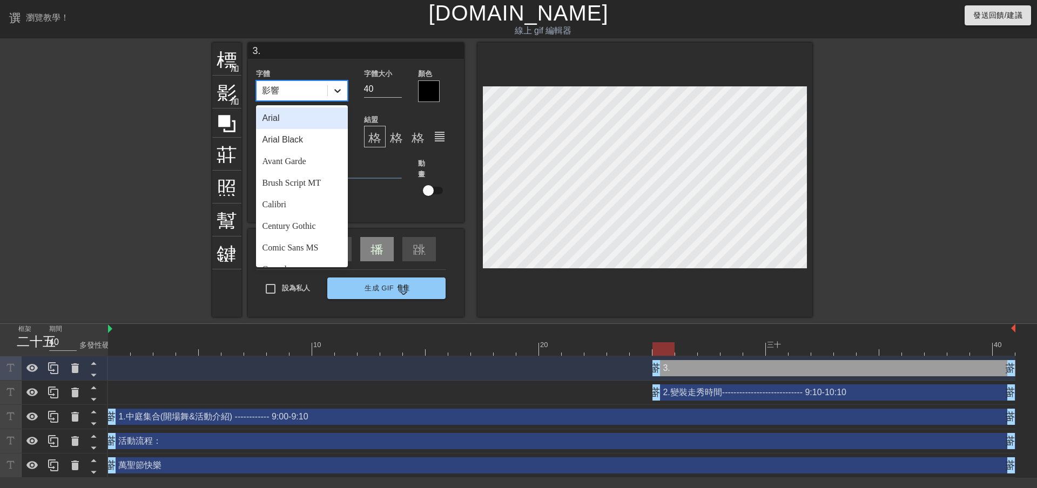
click at [342, 86] on icon at bounding box center [337, 90] width 11 height 11
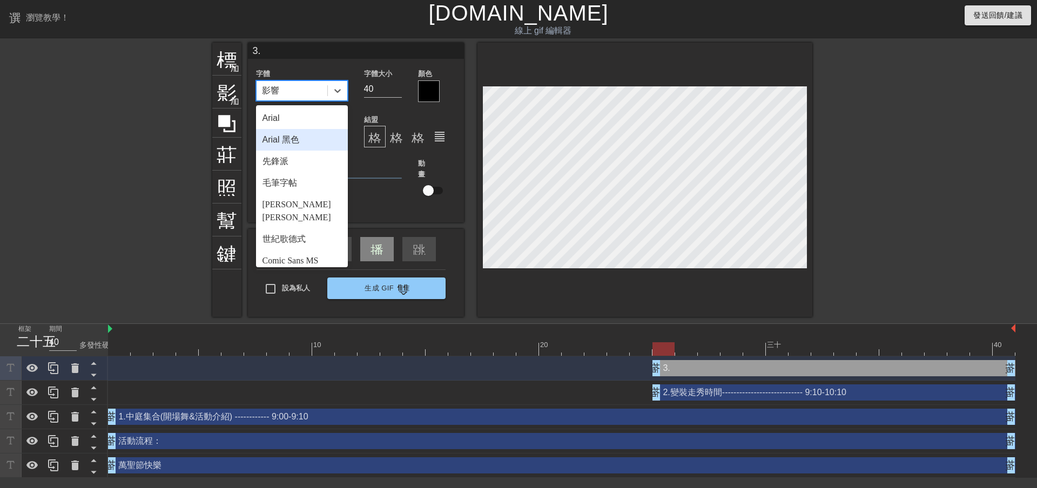
click at [295, 143] on font "Arial 黑色" at bounding box center [281, 139] width 37 height 9
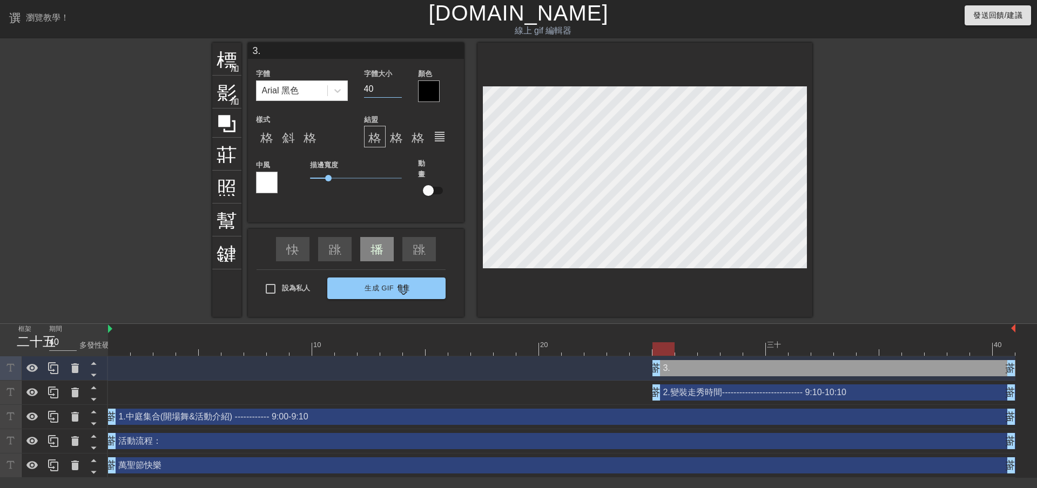
click at [386, 92] on input "40" at bounding box center [383, 88] width 38 height 17
type input "4"
type input "16"
click at [430, 93] on div at bounding box center [429, 91] width 22 height 22
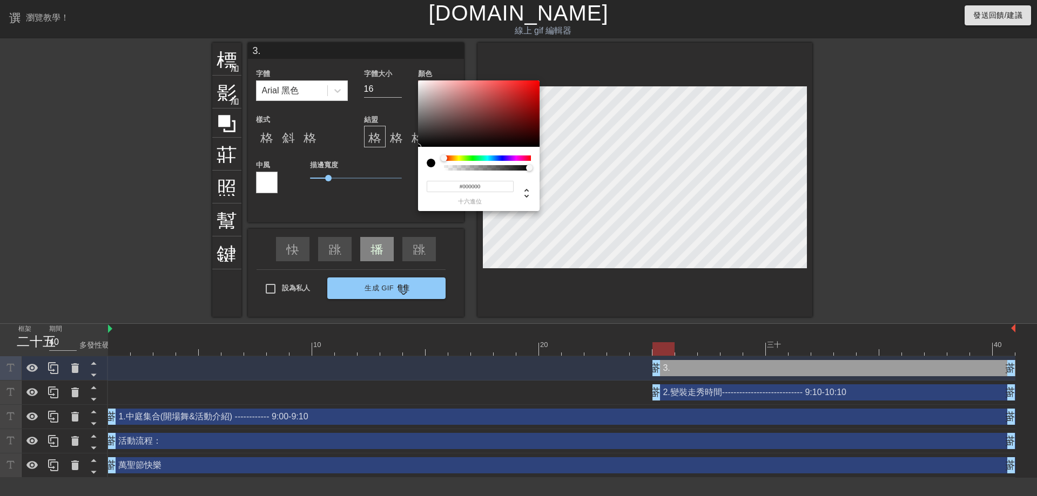
click at [499, 156] on div at bounding box center [487, 158] width 87 height 5
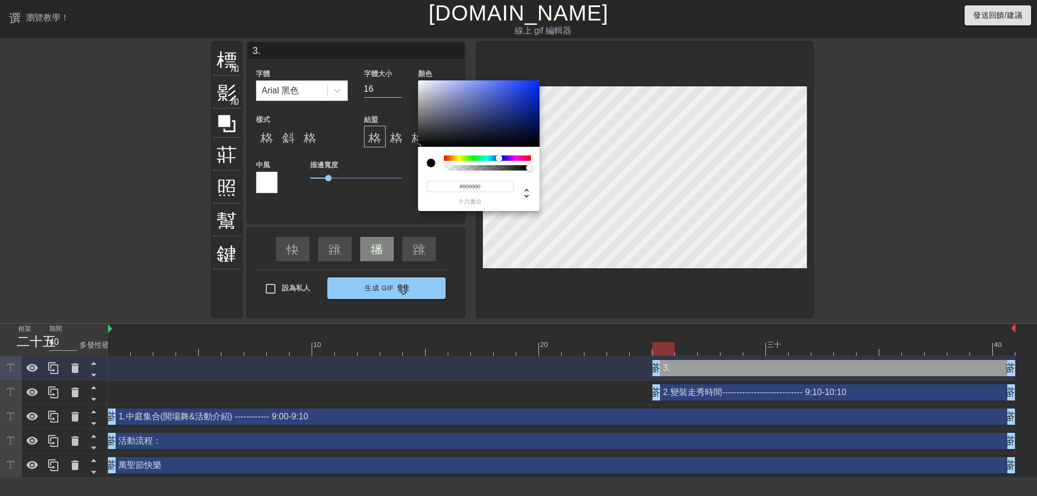
type input "#1B3AC8"
click at [523, 95] on div at bounding box center [479, 113] width 122 height 67
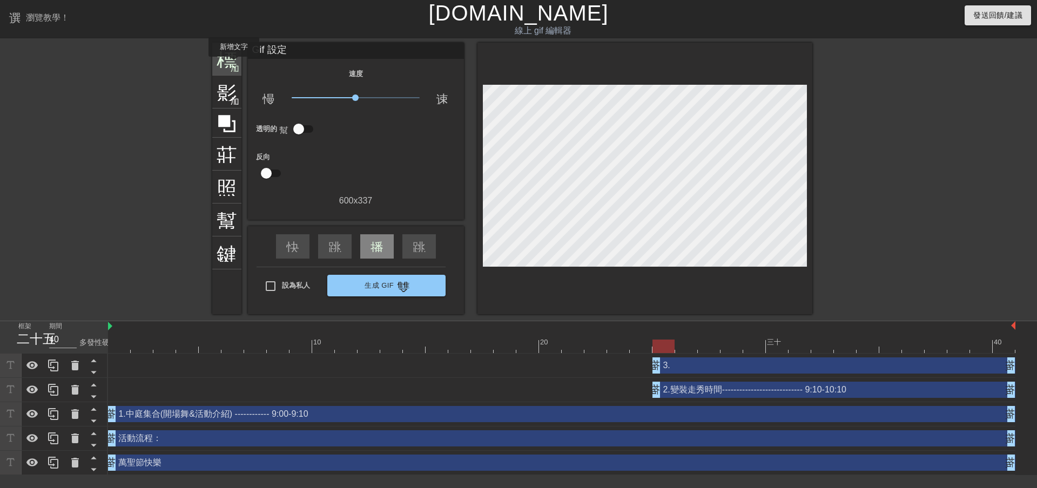
click at [234, 64] on font "加入圓圈" at bounding box center [248, 67] width 37 height 9
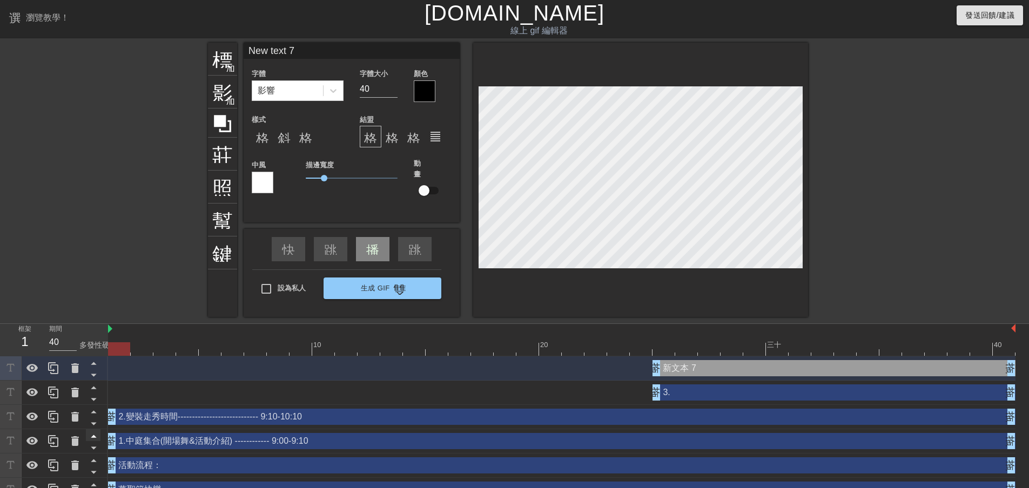
drag, startPoint x: 656, startPoint y: 422, endPoint x: 96, endPoint y: 437, distance: 560.4
click at [96, 437] on div "框架 1 期間 40 多發性硬化症 10 20 三十 40 新文本 7 拖曳手柄 拖曳手柄 3. 拖曳手柄 拖曳手柄 2.變裝走秀時間------------…" at bounding box center [514, 413] width 1029 height 178
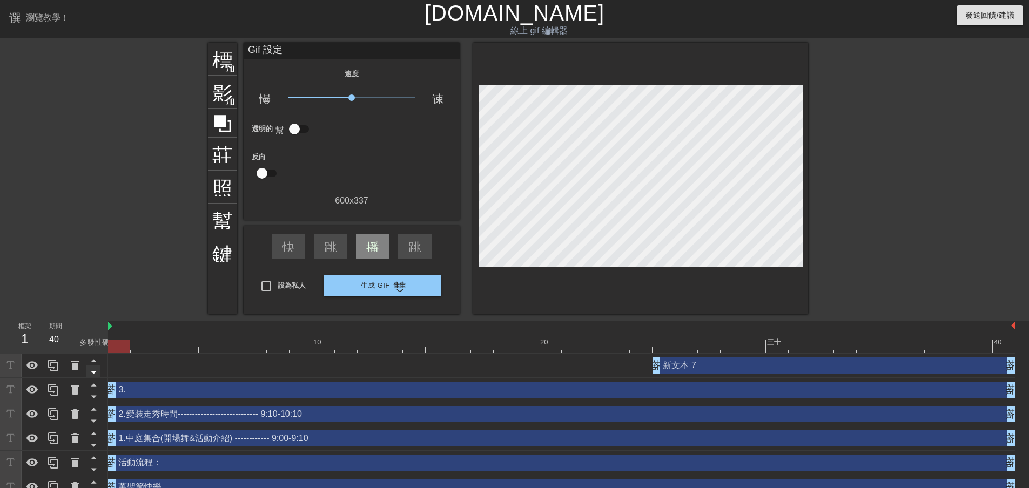
drag, startPoint x: 655, startPoint y: 391, endPoint x: 93, endPoint y: 367, distance: 562.3
click at [94, 367] on div "框架 1 期間 40 多發性硬化症 10 20 三十 40 新文本 7 拖曳手柄 拖曳手柄 3. 拖曳手柄 拖曳手柄 2.變裝走秀時間------------…" at bounding box center [514, 410] width 1029 height 178
click at [137, 393] on div "3. 拖曳手柄 拖曳手柄" at bounding box center [562, 390] width 908 height 16
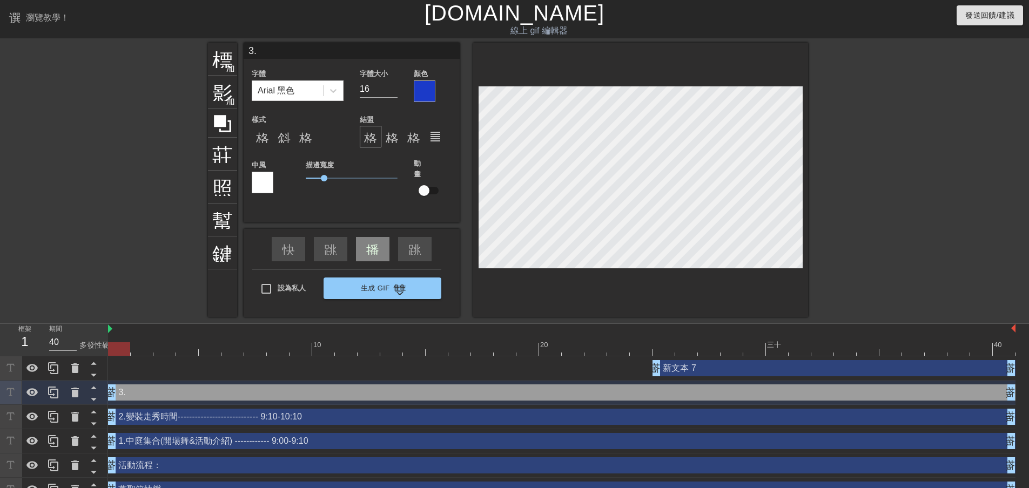
click at [292, 50] on input "3." at bounding box center [352, 51] width 216 height 16
click at [265, 178] on div at bounding box center [263, 183] width 22 height 22
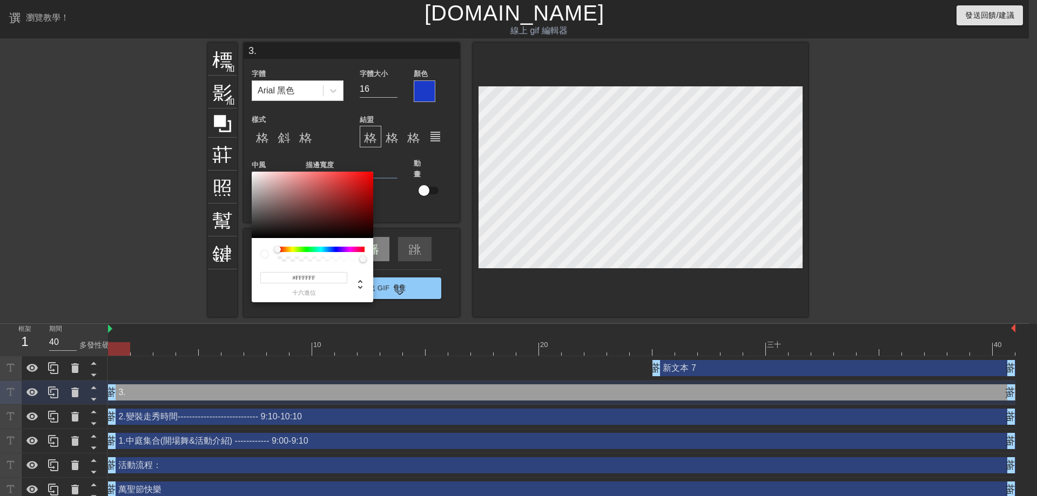
type input "#300D0D"
click at [339, 226] on div at bounding box center [313, 205] width 122 height 67
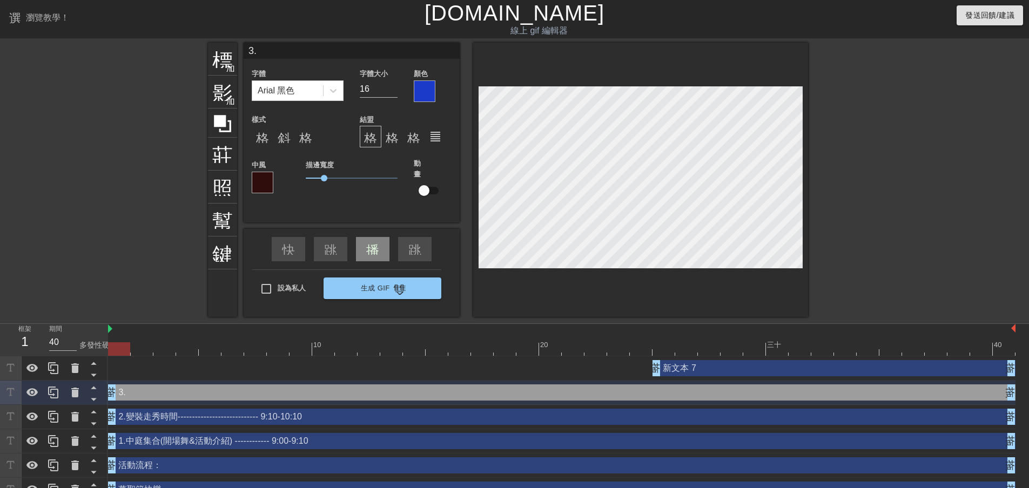
click at [259, 48] on input "3." at bounding box center [352, 51] width 216 height 16
click at [347, 55] on input "3.中場休息時間" at bounding box center [352, 51] width 216 height 16
type input "3.中場休息時間"
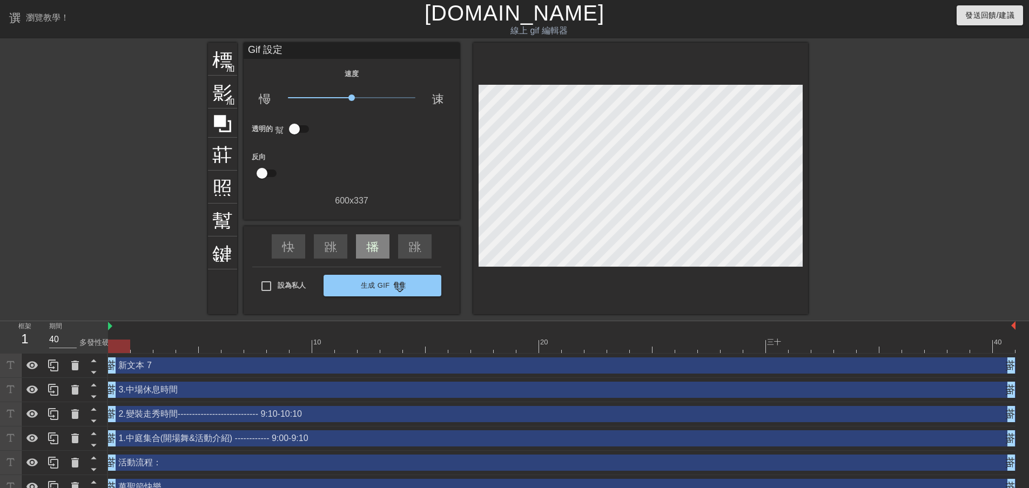
drag, startPoint x: 661, startPoint y: 366, endPoint x: 111, endPoint y: 355, distance: 549.5
click at [111, 355] on div "新文本 7 拖曳手柄 拖曳手柄" at bounding box center [562, 366] width 908 height 24
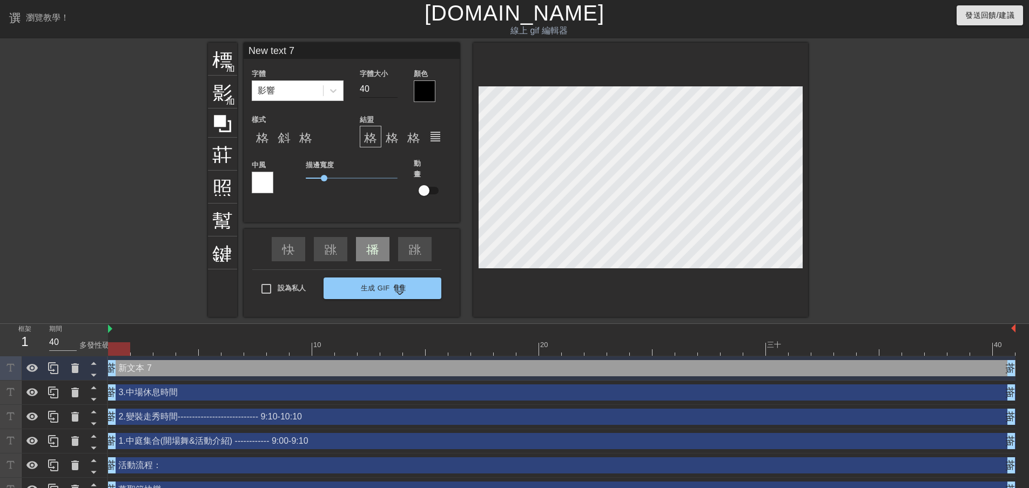
click at [375, 91] on input "40" at bounding box center [379, 88] width 38 height 17
type input "4"
type input "16"
click at [422, 86] on div at bounding box center [425, 91] width 22 height 22
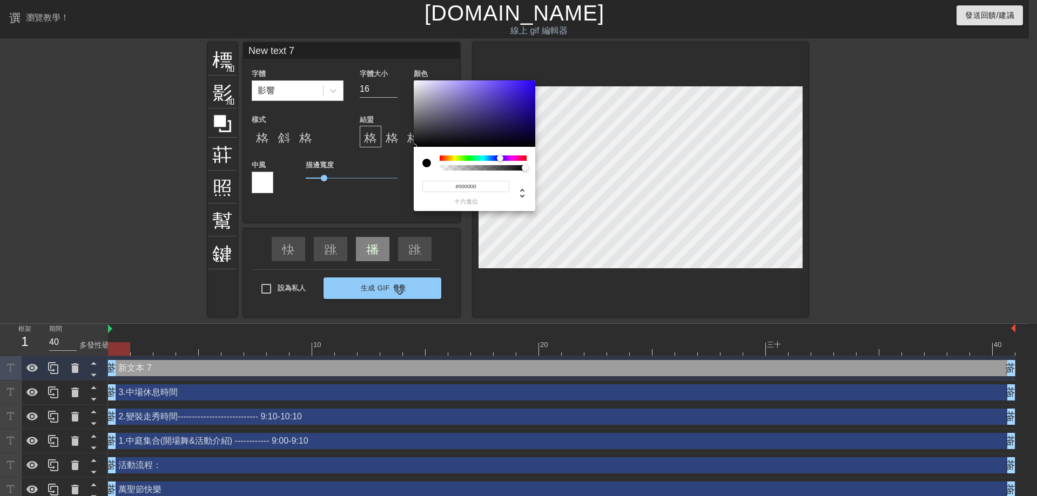
click at [500, 158] on div at bounding box center [483, 158] width 87 height 5
type input "#2D14A5"
click at [521, 104] on div at bounding box center [475, 113] width 122 height 67
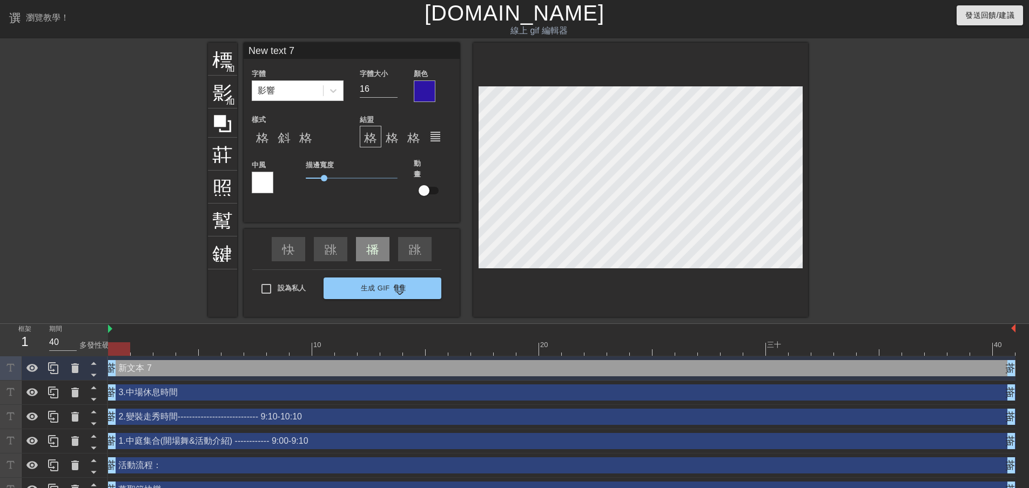
click at [262, 181] on div at bounding box center [263, 183] width 22 height 22
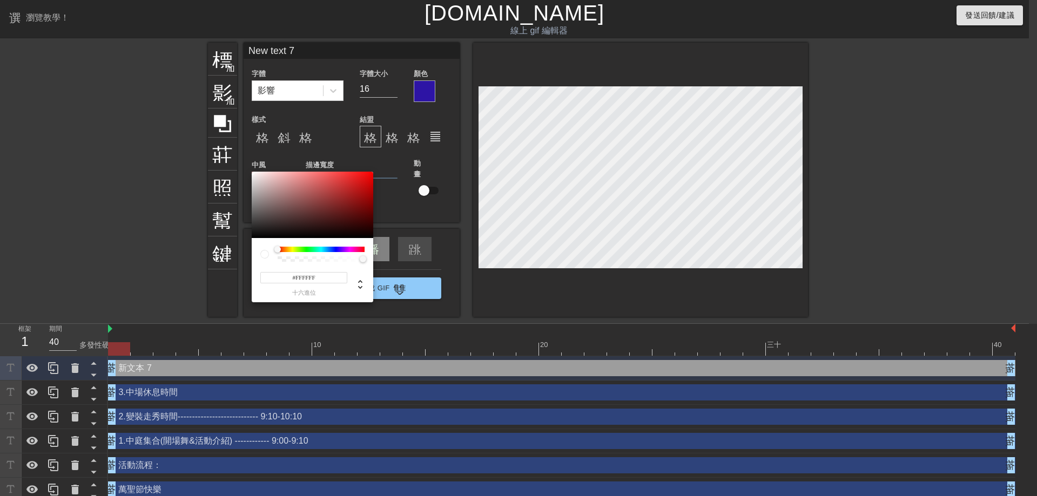
type input "#280F0F"
click at [328, 228] on div at bounding box center [313, 205] width 122 height 67
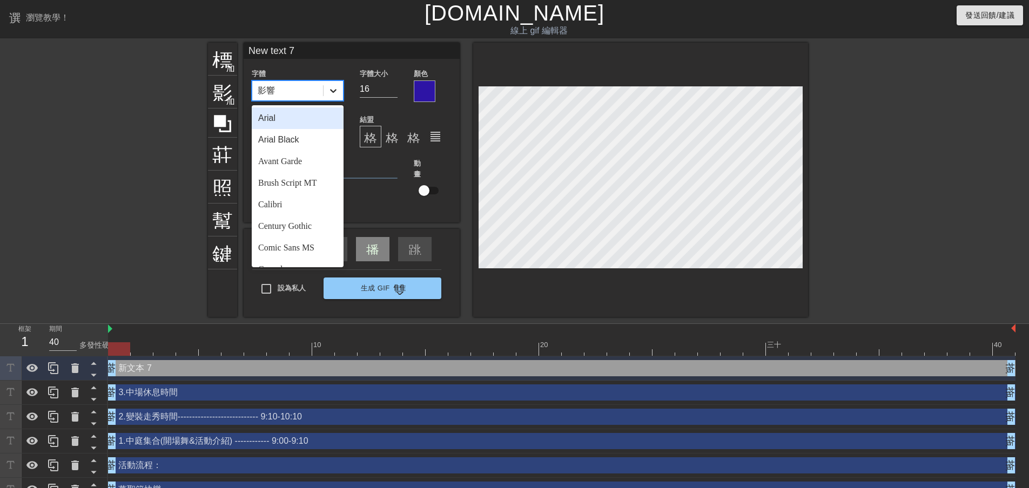
click at [330, 92] on icon at bounding box center [333, 90] width 11 height 11
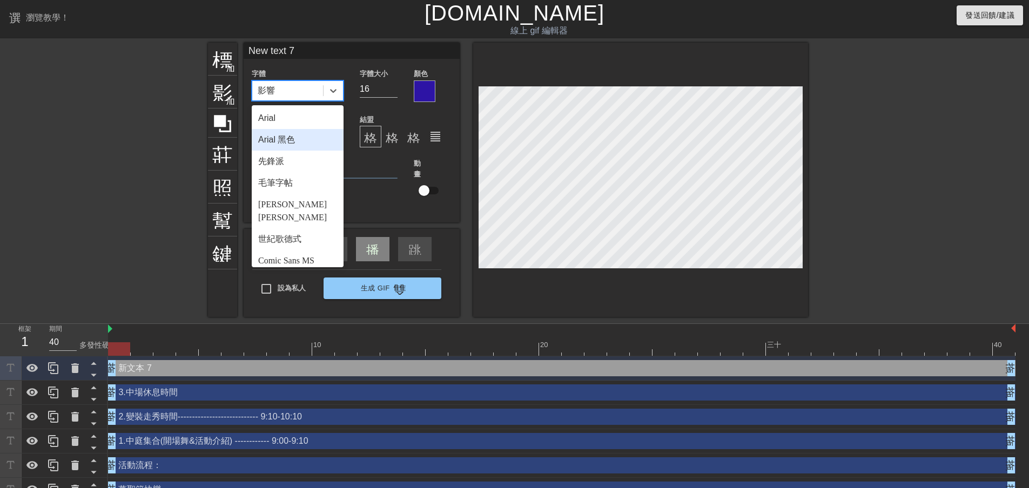
click at [303, 141] on div "Arial 黑色" at bounding box center [298, 140] width 92 height 22
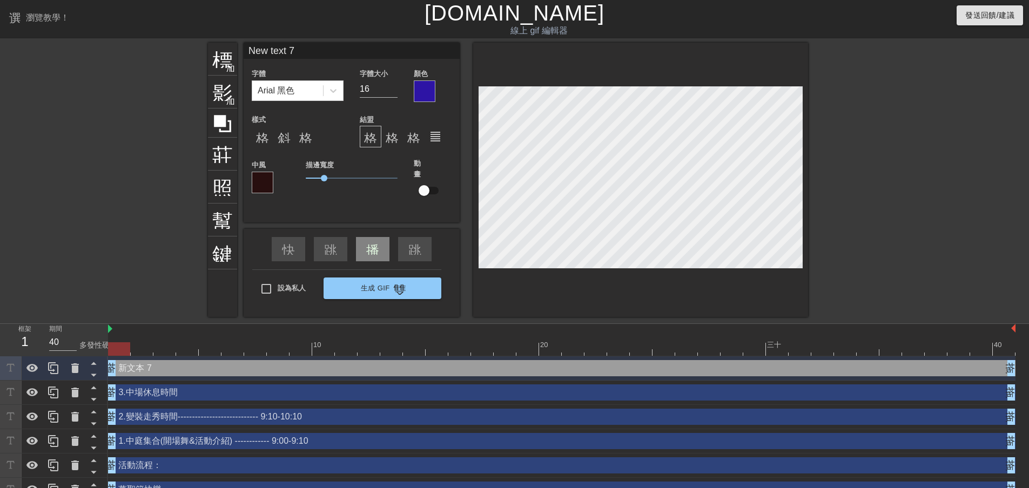
drag, startPoint x: 307, startPoint y: 49, endPoint x: 180, endPoint y: 37, distance: 128.0
click at [180, 37] on div "選單書 瀏覽教學！ [DOMAIN_NAME] 線上 gif 編輯器 發送回饋/建議 標題 加入圓圈 影像 加入圓圈 莊稼 照片尺寸選擇大 幫助 鍵盤 New…" at bounding box center [514, 251] width 1029 height 502
type input "活動流程:"
type input "22"
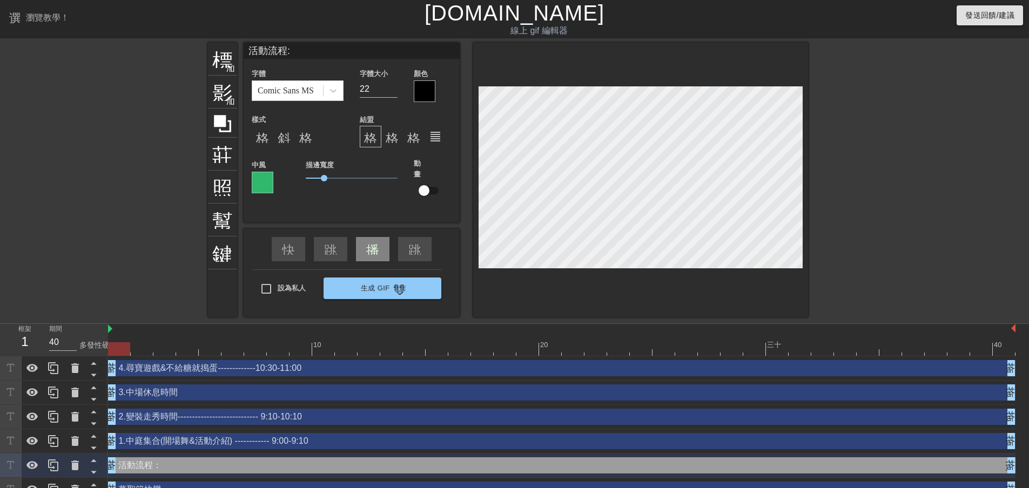
type input "1.中庭集合(開場舞&活動介紹) ------------ 9:00-9:10"
type input "16"
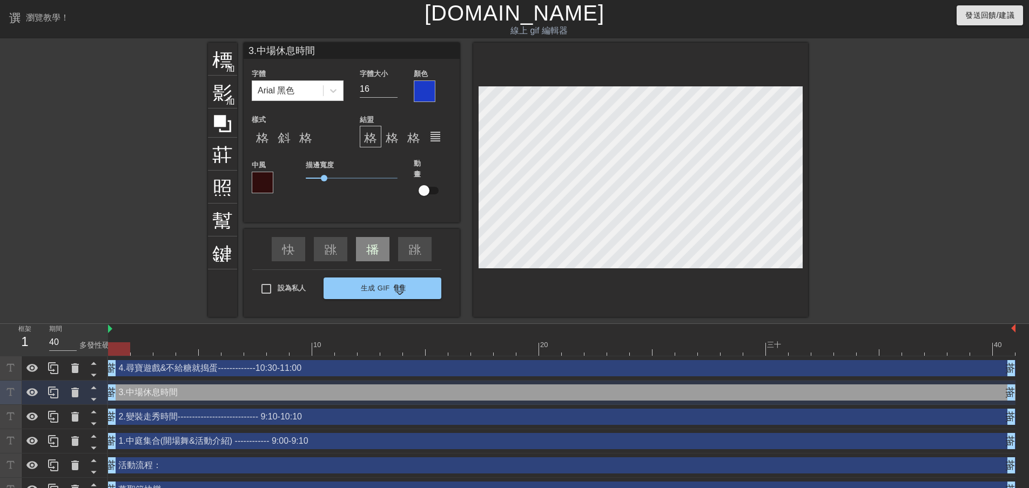
type input "4.尋寶遊戲 & 不給糖就搗蛋 -------------10:30-11:00"
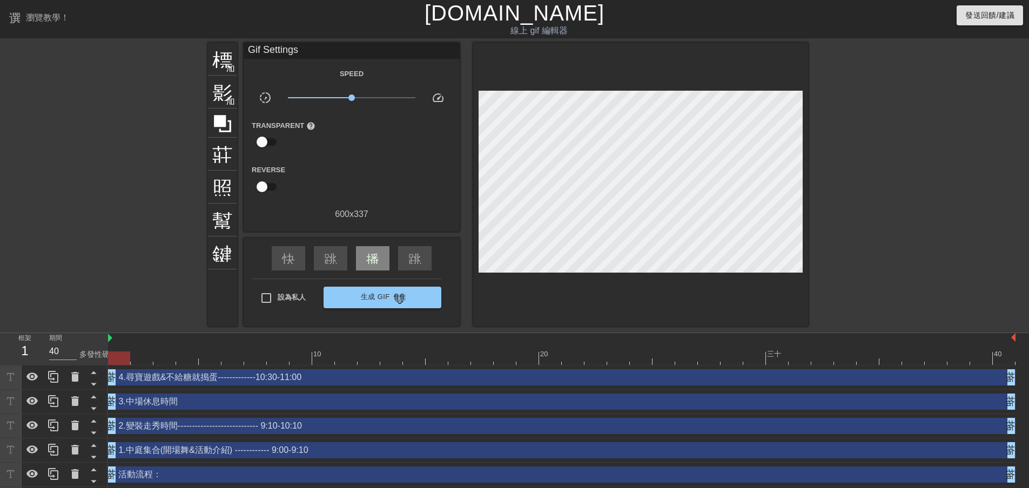
click at [851, 170] on div "標題 加入圓圈 影像 加入圓圈 莊稼 照片尺寸選擇大 幫助 鍵盤 Gif Settings Speed slow_motion_video x1.00 spe…" at bounding box center [514, 185] width 1029 height 284
click at [903, 147] on div "標題 加入圓圈 影像 加入圓圈 莊稼 照片尺寸選擇大 幫助 鍵盤 Gif Settings Speed slow_motion_video x1.00 spe…" at bounding box center [514, 185] width 1029 height 284
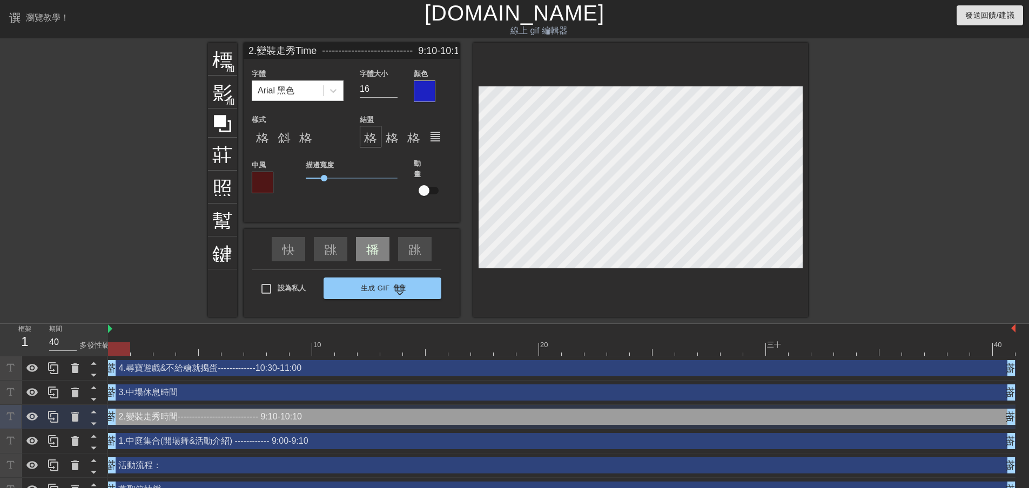
click at [392, 52] on input "2.變裝走秀Time ---------------------------- 9:10-10:10" at bounding box center [352, 51] width 216 height 16
type input "2.變裝走秀Time -------------------------- 9:10-10:10"
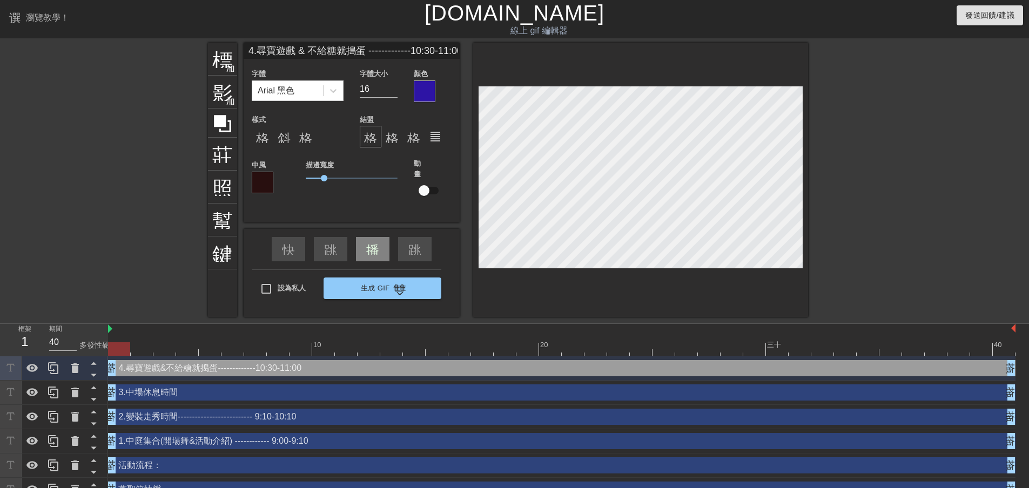
scroll to position [1, 2]
click at [419, 51] on input "4.尋寶遊戲 & 不給糖就搗蛋 -------------10:30-11:00" at bounding box center [352, 51] width 216 height 16
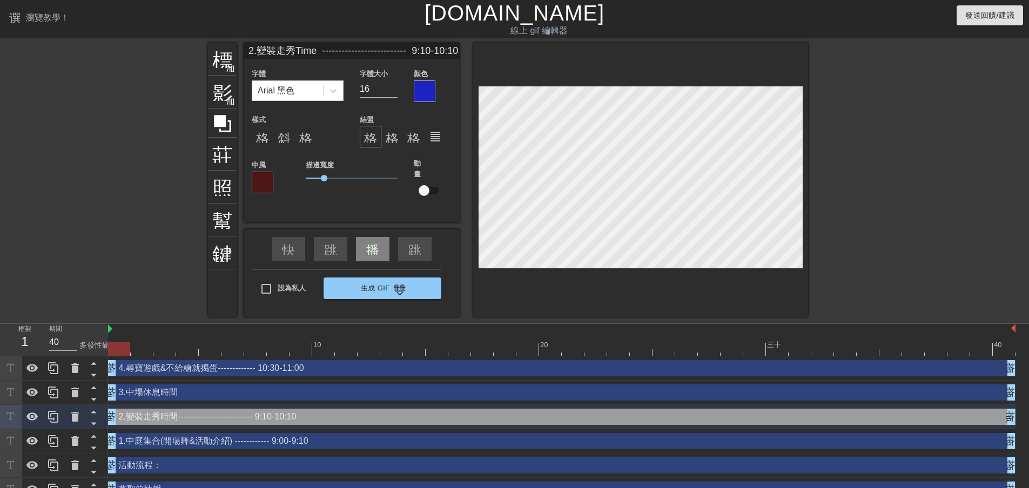
click at [427, 51] on input "2.變裝走秀Time -------------------------- 9:10-10:10" at bounding box center [352, 51] width 216 height 16
click at [408, 53] on input "2.變裝走秀Time -------------------------- 9:10-10:10" at bounding box center [352, 51] width 216 height 16
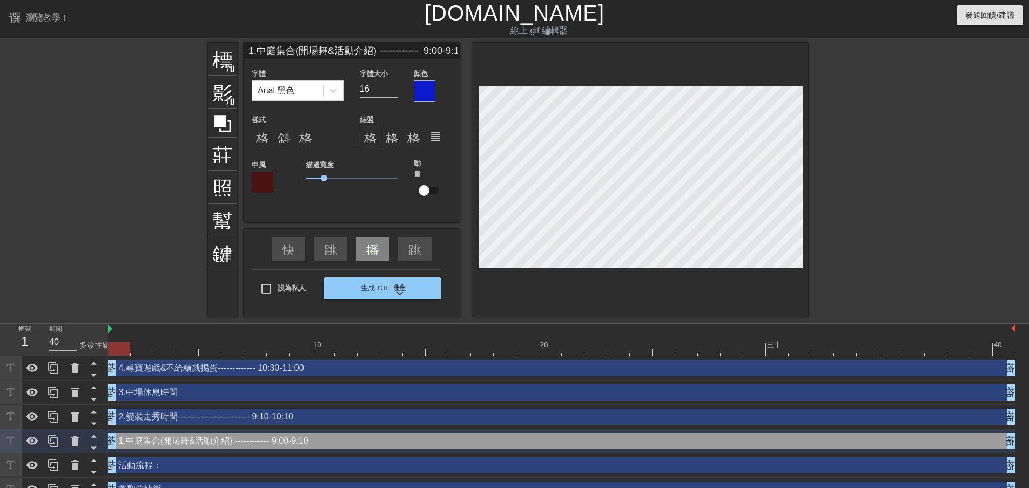
click at [414, 51] on input "1.中庭集合(開場舞&活動介紹) ------------ 9:00-9:10" at bounding box center [352, 51] width 216 height 16
type input "1.中庭集合(開場舞&活動介紹) ----------- 9:00-9:10"
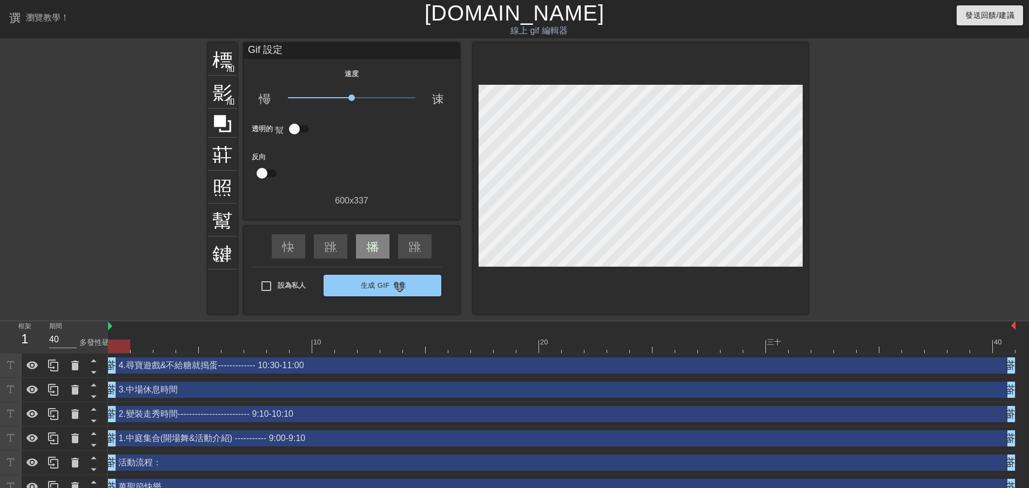
click at [898, 158] on div "標題 加入圓圈 影像 加入圓圈 莊稼 照片尺寸選擇大 幫助 鍵盤 Gif 設定 速度 慢動作視頻 x1.00 速度 透明的 幫助 反向 600 x 337 快…" at bounding box center [514, 179] width 1029 height 272
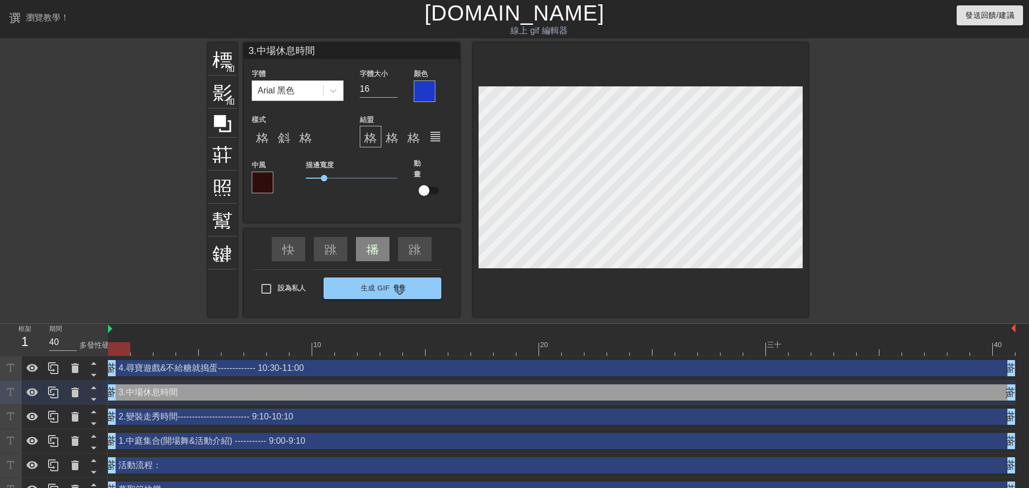
type input "4.尋寶遊戲 & 不給糖就搗蛋 ------------- 10:30-11:00"
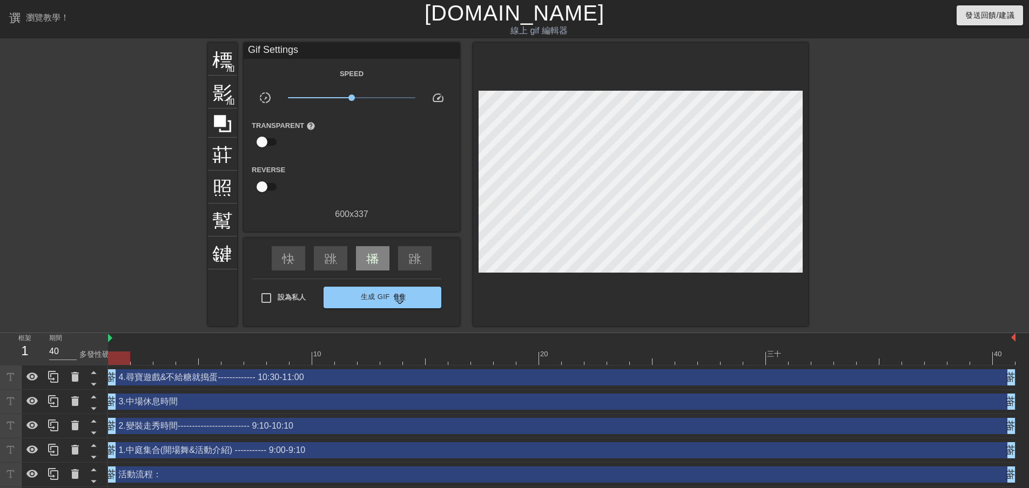
click at [879, 162] on div "標題 加入圓圈 影像 加入圓圈 莊稼 照片尺寸選擇大 幫助 鍵盤 Gif Settings Speed slow_motion_video x1.00 spe…" at bounding box center [514, 185] width 1029 height 284
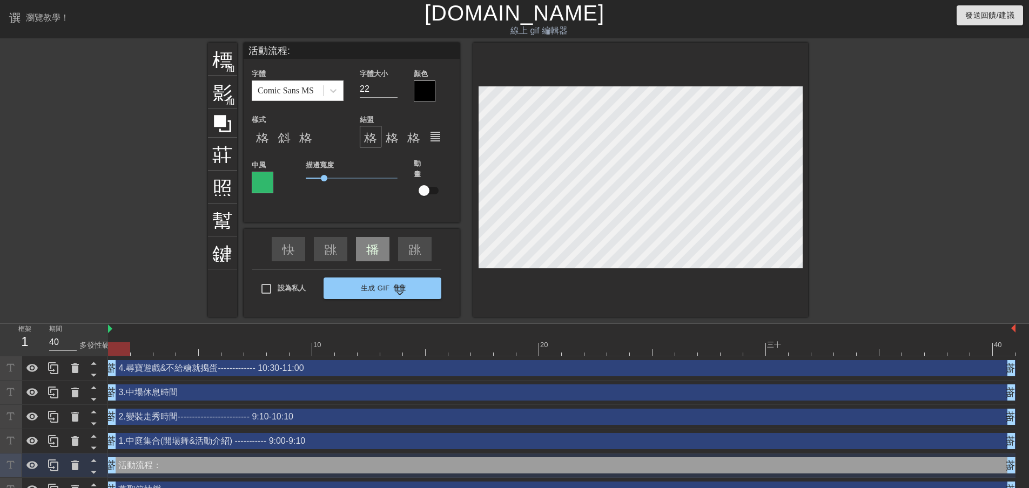
click at [263, 177] on div at bounding box center [263, 183] width 22 height 22
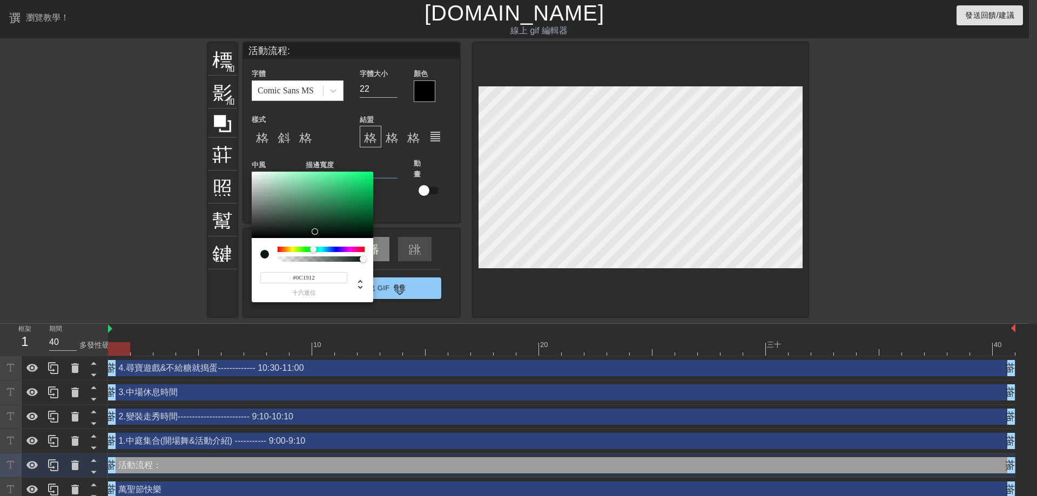
type input "#0C1912"
click at [313, 232] on div at bounding box center [313, 205] width 122 height 67
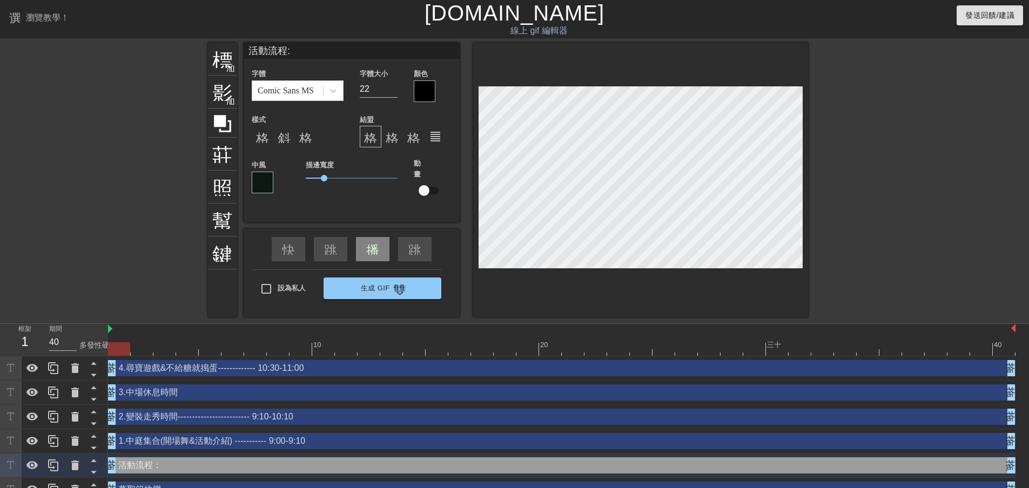
click at [427, 89] on div at bounding box center [425, 91] width 22 height 22
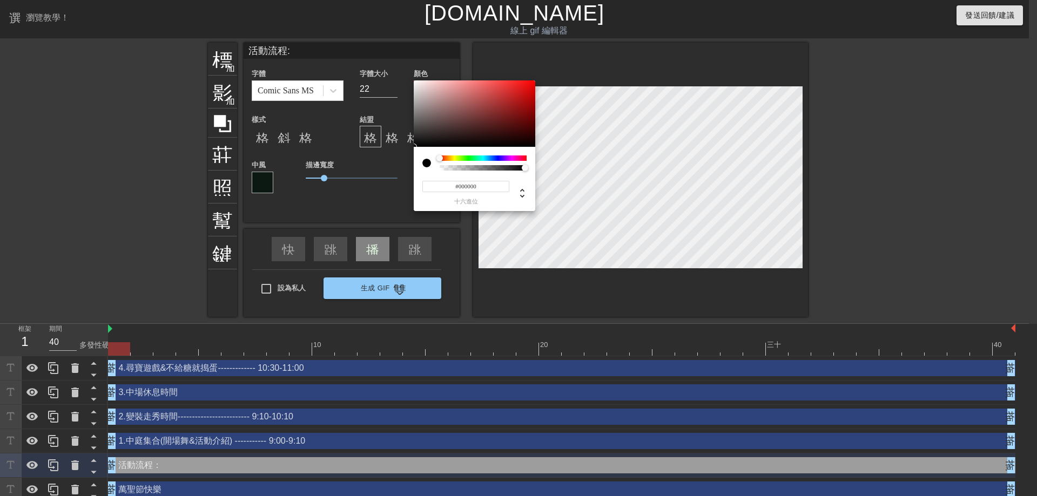
click at [480, 158] on div at bounding box center [483, 158] width 87 height 5
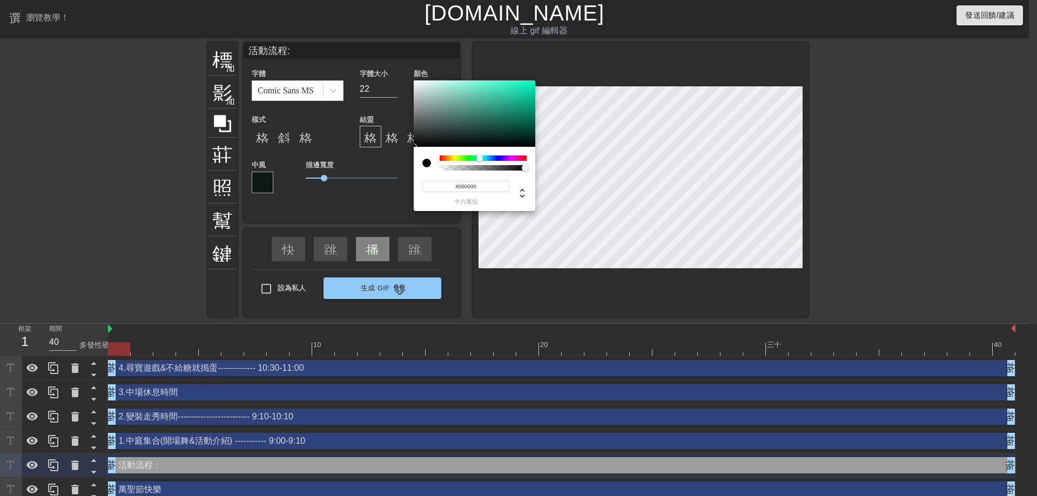
click at [473, 157] on div at bounding box center [483, 158] width 87 height 5
click at [466, 157] on div at bounding box center [483, 158] width 87 height 5
click at [524, 90] on div at bounding box center [475, 113] width 122 height 67
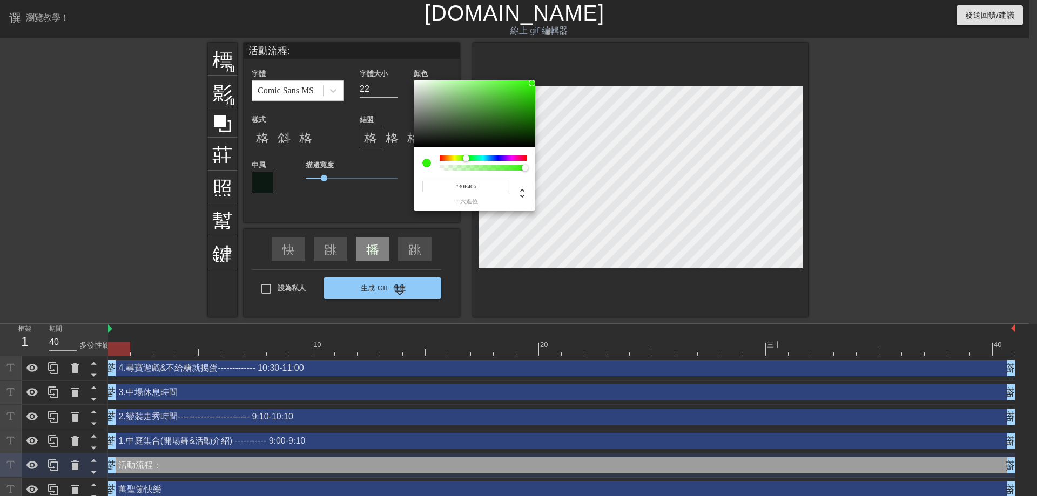
click at [532, 83] on div at bounding box center [475, 113] width 122 height 67
click at [515, 90] on div at bounding box center [475, 113] width 122 height 67
type input "#4EE32F"
click at [510, 88] on div at bounding box center [475, 113] width 122 height 67
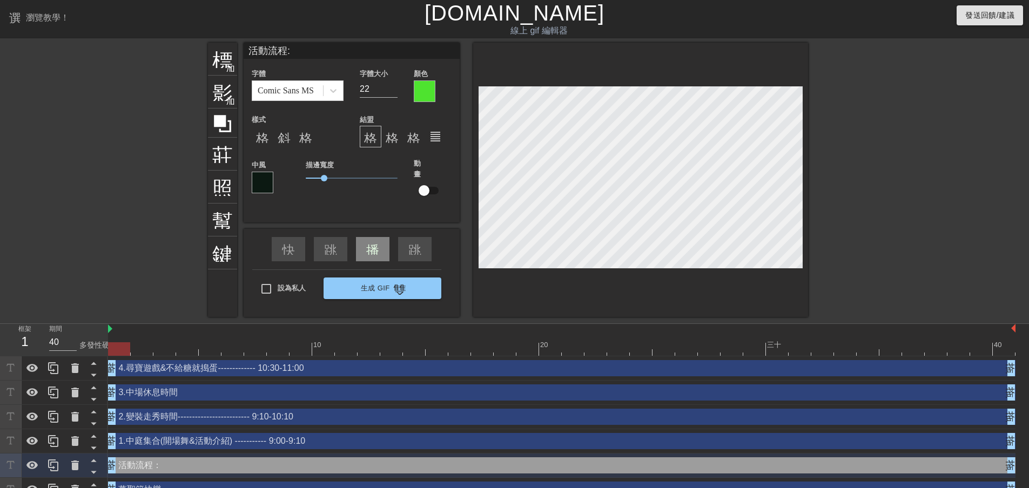
click at [263, 179] on div at bounding box center [263, 183] width 22 height 22
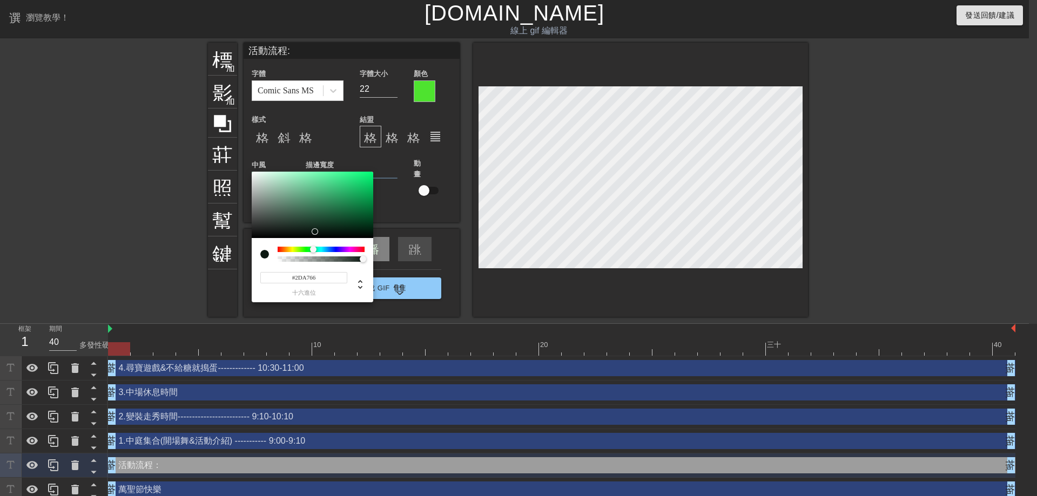
click at [340, 194] on div at bounding box center [313, 205] width 122 height 67
type input "#268050"
click at [337, 205] on div at bounding box center [313, 205] width 122 height 67
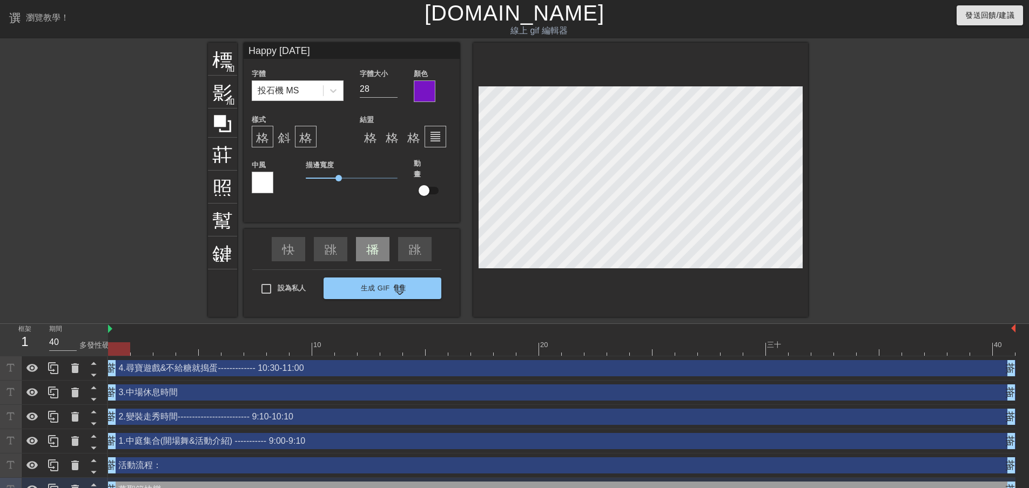
click at [893, 160] on div "標題 加入圓圈 影像 加入圓圈 莊稼 照片尺寸選擇大 幫助 鍵盤 Happy [DATE] 字體 投石機 MS 字體大小 28 顏色 樣式 格式_粗體 斜體格…" at bounding box center [514, 180] width 1029 height 274
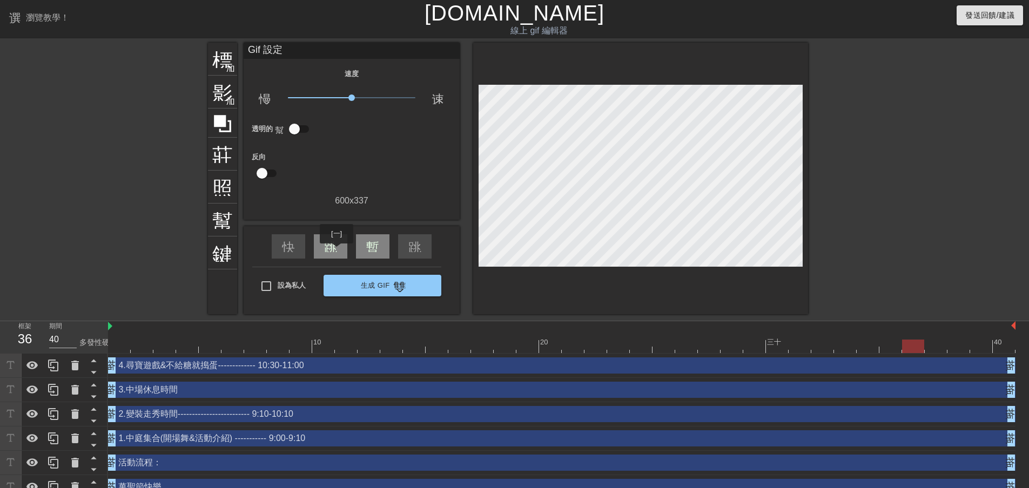
click at [337, 251] on font "跳過上一個" at bounding box center [356, 245] width 65 height 13
click at [332, 246] on font "跳過上一個" at bounding box center [356, 245] width 65 height 13
drag, startPoint x: 438, startPoint y: 349, endPoint x: 107, endPoint y: 354, distance: 330.1
click at [107, 354] on div "框架 2 期間 40 多發性硬化症 10 20 三十 40 4.尋寶遊戲&不給糖就搗蛋------------- 10:30-11:00 拖曳手柄 拖曳手柄 …" at bounding box center [514, 410] width 1029 height 178
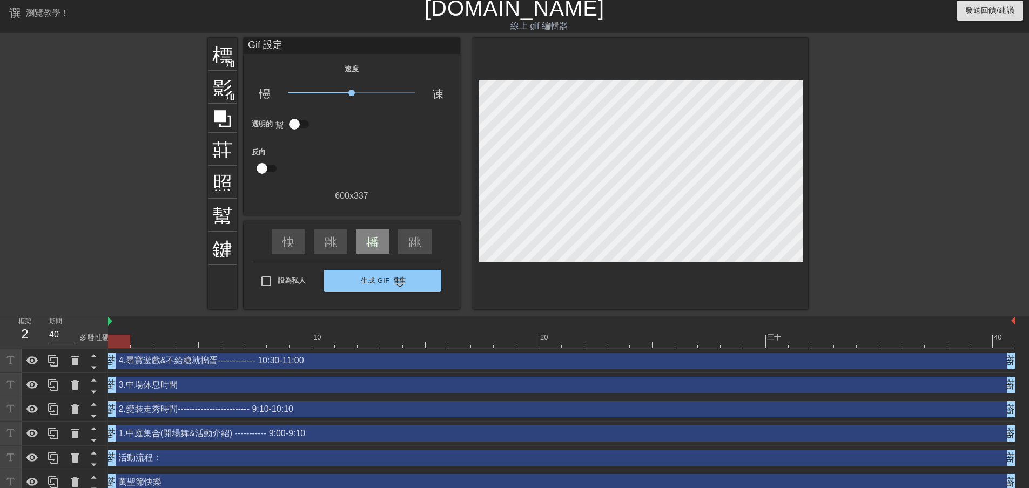
scroll to position [14, 0]
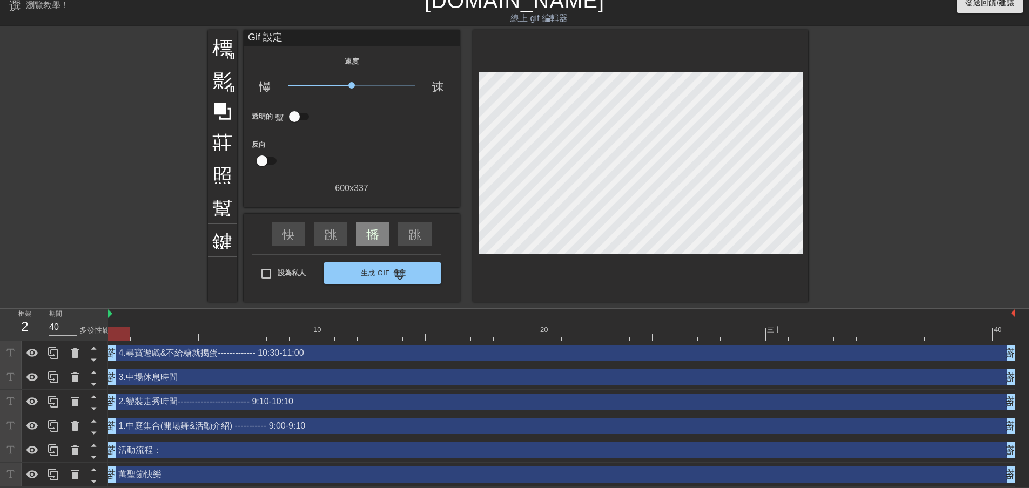
click at [186, 474] on div "萬聖節快樂 拖曳手柄 拖曳手柄" at bounding box center [562, 475] width 908 height 16
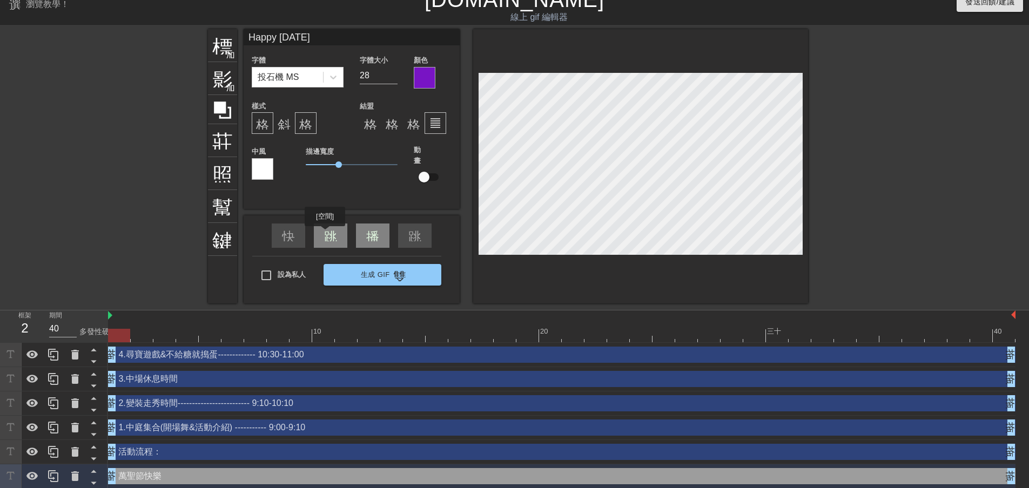
click at [325, 233] on font "跳過上一個" at bounding box center [356, 234] width 65 height 13
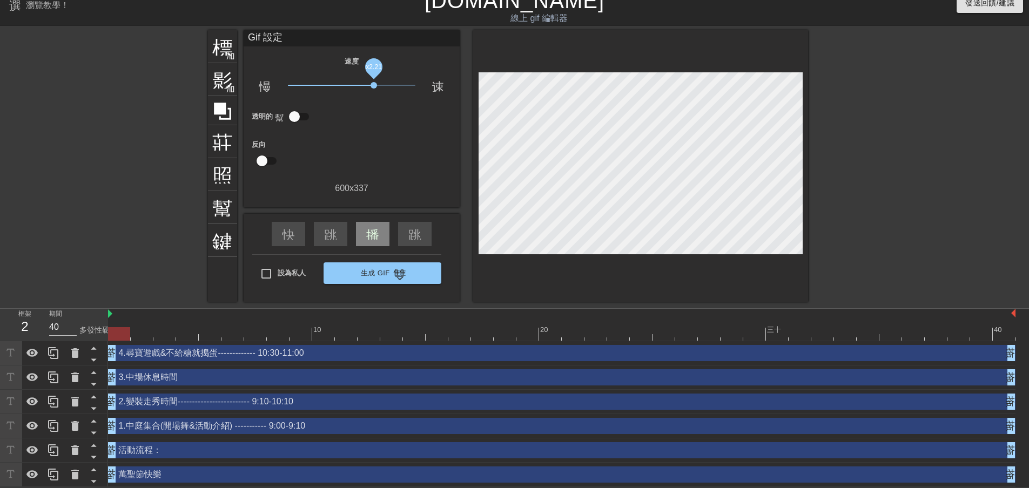
drag, startPoint x: 349, startPoint y: 84, endPoint x: 375, endPoint y: 86, distance: 25.4
click at [375, 86] on span "x2.21" at bounding box center [374, 85] width 6 height 6
drag, startPoint x: 482, startPoint y: 330, endPoint x: 88, endPoint y: 328, distance: 394.9
click at [89, 328] on div "框架 2 期間 40 多發性硬化症 10 20 三十 40 4.尋寶遊戲&不給糖就搗蛋------------- 10:30-11:00 拖曳手柄 拖曳手柄 …" at bounding box center [514, 398] width 1029 height 178
click at [33, 475] on icon at bounding box center [32, 475] width 12 height 8
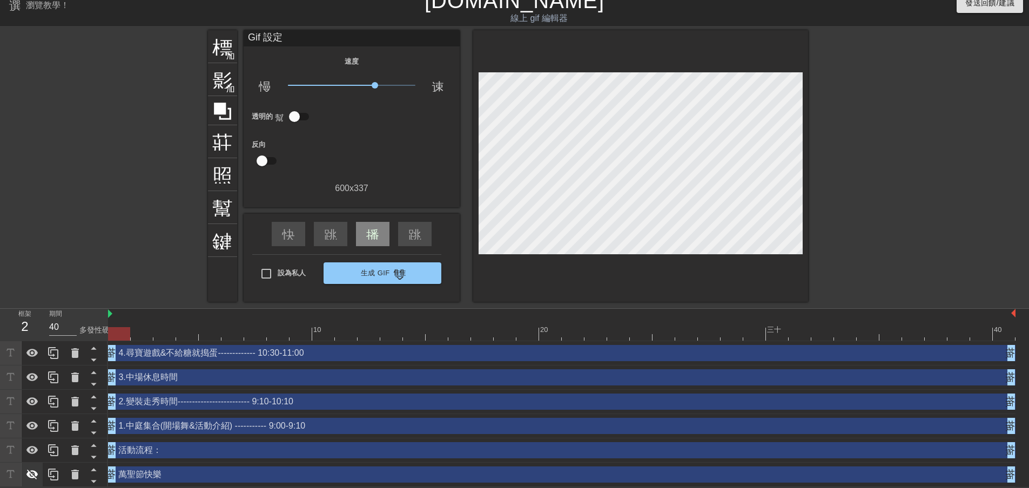
click at [33, 475] on icon at bounding box center [32, 475] width 12 height 10
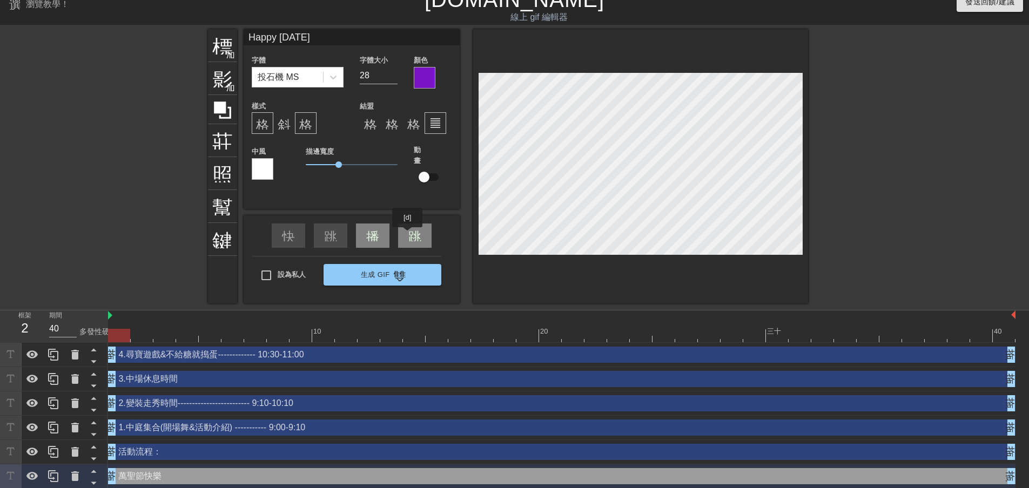
click at [408, 235] on div "跳過下一個" at bounding box center [414, 236] width 33 height 24
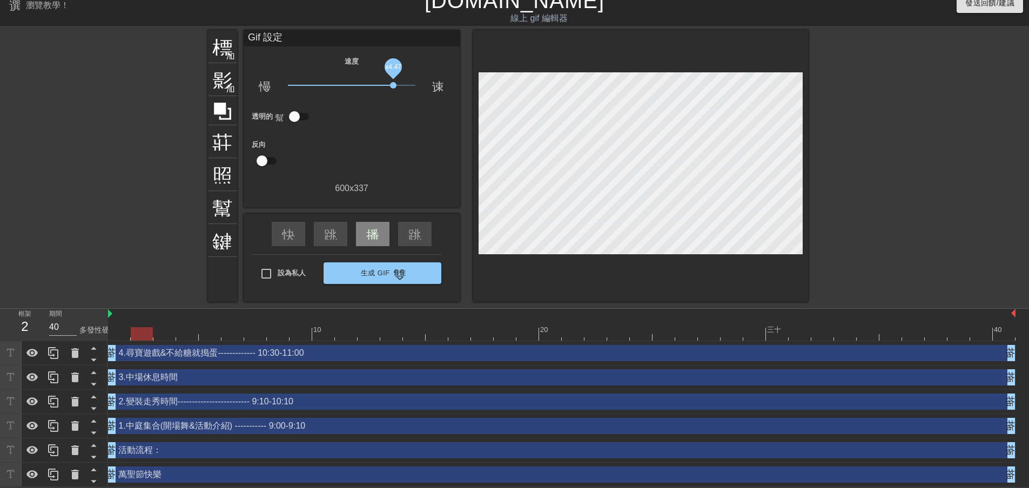
drag, startPoint x: 374, startPoint y: 81, endPoint x: 393, endPoint y: 81, distance: 18.9
click at [393, 82] on span "x4.47" at bounding box center [393, 85] width 6 height 6
click at [366, 227] on font "播放箭頭" at bounding box center [392, 233] width 52 height 13
click at [335, 234] on font "跳過上一個" at bounding box center [356, 233] width 65 height 13
click at [295, 232] on div "快速倒帶" at bounding box center [288, 234] width 33 height 24
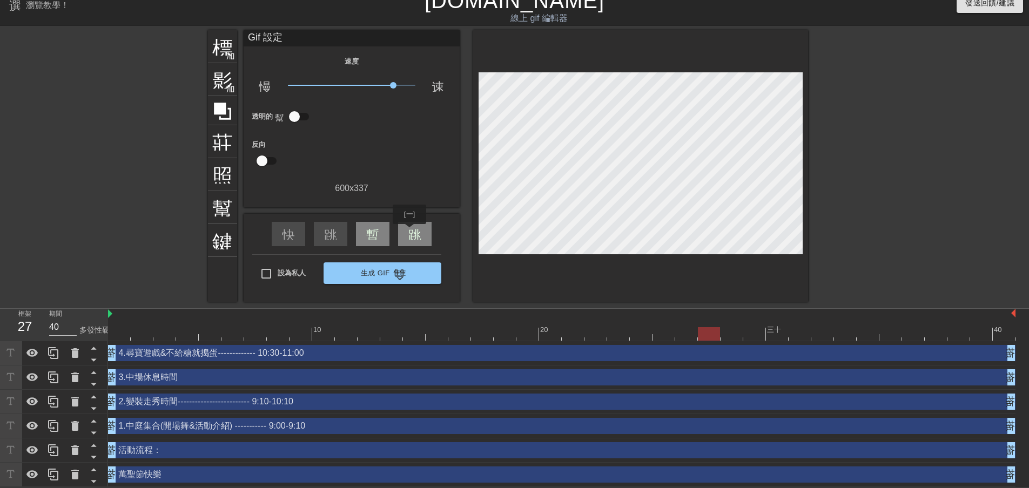
click at [409, 232] on font "跳過下一個" at bounding box center [440, 233] width 65 height 13
drag, startPoint x: 393, startPoint y: 85, endPoint x: 375, endPoint y: 88, distance: 18.0
click at [375, 88] on span "x2.34" at bounding box center [352, 85] width 128 height 13
drag, startPoint x: 373, startPoint y: 84, endPoint x: 349, endPoint y: 88, distance: 23.5
click at [349, 88] on span "x0.923" at bounding box center [352, 85] width 128 height 13
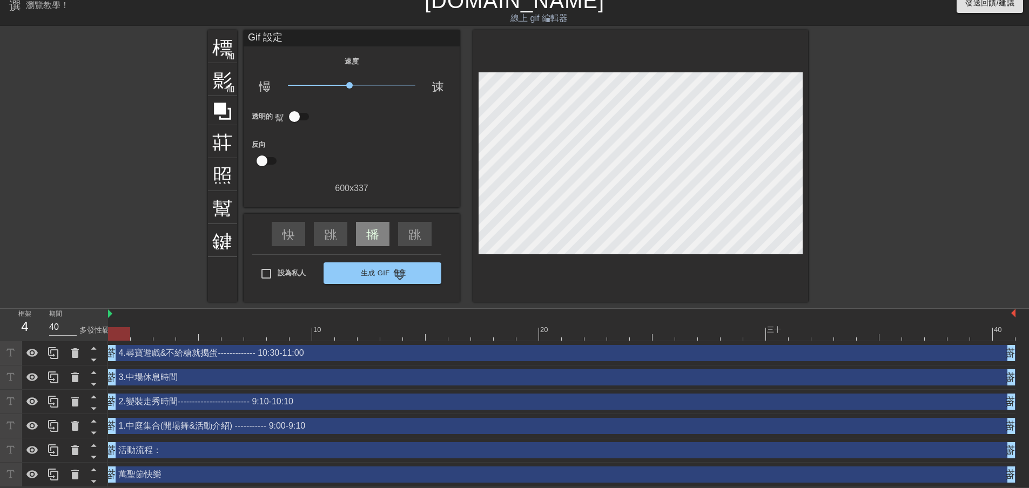
drag, startPoint x: 326, startPoint y: 336, endPoint x: 56, endPoint y: 337, distance: 270.1
click at [56, 337] on div "框架 4 期間 40 多發性硬化症 10 20 三十 40 4.尋寶遊戲&不給糖就搗蛋------------- 10:30-11:00 拖曳手柄 拖曳手柄 …" at bounding box center [514, 398] width 1029 height 178
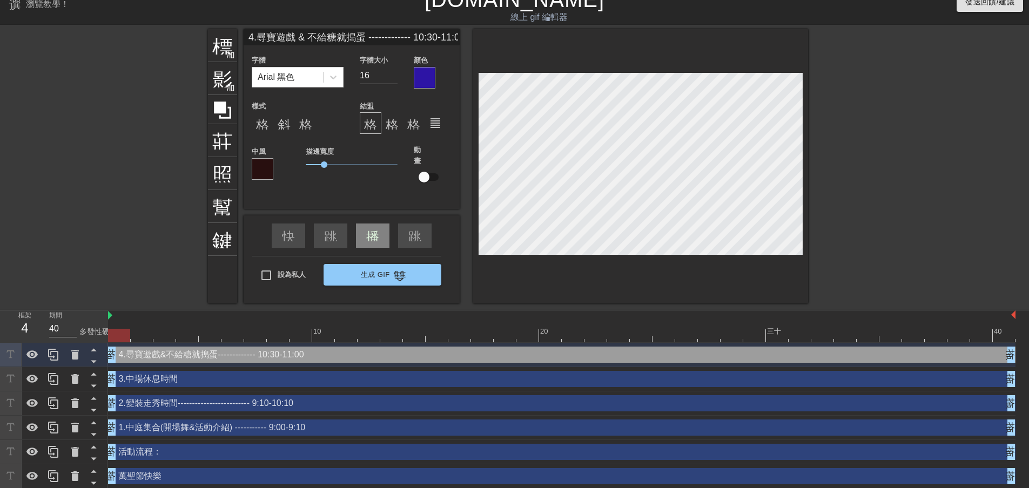
click at [906, 183] on div "標題 加入圓圈 影像 加入圓圈 莊稼 照片尺寸選擇大 幫助 鍵盤 4.尋寶遊戲 & 不給糖就搗蛋 ------------- 10:30-11:00 字體 A…" at bounding box center [514, 166] width 1029 height 274
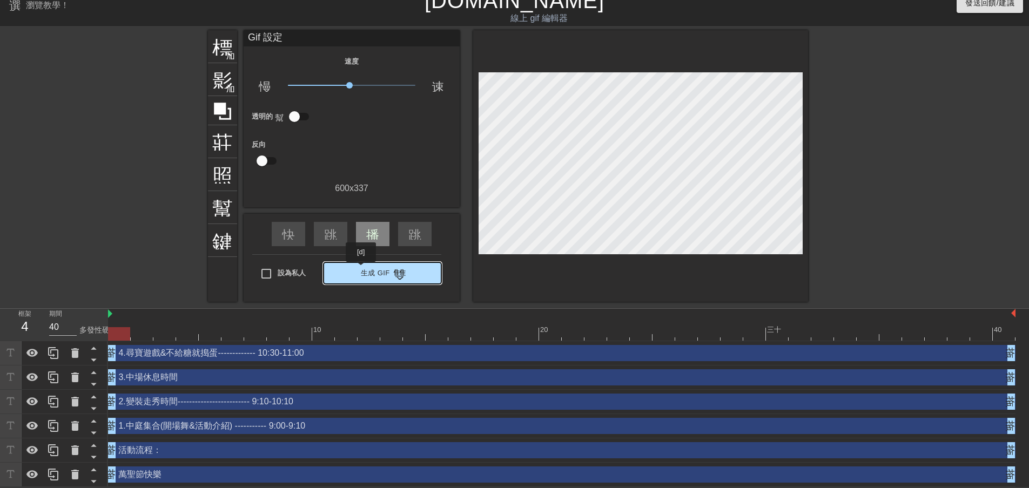
click at [361, 270] on font "生成 Gif" at bounding box center [375, 273] width 29 height 8
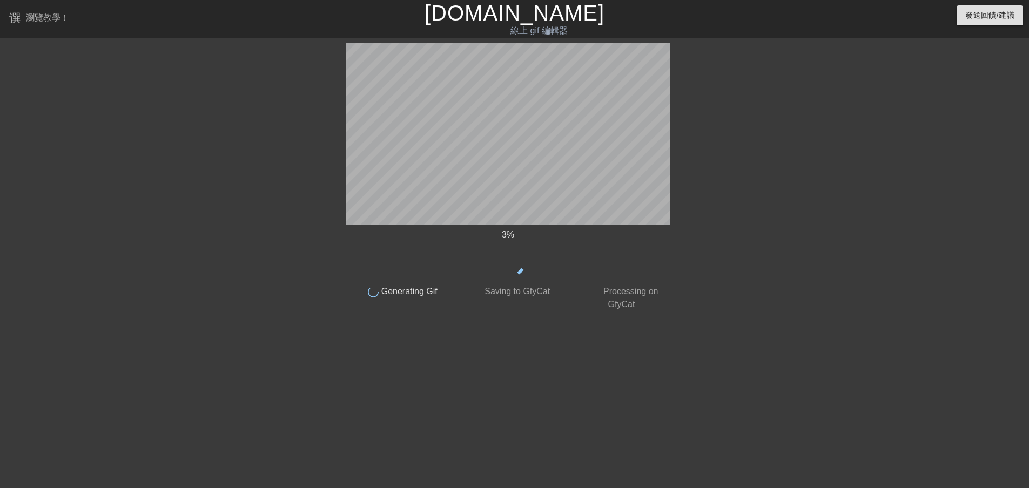
scroll to position [0, 0]
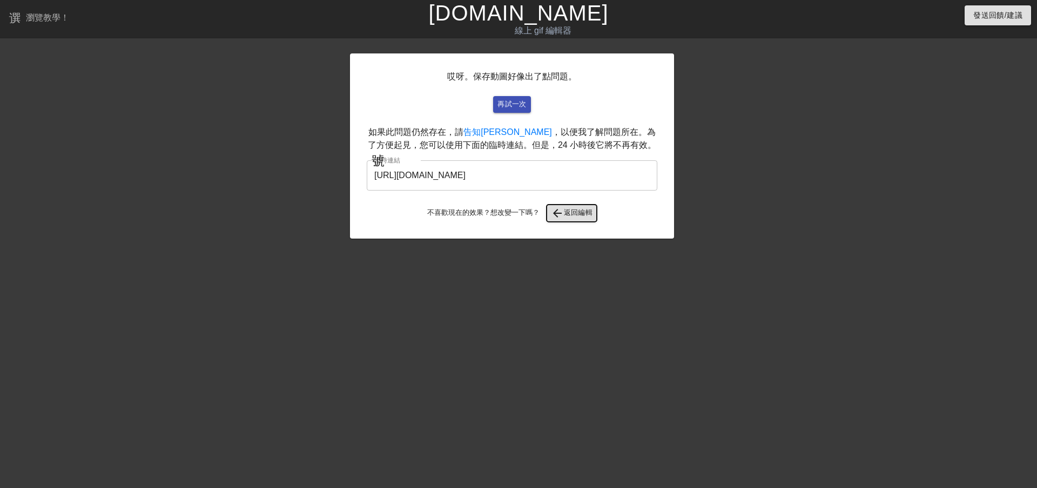
click at [575, 210] on font "返回編輯" at bounding box center [578, 213] width 29 height 8
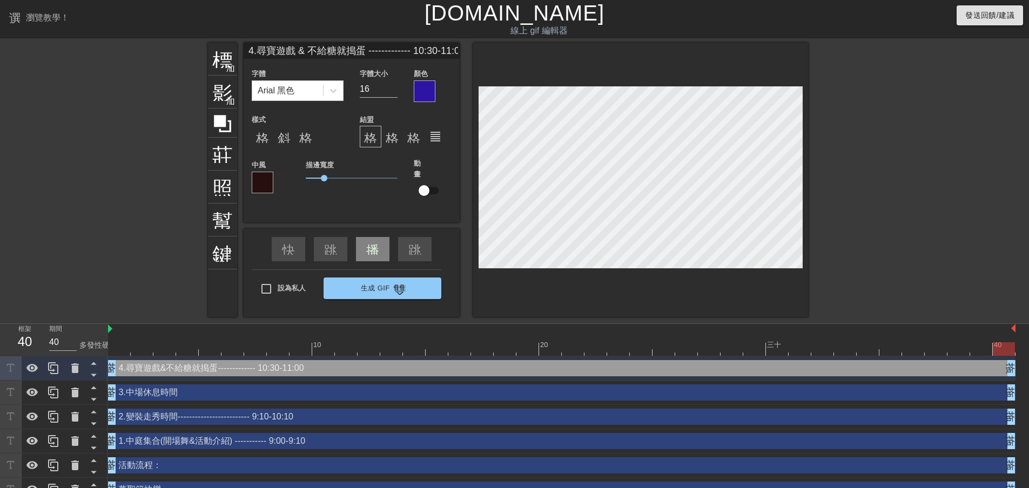
click at [407, 48] on input "4.尋寶遊戲 & 不給糖就搗蛋 ------------- 10:30-11:00" at bounding box center [352, 51] width 216 height 16
type input "4.尋寶遊戲 & 不給糖就搗蛋 ------------ 10:30-11:00"
click at [869, 170] on div "標題 加入圓圈 影像 加入圓圈 莊稼 照片尺寸選擇大 幫助 鍵盤 4.尋寶遊戲 & 不給糖就搗蛋 ------------ 10:30-11:00 字體 Ar…" at bounding box center [514, 180] width 1029 height 274
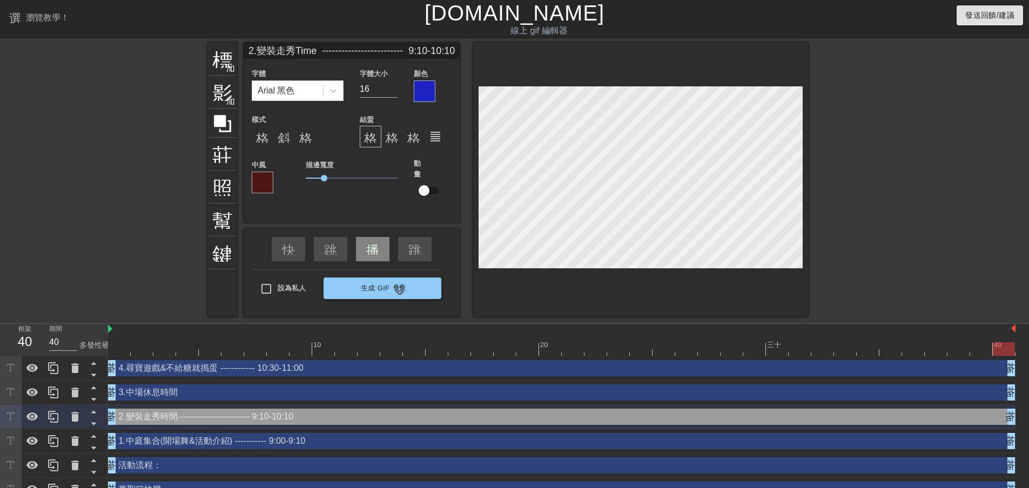
click at [374, 46] on input "2.變裝走秀Time ------------------------- 9:10-10:10" at bounding box center [352, 51] width 216 height 16
type input "2.變裝走秀Time -------------------------- 9:10-10:10"
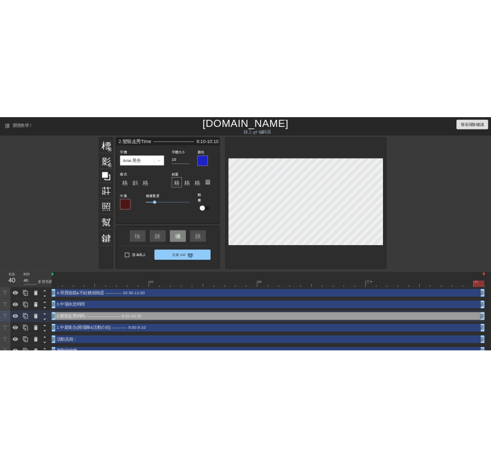
scroll to position [1, 11]
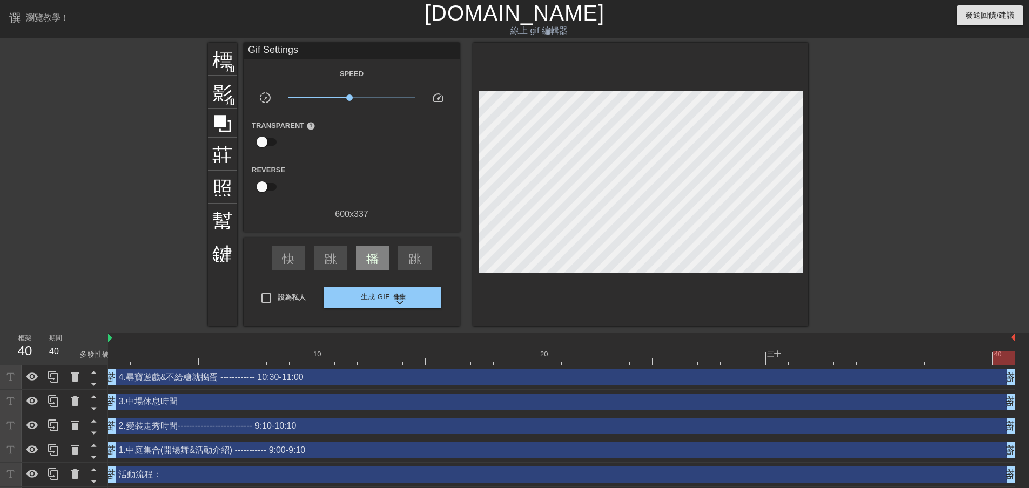
click at [874, 161] on div "標題 加入圓圈 影像 加入圓圈 莊稼 照片尺寸選擇大 幫助 鍵盤 Gif Settings Speed slow_motion_video x0.923 sp…" at bounding box center [514, 185] width 1029 height 284
click at [852, 162] on div "標題 加入圓圈 影像 加入圓圈 莊稼 照片尺寸選擇大 幫助 鍵盤 Gif Settings Speed slow_motion_video x0.923 sp…" at bounding box center [514, 185] width 1029 height 284
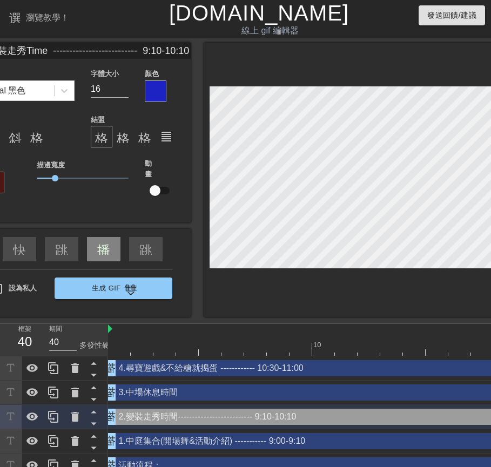
drag, startPoint x: 78, startPoint y: 50, endPoint x: 129, endPoint y: 50, distance: 50.8
click at [129, 50] on input "2.變裝走秀Time -------------------------- 9:10-10:10" at bounding box center [83, 51] width 216 height 16
click at [129, 49] on input "2.變裝走秀Time(海.星.月.太.彩.糖) ------ 9:10-10:10" at bounding box center [83, 51] width 216 height 16
type input "2.變裝走秀Time(海.星.月.太.彩.糖) -- 9:10-10:10"
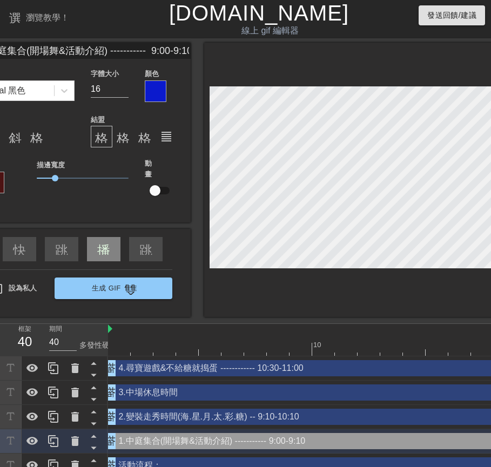
click at [123, 50] on input "1.中庭集合(開場舞&活動介紹) ----------- 9:00-9:10" at bounding box center [83, 51] width 216 height 16
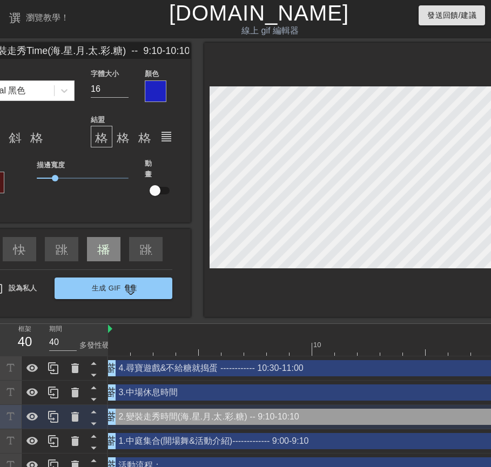
click at [131, 52] on input "2.變裝走秀Time(海.星.月.太.彩.糖) -- 9:10-10:10" at bounding box center [83, 51] width 216 height 16
type input "2.變裝走秀Time(海.星.月.太.彩.糖) --- 9:10-10:10"
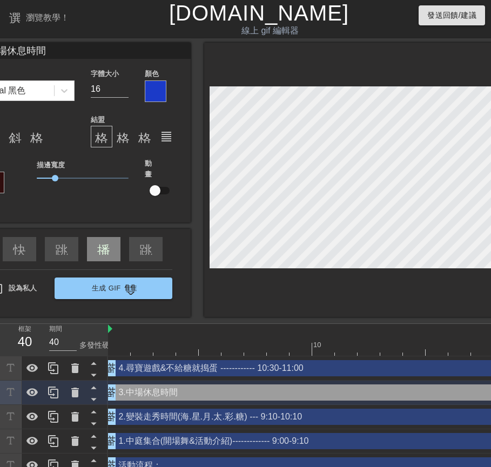
type input "4.尋寶遊戲 & 不給糖就搗蛋 ------------ 10:30-11:00"
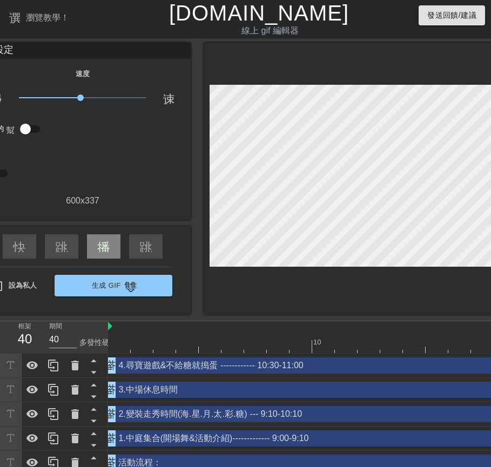
click at [106, 158] on div "反向" at bounding box center [83, 167] width 216 height 34
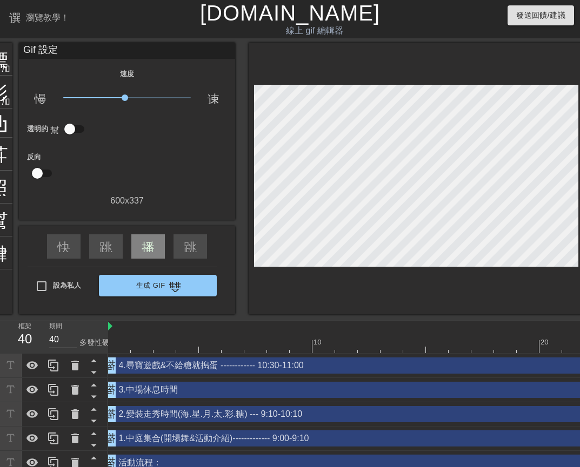
click at [53, 49] on font "Gif 設定" at bounding box center [40, 49] width 35 height 11
click at [5, 62] on font "標題" at bounding box center [8, 58] width 41 height 21
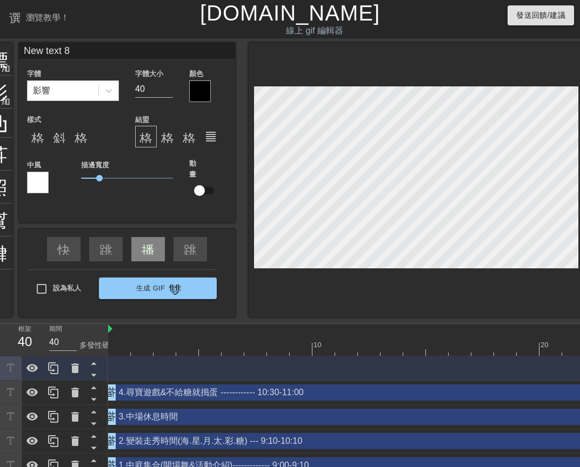
click at [90, 48] on input "New text 8" at bounding box center [127, 51] width 216 height 16
drag, startPoint x: 84, startPoint y: 51, endPoint x: 22, endPoint y: 44, distance: 62.5
click at [22, 44] on input "New text 8" at bounding box center [127, 51] width 216 height 16
type input "[PERSON_NAME]"
click at [72, 368] on icon at bounding box center [75, 369] width 8 height 10
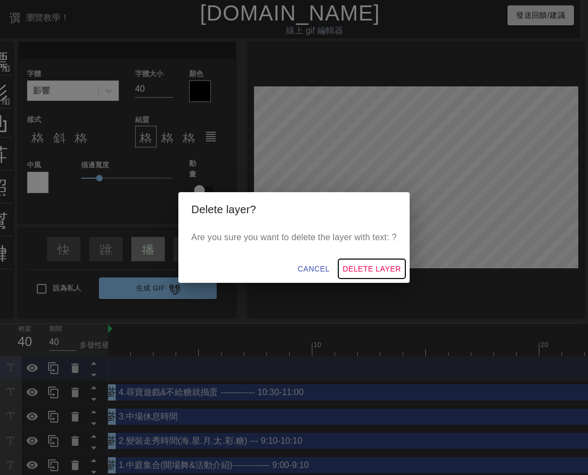
click at [389, 271] on div "Delete layer? Are you sure you want to delete the layer with text: ? Cancel Del…" at bounding box center [294, 237] width 588 height 475
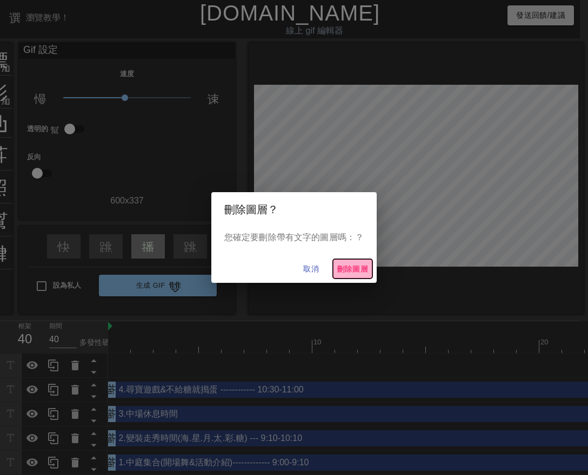
click at [349, 268] on font "刪除圖層" at bounding box center [352, 269] width 31 height 9
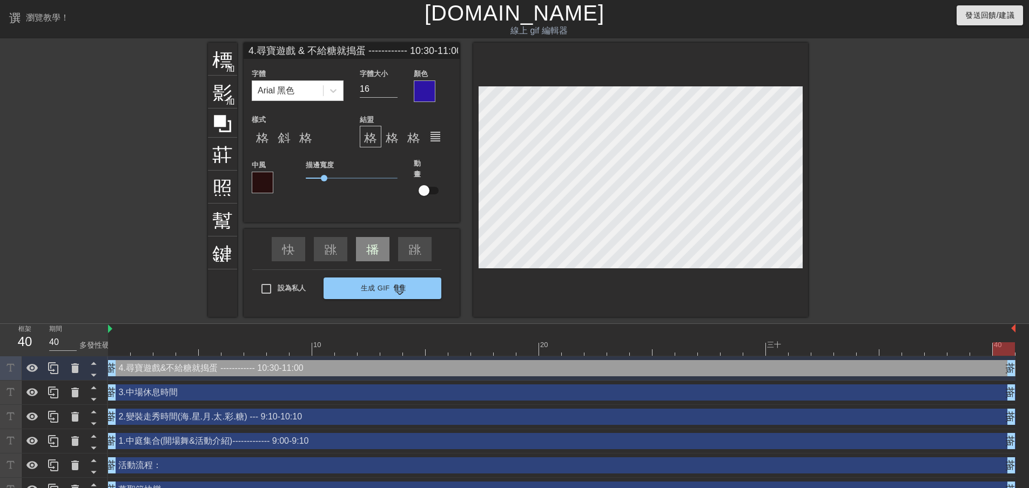
type input "3.中場休息時間"
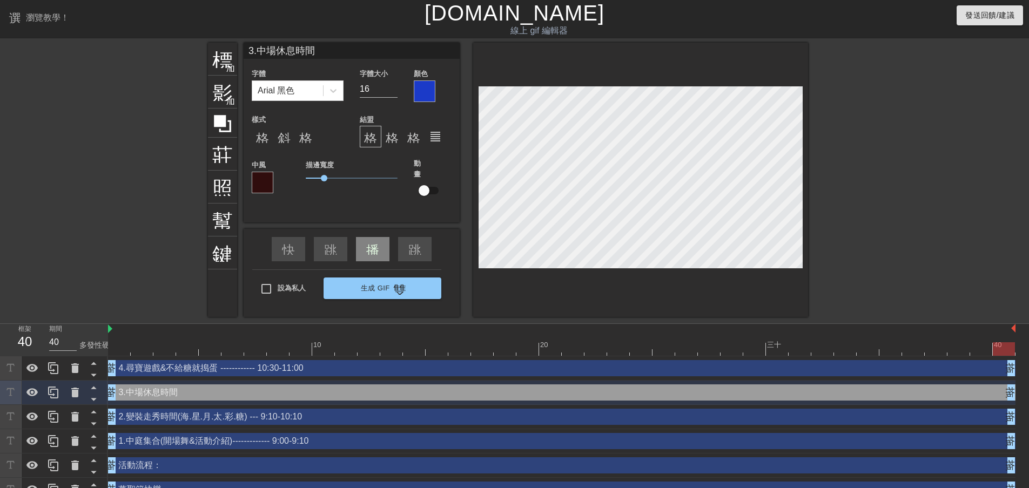
scroll to position [1, 3]
type input "2.變裝走秀Time(海.星.月.太.彩.糖) --- 9:10-10:10"
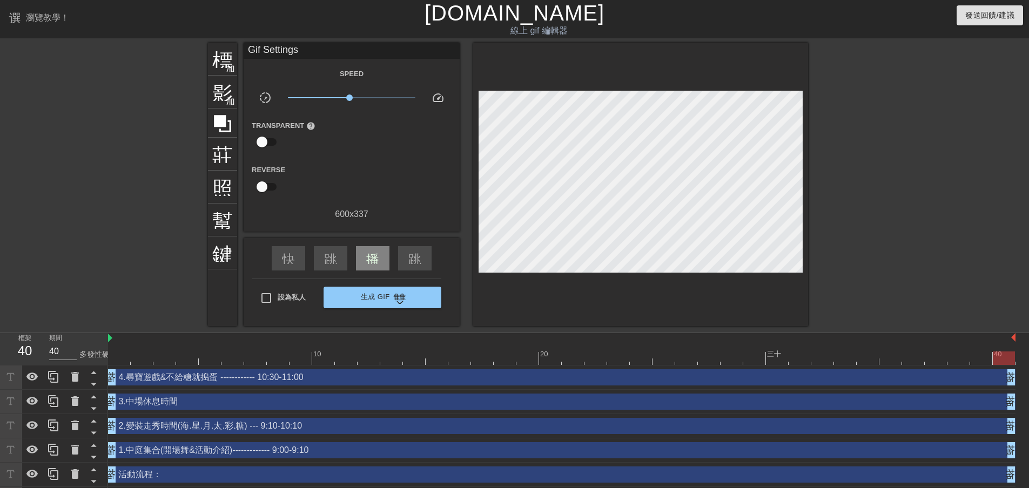
click at [852, 209] on div "標題 加入圓圈 影像 加入圓圈 莊稼 照片尺寸選擇大 幫助 鍵盤 Gif Settings Speed slow_motion_video x0.923 sp…" at bounding box center [514, 185] width 1029 height 284
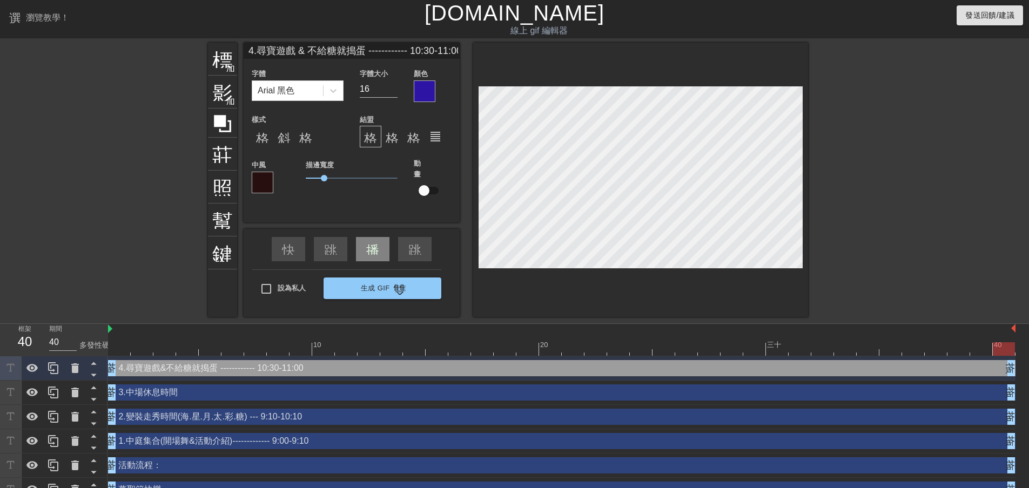
click at [400, 52] on input "4.尋寶遊戲 & 不給糖就搗蛋 ------------ 10:30-11:00" at bounding box center [352, 51] width 216 height 16
type input "4.尋寶遊戲 & 不給糖就搗蛋 -------------- 10:30-11:00"
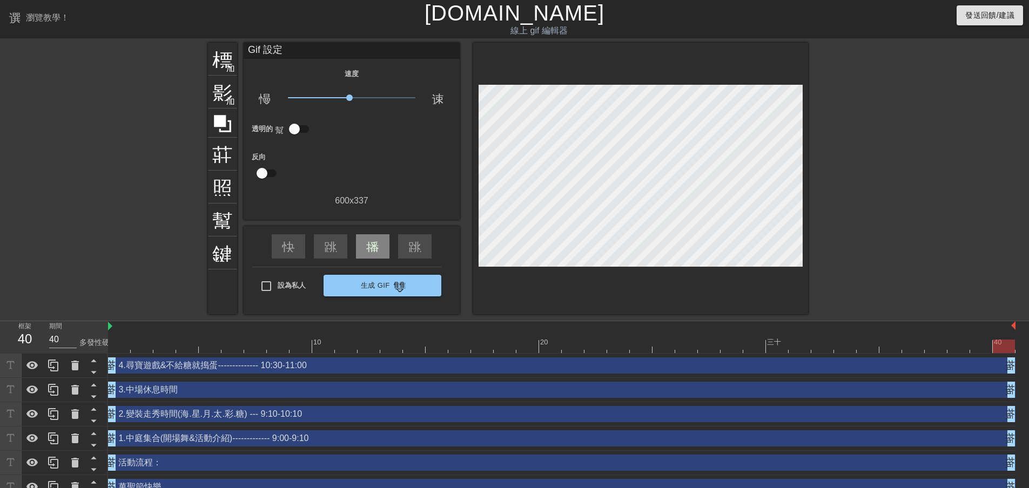
click at [886, 186] on div "標題 加入圓圈 影像 加入圓圈 莊稼 照片尺寸選擇大 幫助 鍵盤 Gif 設定 速度 慢動作視頻 x0.923 速度 透明的 幫助 反向 600 x 337 …" at bounding box center [514, 179] width 1029 height 272
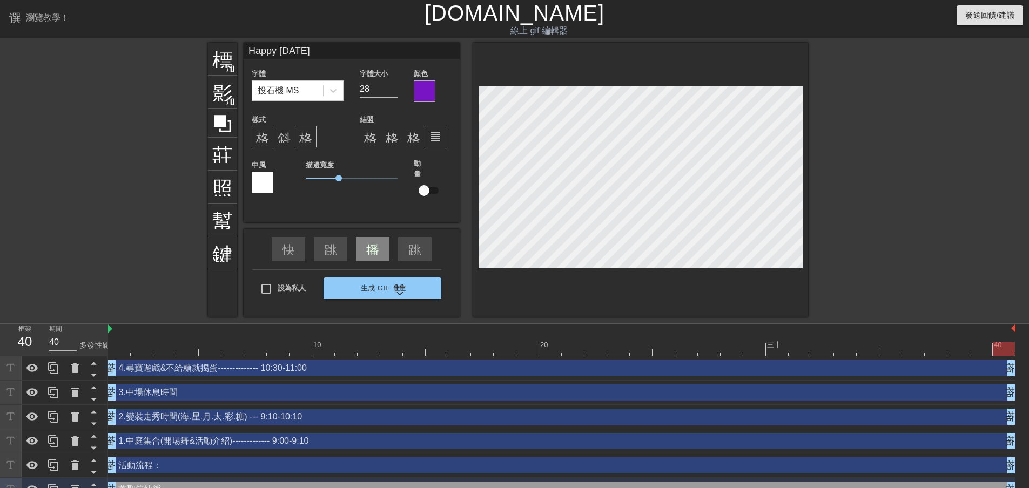
click at [833, 148] on div "標題 加入圓圈 影像 加入圓圈 莊稼 照片尺寸選擇大 幫助 鍵盤 Happy [DATE] 字體 投石機 MS 字體大小 28 顏色 樣式 格式_粗體 斜體格…" at bounding box center [514, 180] width 1029 height 274
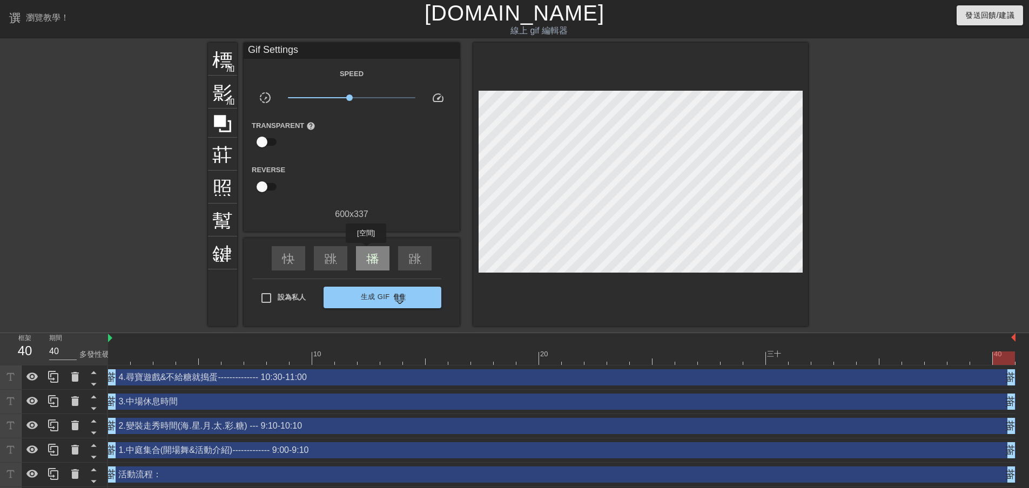
click at [366, 251] on font "播放箭頭" at bounding box center [392, 257] width 52 height 13
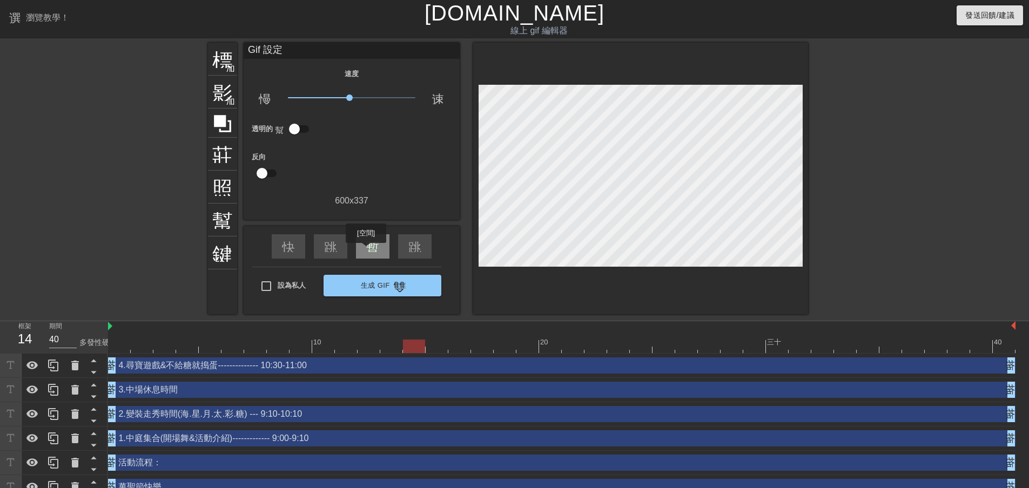
click at [366, 251] on font "暫停" at bounding box center [379, 245] width 26 height 13
click at [330, 250] on font "跳過上一個" at bounding box center [356, 245] width 65 height 13
click at [230, 223] on font "幫助" at bounding box center [232, 219] width 41 height 21
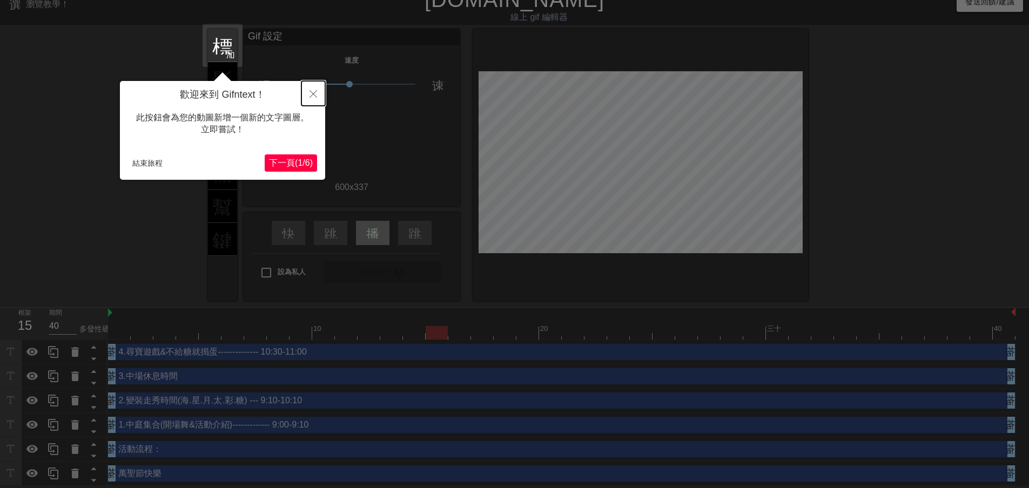
click at [317, 90] on button "關閉" at bounding box center [313, 93] width 24 height 25
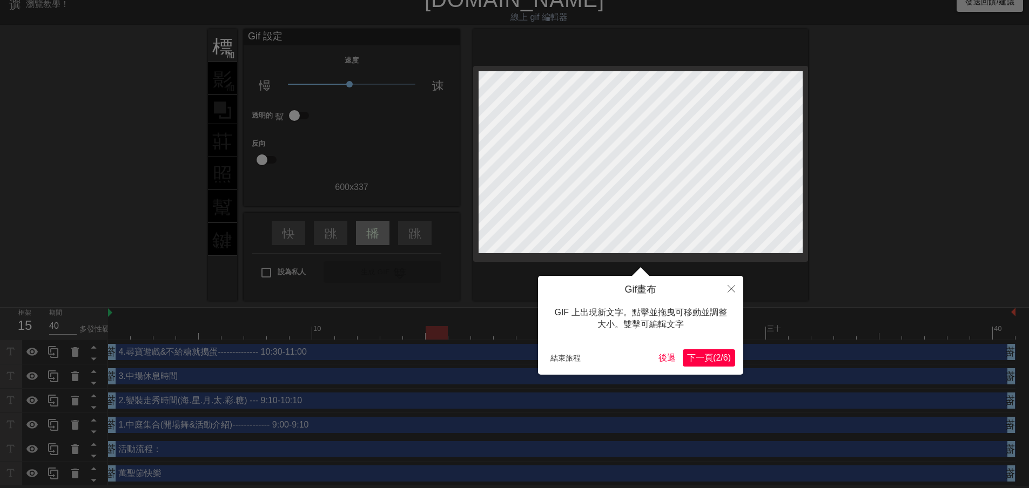
scroll to position [0, 0]
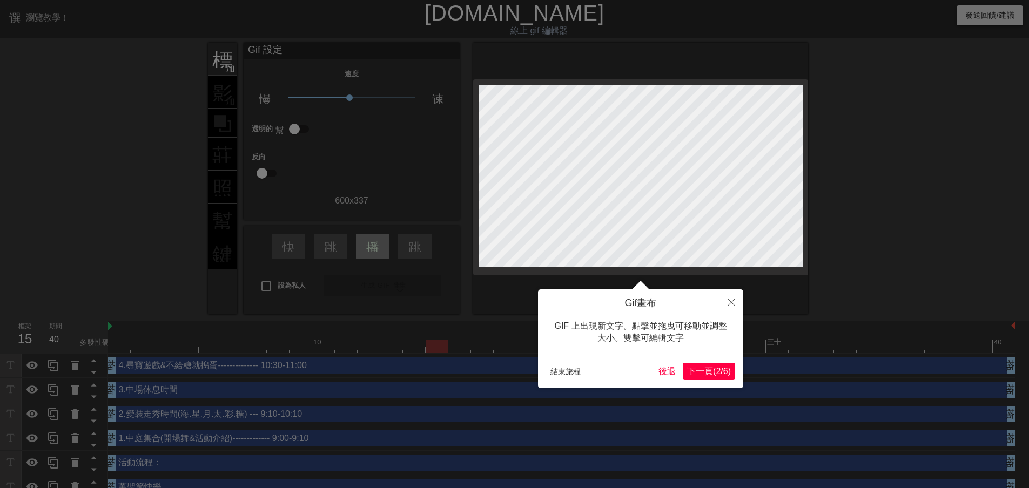
click at [716, 367] on font "2" at bounding box center [718, 371] width 5 height 9
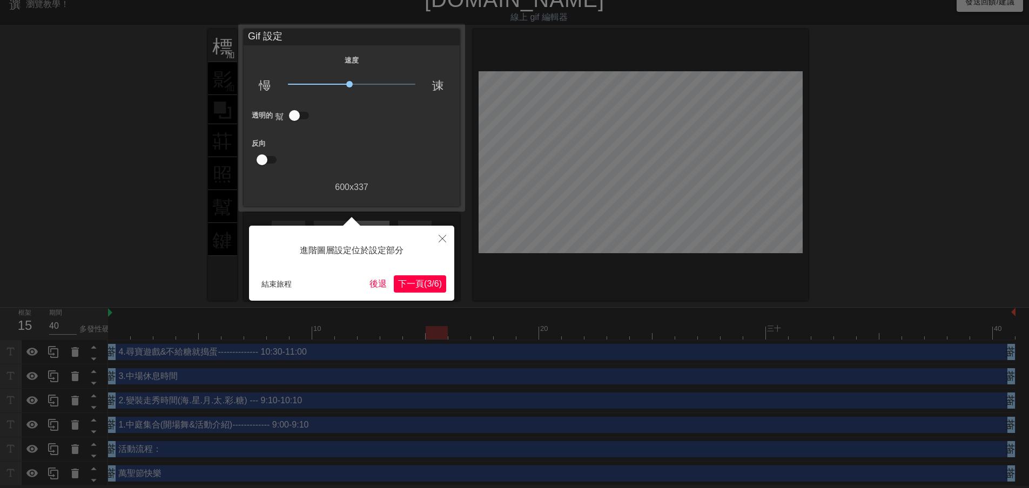
click at [427, 279] on font "3" at bounding box center [429, 283] width 5 height 9
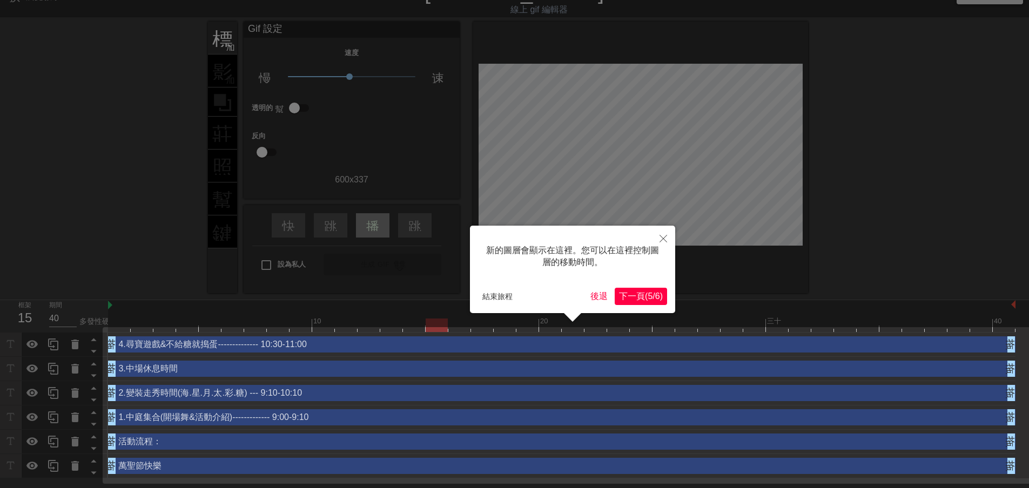
click at [653, 294] on font "/" at bounding box center [654, 296] width 2 height 9
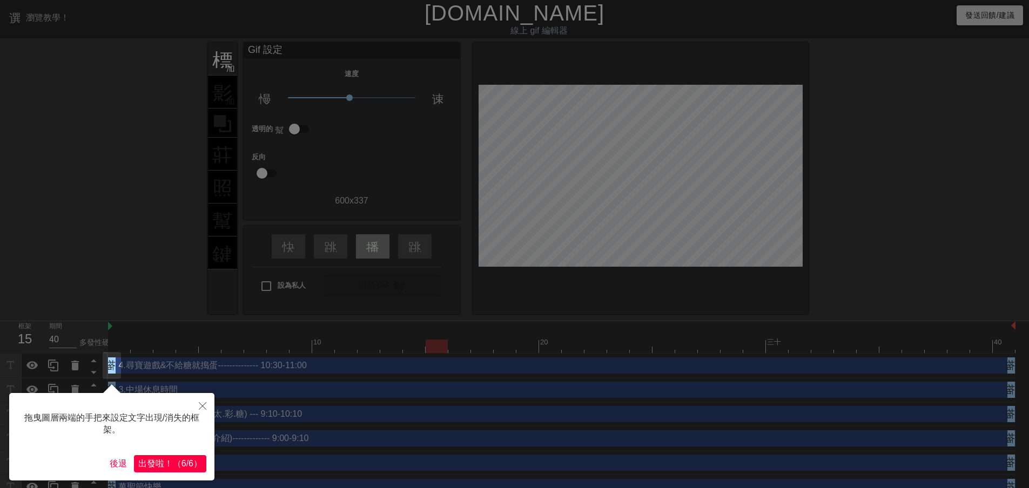
click at [152, 239] on div at bounding box center [514, 251] width 1029 height 502
click at [193, 464] on font "6/6" at bounding box center [188, 463] width 12 height 9
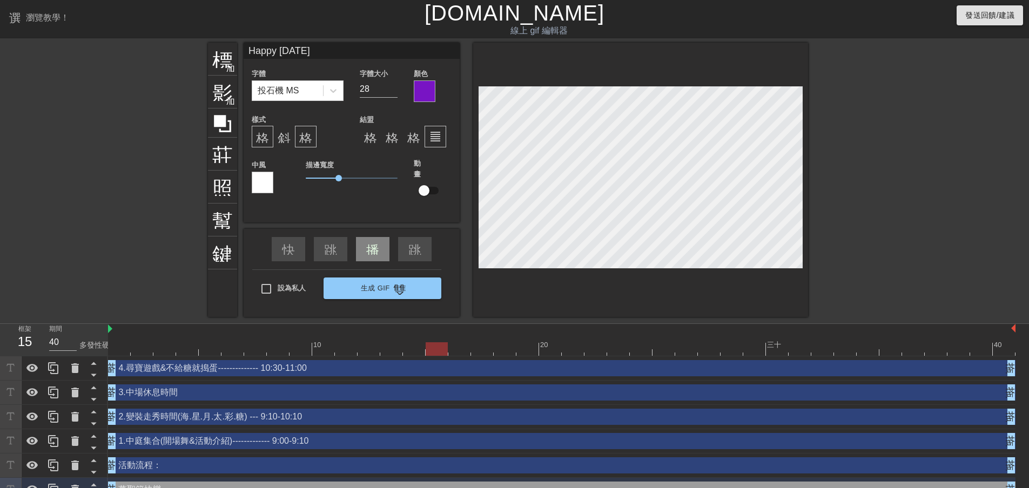
click at [998, 178] on div "標題 加入圓圈 影像 加入圓圈 莊稼 照片尺寸選擇大 幫助 鍵盤 Happy [DATE] 字體 投石機 MS 字體大小 28 顏色 樣式 格式_粗體 斜體格…" at bounding box center [514, 180] width 1029 height 274
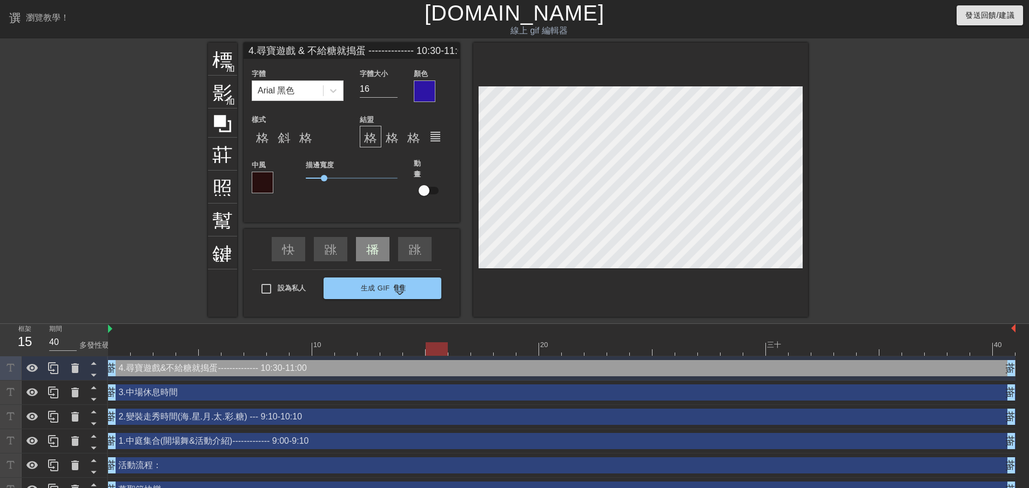
click at [261, 175] on div at bounding box center [263, 183] width 22 height 22
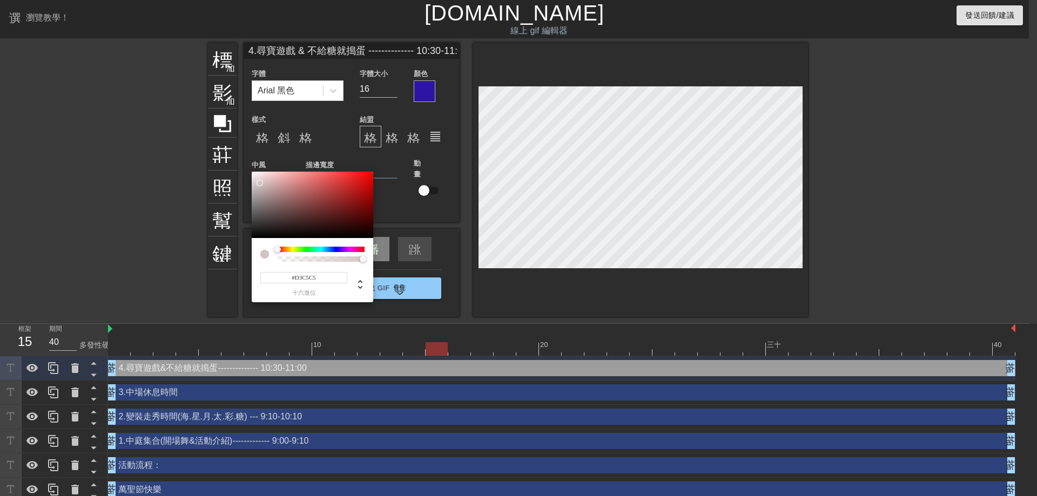
click at [260, 183] on div at bounding box center [313, 205] width 122 height 67
click at [278, 193] on div at bounding box center [313, 205] width 122 height 67
click at [288, 207] on div at bounding box center [313, 205] width 122 height 67
click at [287, 219] on div at bounding box center [313, 205] width 122 height 67
click at [306, 213] on div at bounding box center [313, 205] width 122 height 67
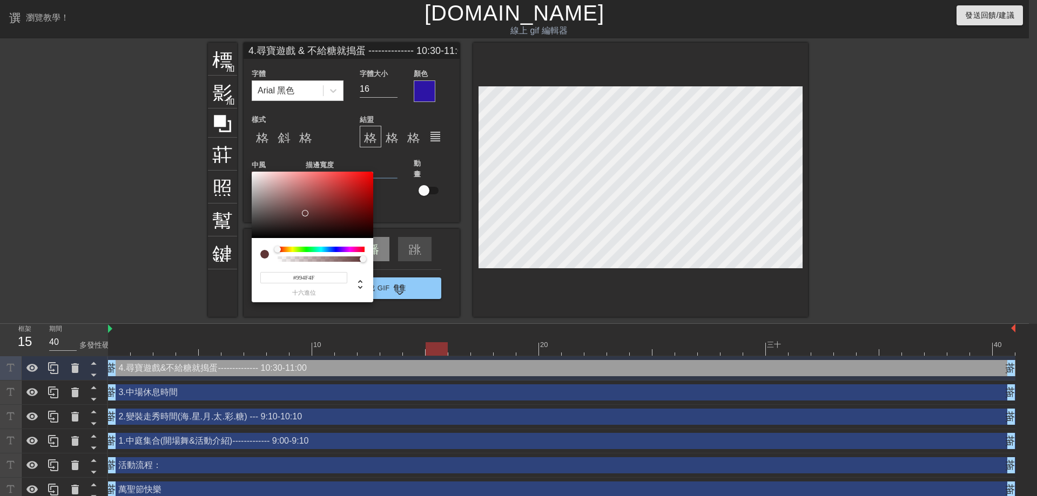
drag, startPoint x: 311, startPoint y: 198, endPoint x: 321, endPoint y: 194, distance: 10.9
click at [311, 198] on div at bounding box center [313, 205] width 122 height 67
click at [327, 192] on div at bounding box center [313, 205] width 122 height 67
click at [341, 203] on div at bounding box center [313, 205] width 122 height 67
click at [332, 215] on div at bounding box center [313, 205] width 122 height 67
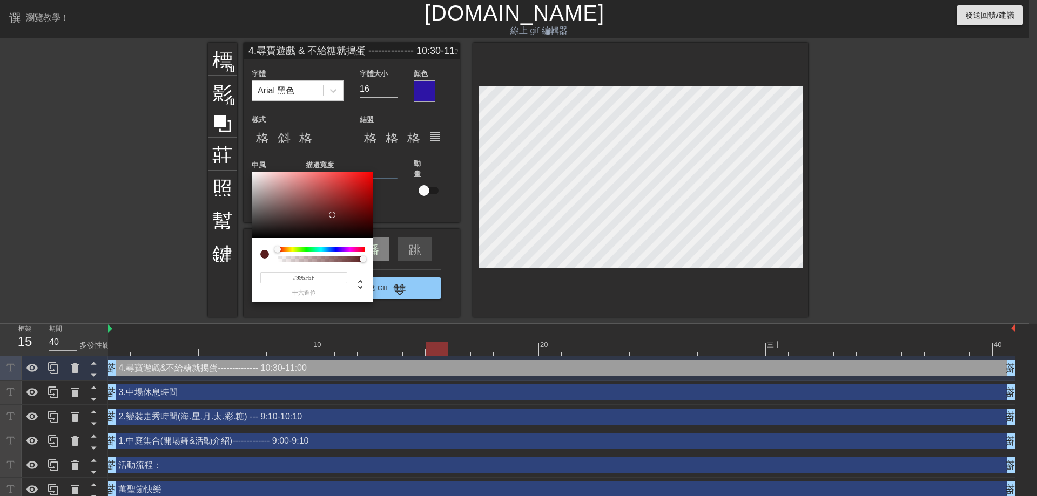
click at [298, 198] on div at bounding box center [313, 205] width 122 height 67
click at [293, 200] on div at bounding box center [313, 205] width 122 height 67
click at [321, 181] on div at bounding box center [313, 205] width 122 height 67
click at [321, 201] on div at bounding box center [313, 205] width 122 height 67
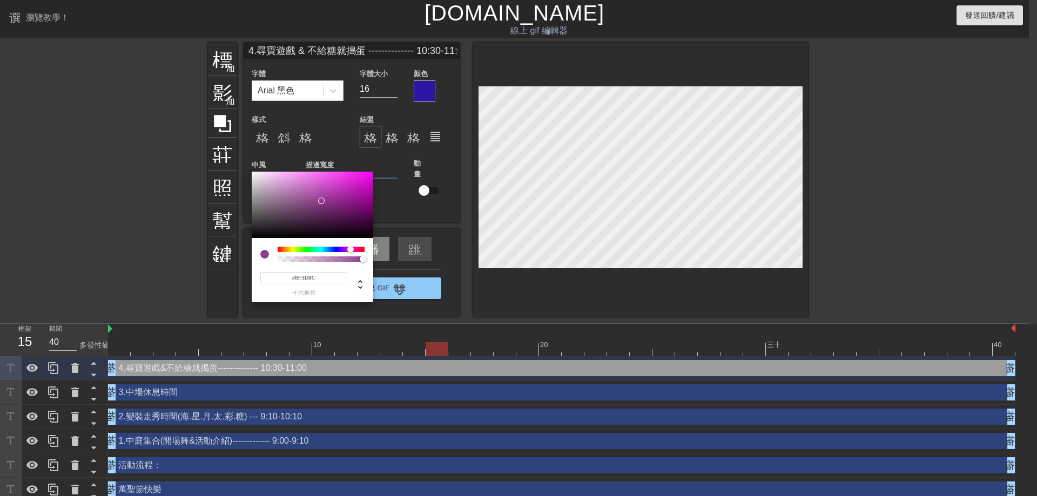
click at [351, 251] on div at bounding box center [321, 249] width 87 height 5
click at [337, 184] on div at bounding box center [313, 205] width 122 height 67
click at [326, 180] on div at bounding box center [313, 205] width 122 height 67
type input "221"
drag, startPoint x: 322, startPoint y: 258, endPoint x: 331, endPoint y: 259, distance: 8.1
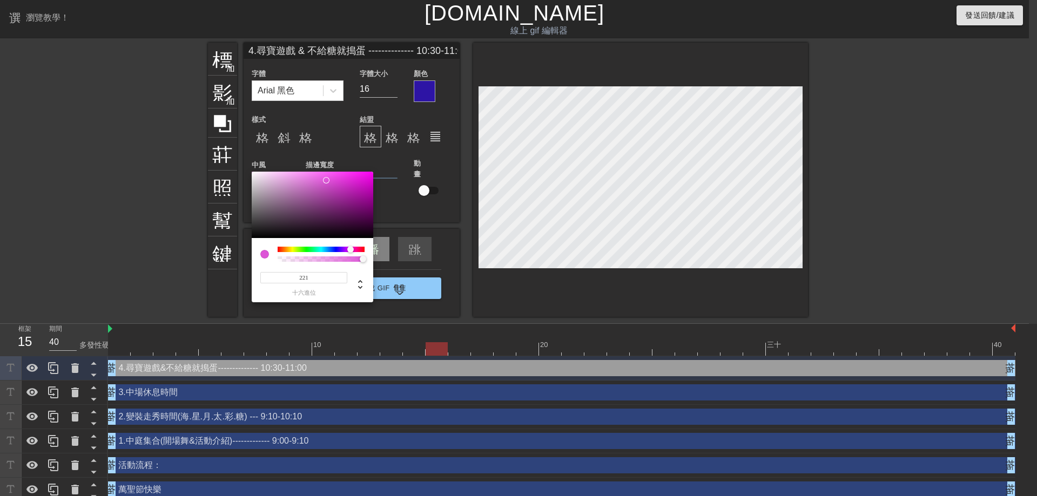
click at [324, 258] on div at bounding box center [321, 259] width 84 height 5
type input "0.26"
drag, startPoint x: 324, startPoint y: 260, endPoint x: 301, endPoint y: 259, distance: 22.2
click at [301, 259] on div at bounding box center [301, 259] width 6 height 6
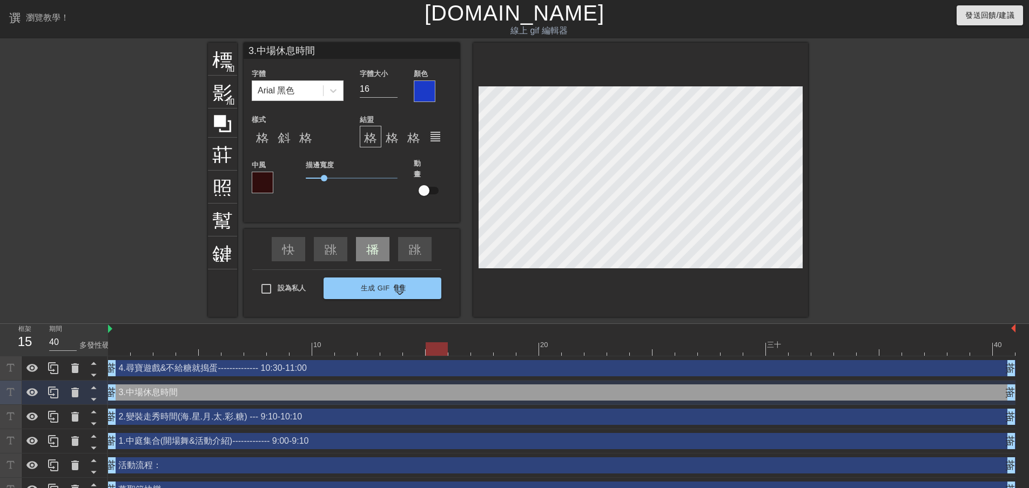
click at [265, 180] on div at bounding box center [263, 183] width 22 height 22
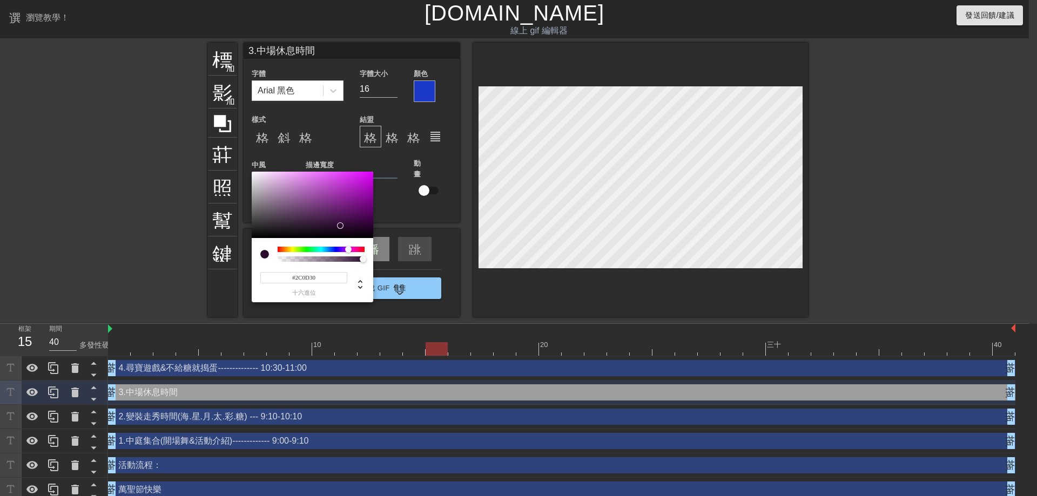
click at [348, 248] on div at bounding box center [321, 249] width 87 height 5
type input "44"
type input "0.01"
drag, startPoint x: 361, startPoint y: 259, endPoint x: 280, endPoint y: 270, distance: 81.2
click at [280, 270] on div "44 r 13 克 48 b 0.01 一個" at bounding box center [313, 270] width 122 height 64
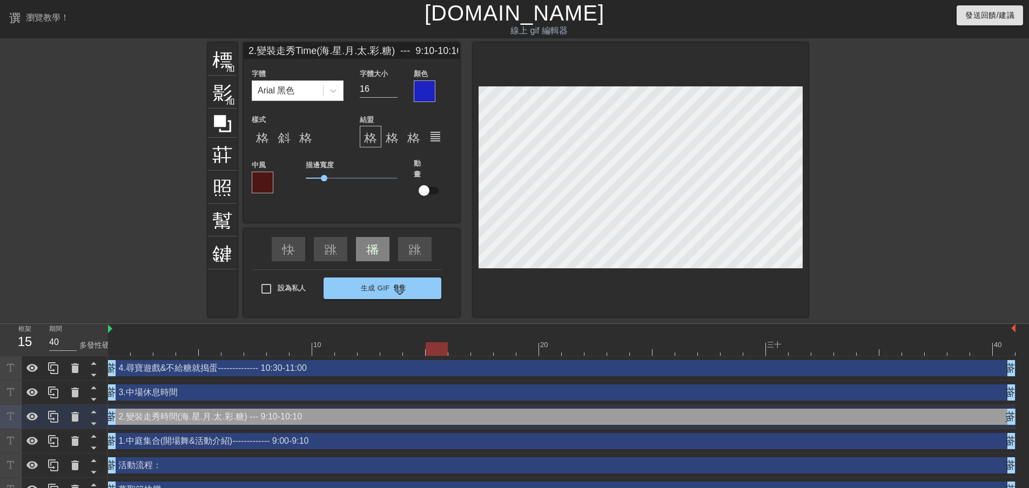
click at [256, 179] on div at bounding box center [263, 183] width 22 height 22
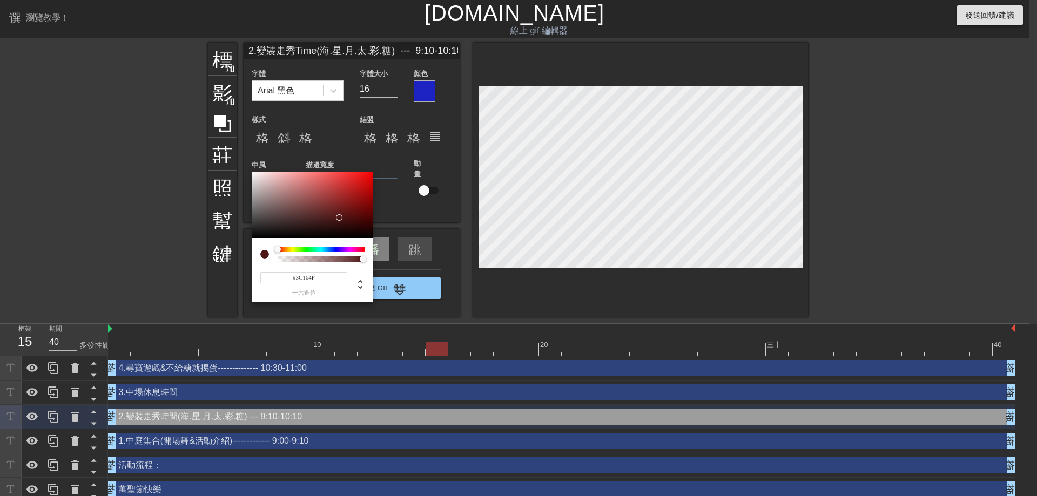
click at [345, 250] on div at bounding box center [321, 249] width 87 height 5
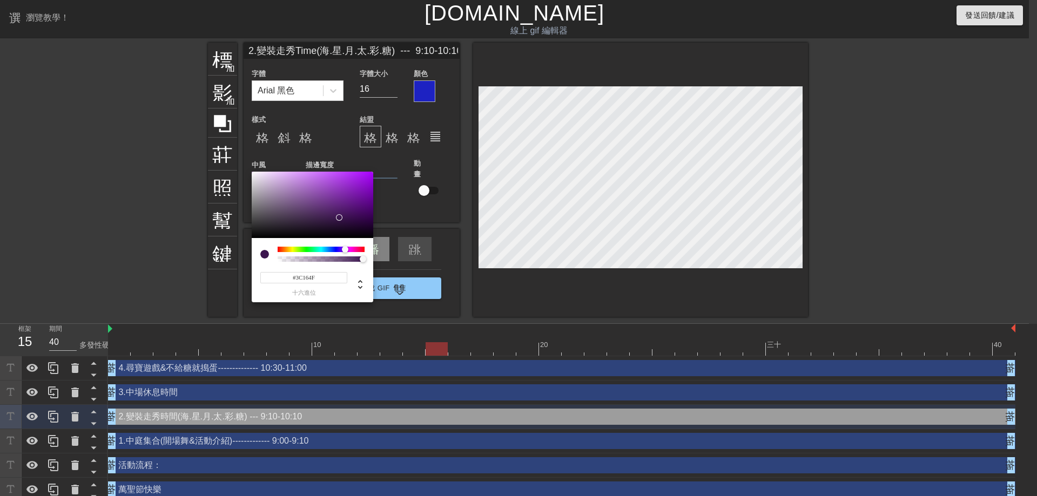
type input "60"
type input "0.21"
drag, startPoint x: 363, startPoint y: 258, endPoint x: 294, endPoint y: 266, distance: 69.1
click at [297, 268] on div "60 r 22 克 79 b 0.21 一個" at bounding box center [313, 270] width 122 height 64
type input "172"
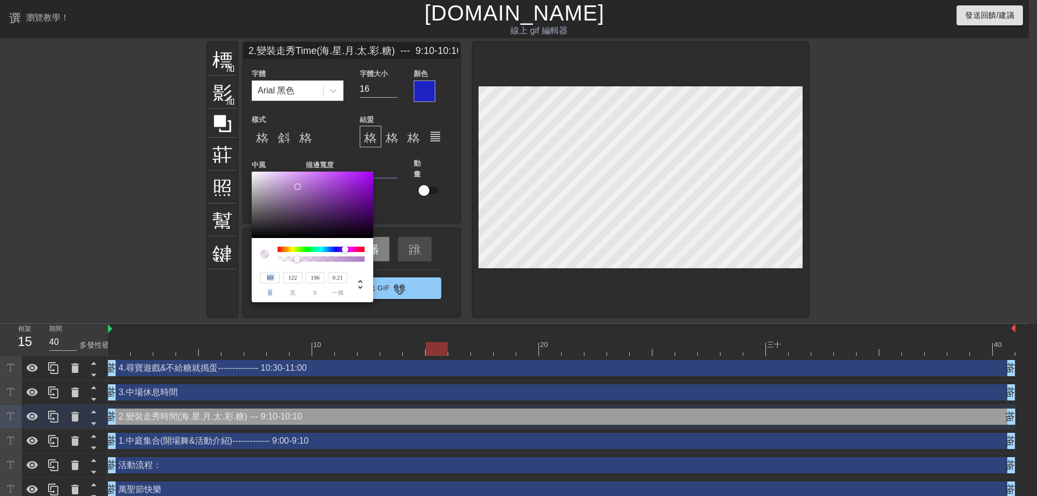
type input "122"
type input "196"
click at [298, 187] on div at bounding box center [313, 205] width 122 height 67
type input "179"
type input "96"
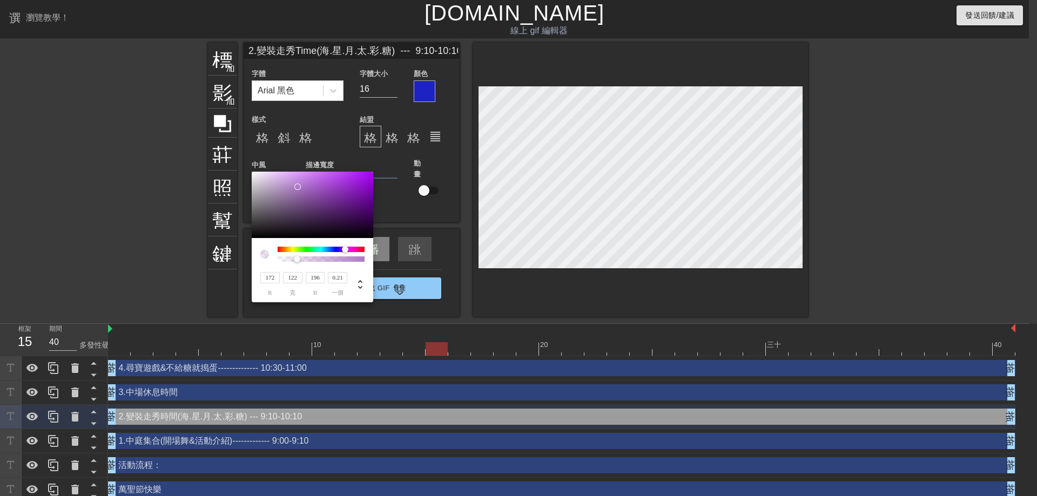
type input "219"
click at [320, 181] on div at bounding box center [313, 205] width 122 height 67
type input "162"
type input "28"
type input "227"
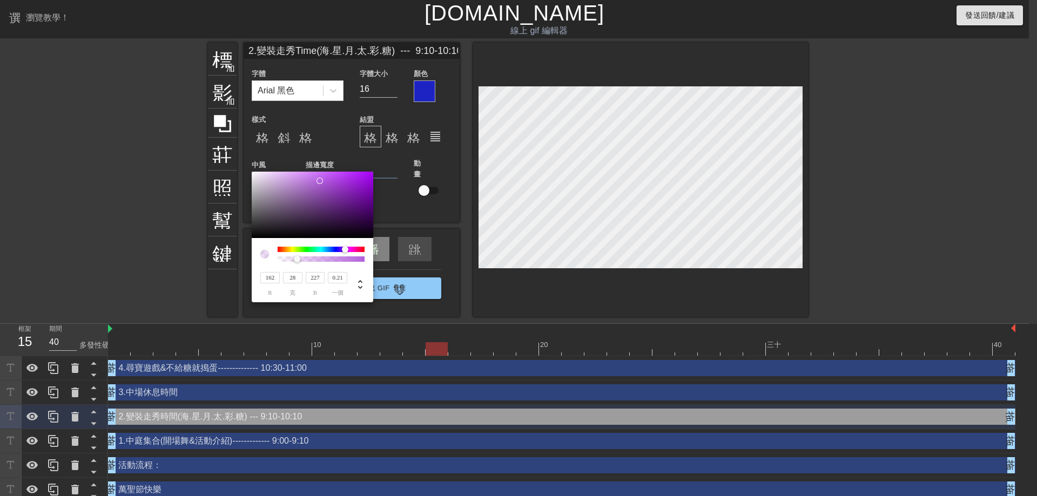
click at [358, 179] on div at bounding box center [313, 205] width 122 height 67
type input "184"
type input "77"
type input "235"
click at [333, 177] on div at bounding box center [313, 205] width 122 height 67
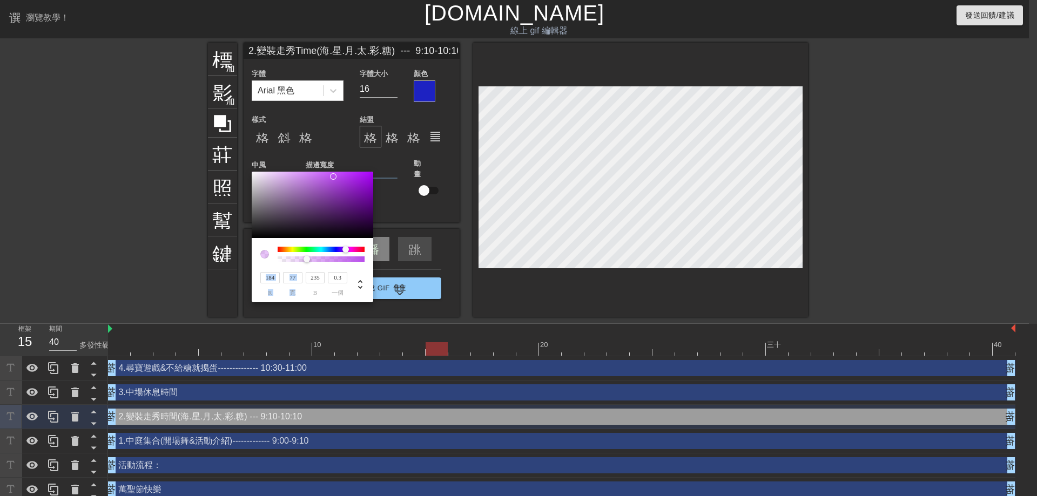
drag, startPoint x: 295, startPoint y: 260, endPoint x: 301, endPoint y: 269, distance: 10.9
click at [303, 271] on div "184 r 77 克 235 b 0.3 一個" at bounding box center [313, 270] width 122 height 64
type input "0.28"
type input "235"
type input "207"
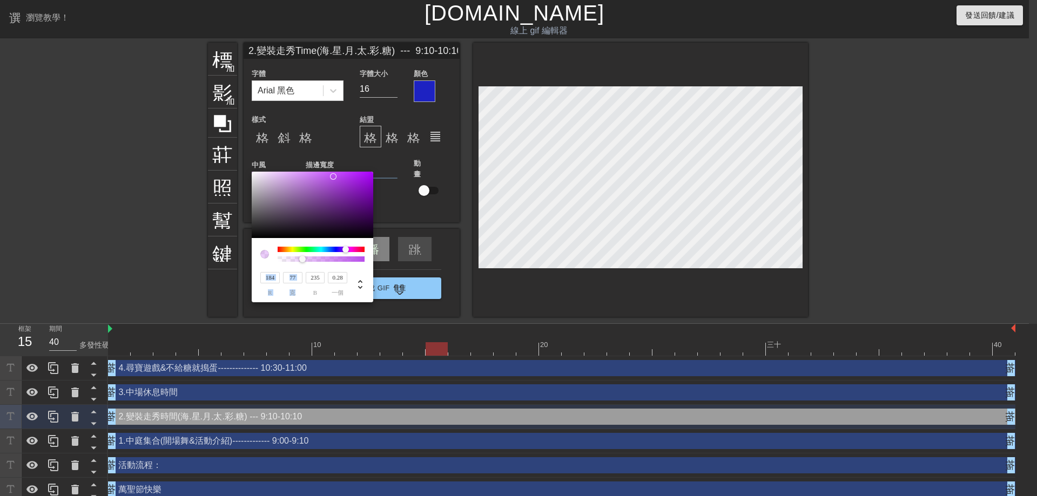
type input "77"
click at [290, 251] on div at bounding box center [321, 249] width 87 height 5
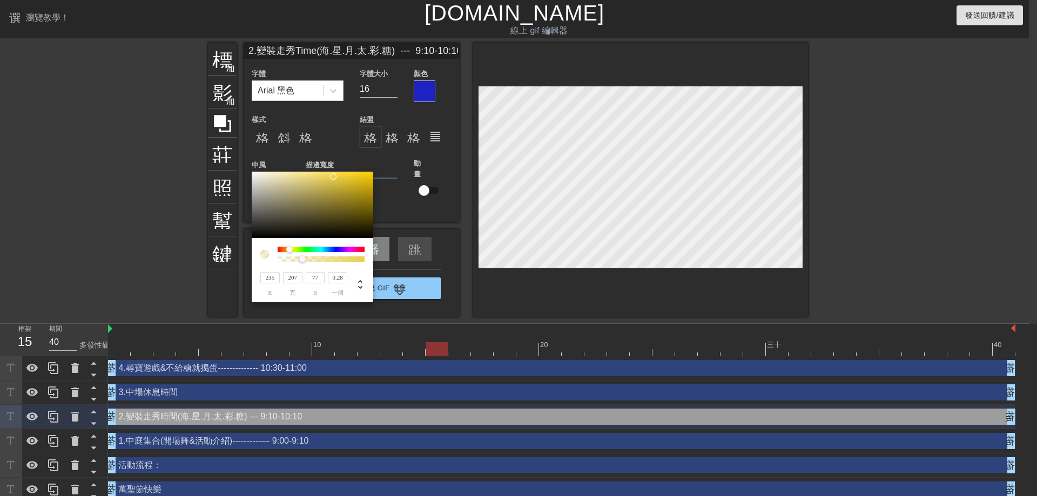
type input "77"
type input "235"
type input "173"
click at [315, 248] on div at bounding box center [321, 249] width 87 height 5
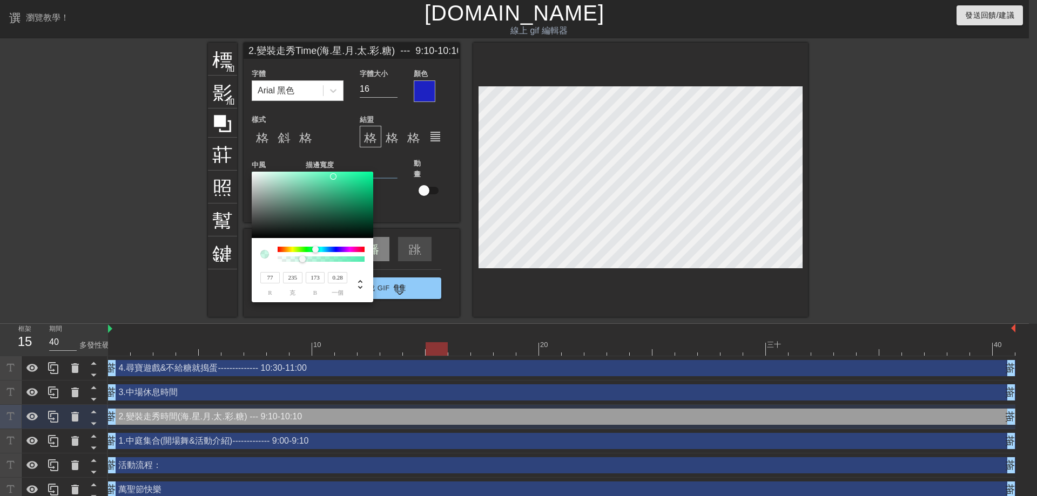
type input "128"
type input "77"
click at [302, 247] on div at bounding box center [321, 249] width 87 height 5
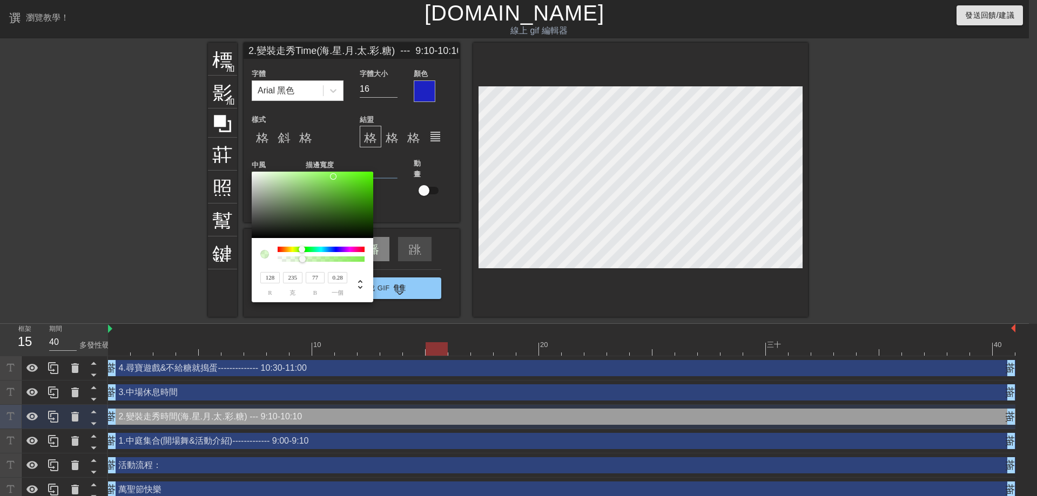
type input "77"
type input "173"
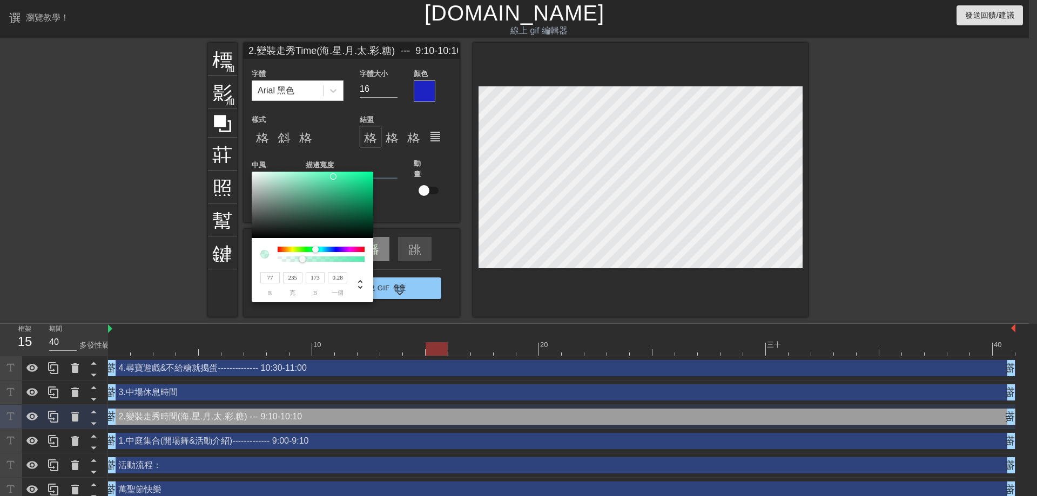
click at [315, 250] on div at bounding box center [321, 249] width 87 height 5
type input "235"
type input "77"
type input "171"
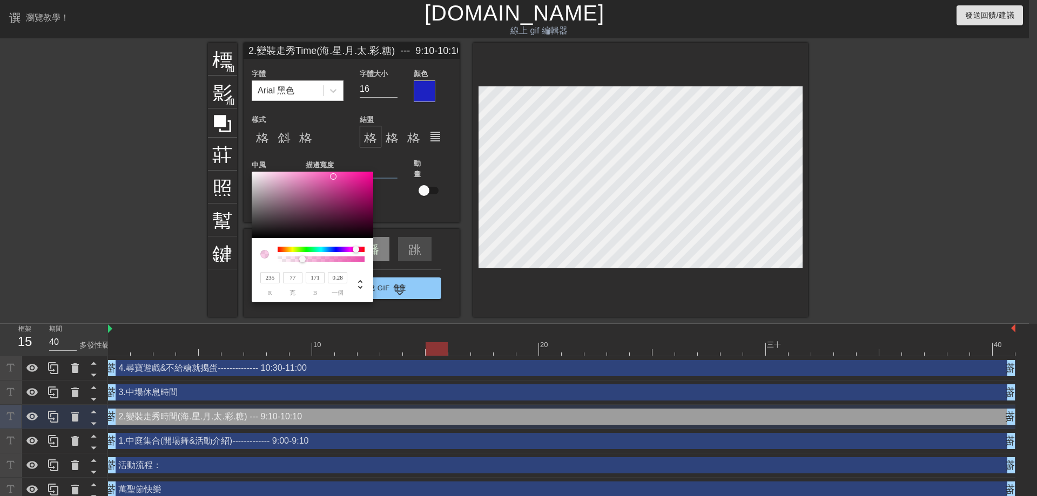
click at [356, 250] on div at bounding box center [321, 249] width 87 height 5
type input "0.25"
click at [300, 259] on div at bounding box center [300, 259] width 6 height 6
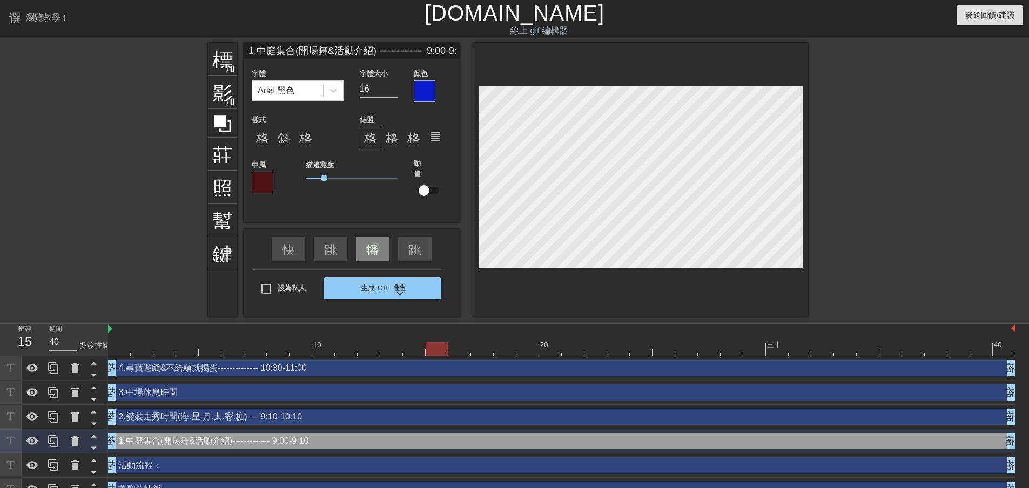
click at [262, 179] on div at bounding box center [263, 183] width 22 height 22
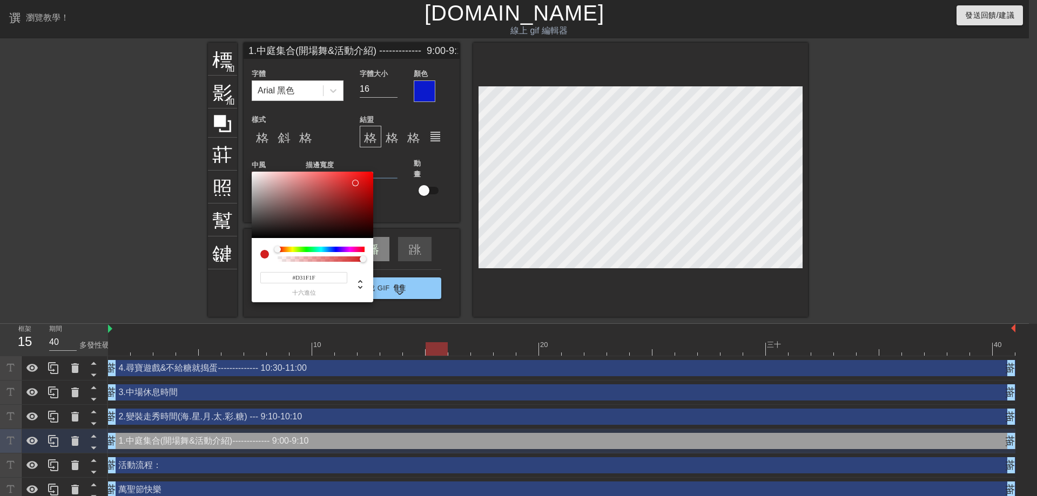
click at [355, 183] on div at bounding box center [313, 205] width 122 height 67
type input "211"
type input "0.34"
drag, startPoint x: 362, startPoint y: 259, endPoint x: 307, endPoint y: 266, distance: 55.5
click at [307, 266] on div "211 r 31 克 31 b 0.34 一個" at bounding box center [313, 270] width 122 height 64
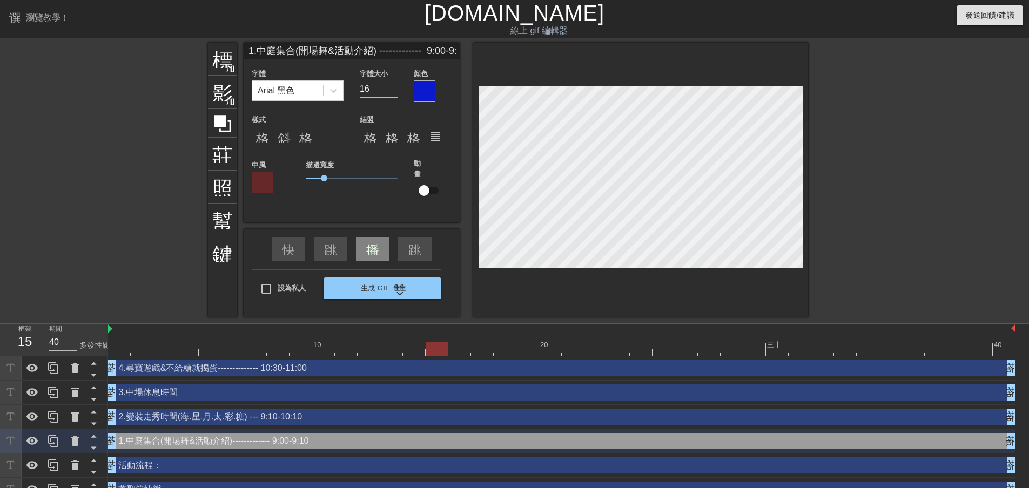
type input "2.變裝走秀Time(海.星.月.太.彩.糖) --- 9:10-10:10"
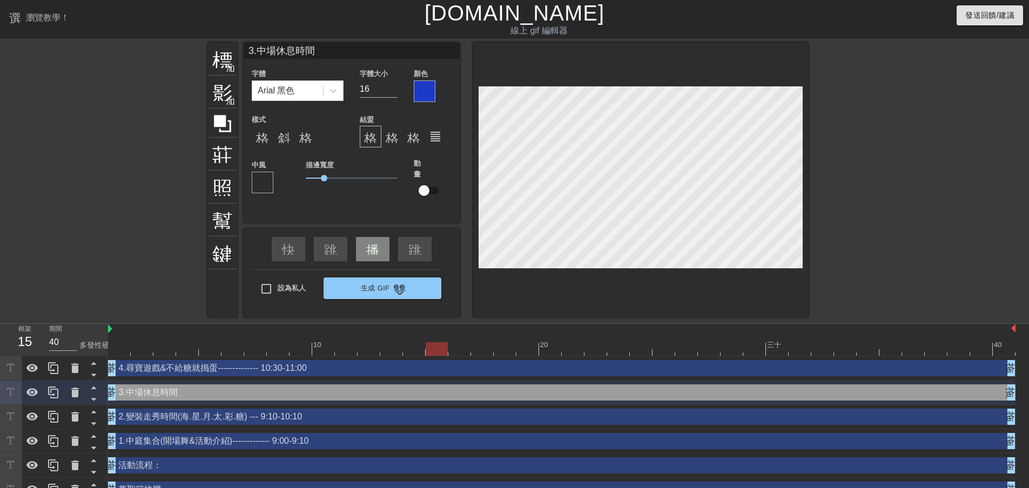
scroll to position [1, 4]
type input "4.尋寶遊戲 & 不給糖就搗蛋 -------------- 10:30-11:00"
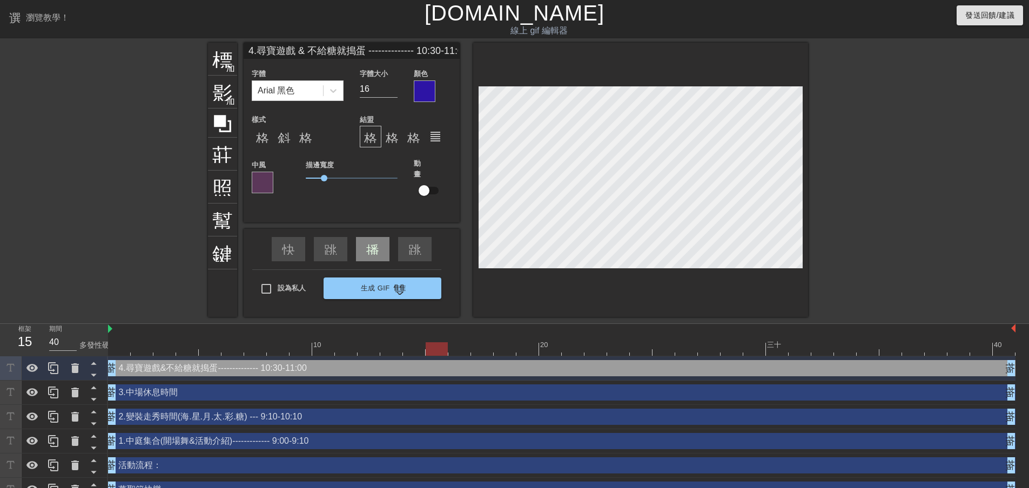
click at [863, 157] on div "標題 加入圓圈 影像 加入圓圈 莊稼 照片尺寸選擇大 幫助 鍵盤 4.尋寶遊戲 & 不給糖就搗蛋 -------------- 10:30-11:00 字體 …" at bounding box center [514, 180] width 1029 height 274
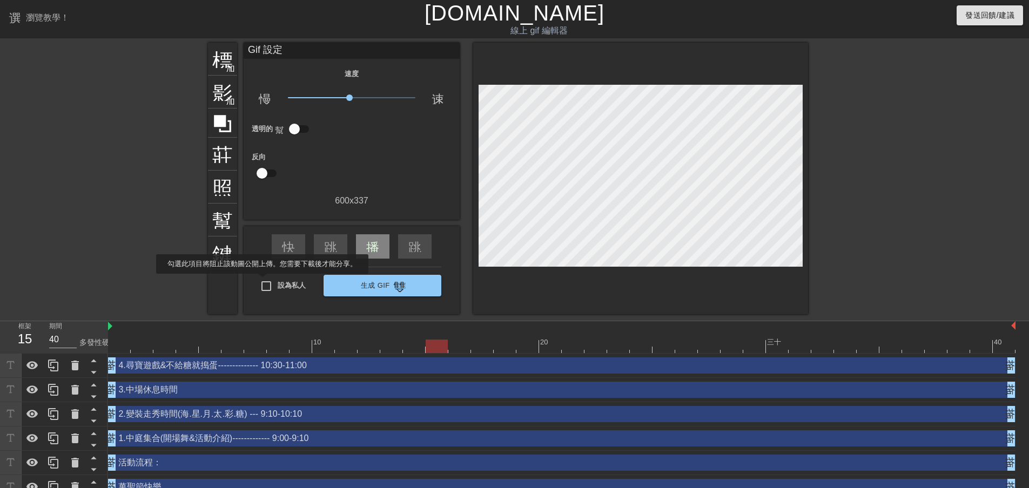
click at [263, 281] on input "設為私人" at bounding box center [266, 286] width 23 height 23
checkbox input "true"
click at [344, 283] on span "生成 Gif 雙箭頭" at bounding box center [383, 285] width 110 height 13
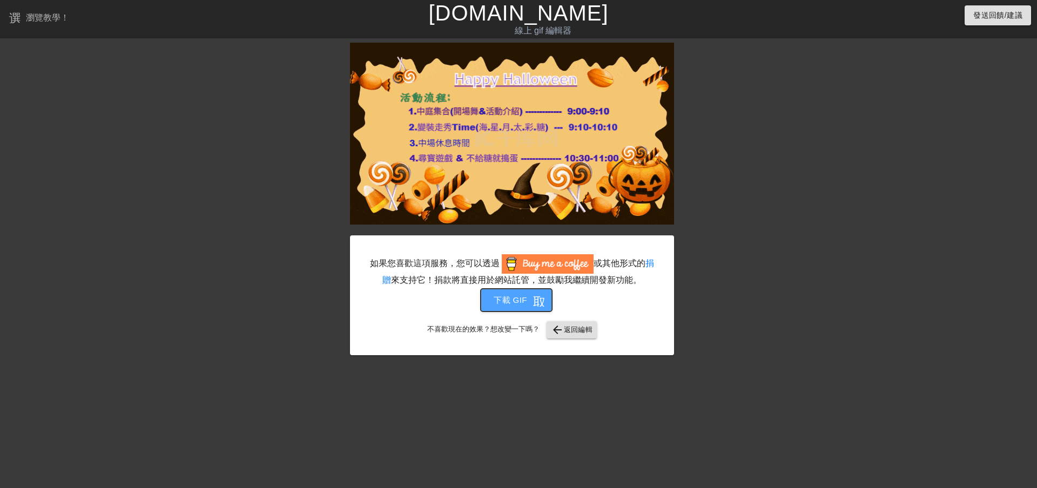
click at [520, 298] on font "下載 gif" at bounding box center [510, 299] width 33 height 9
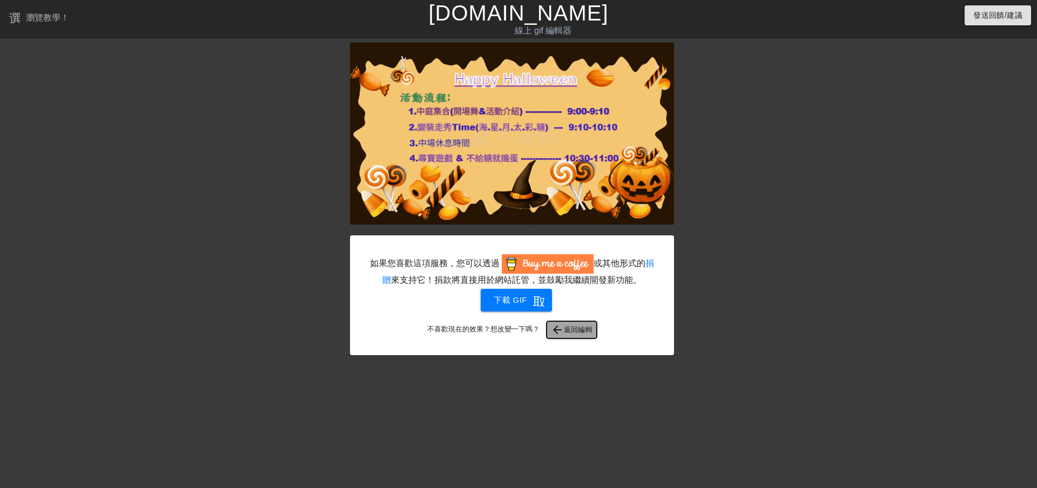
click at [583, 328] on font "返回編輯" at bounding box center [578, 330] width 29 height 8
